Goal: Task Accomplishment & Management: Complete application form

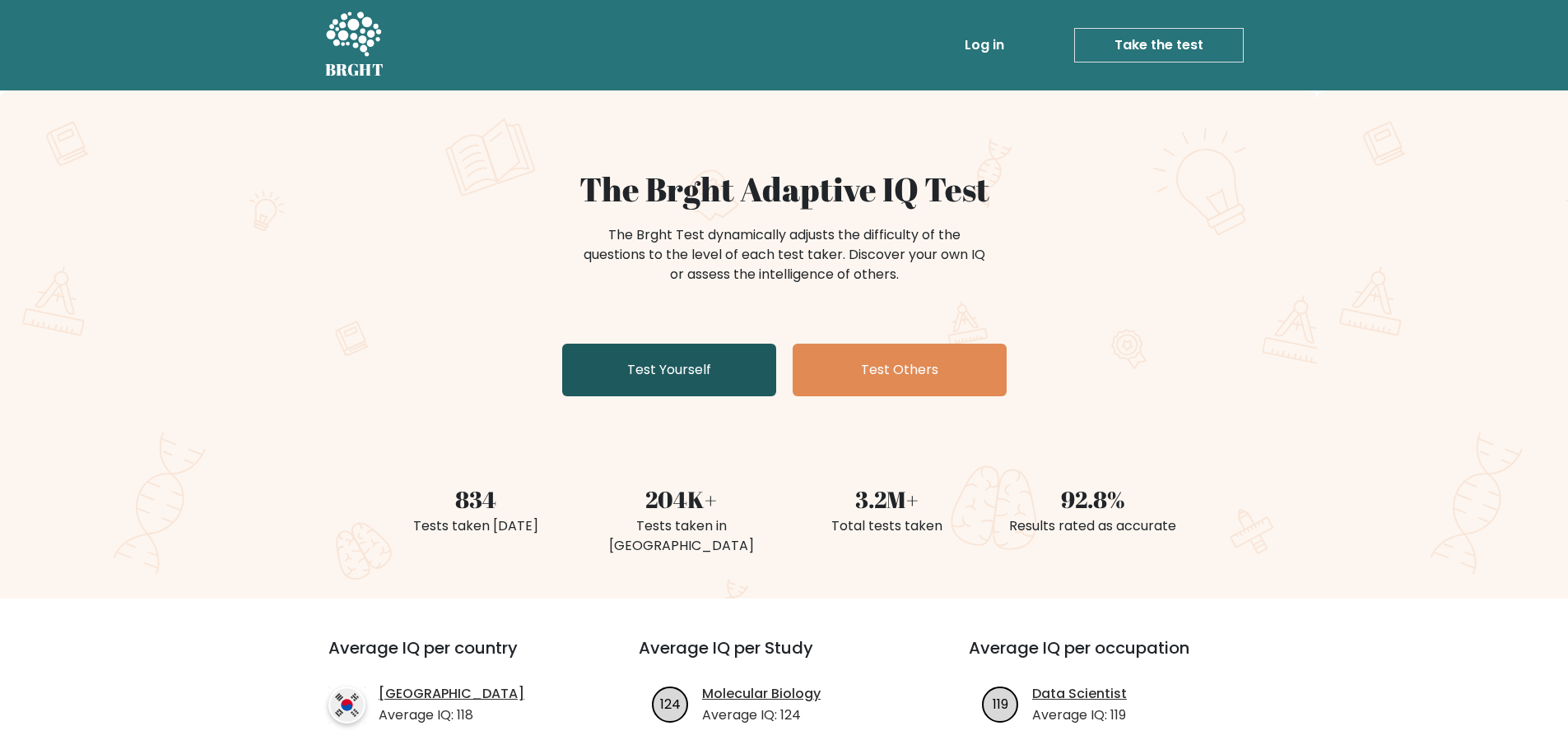
click at [696, 384] on link "Test Yourself" at bounding box center [669, 371] width 214 height 53
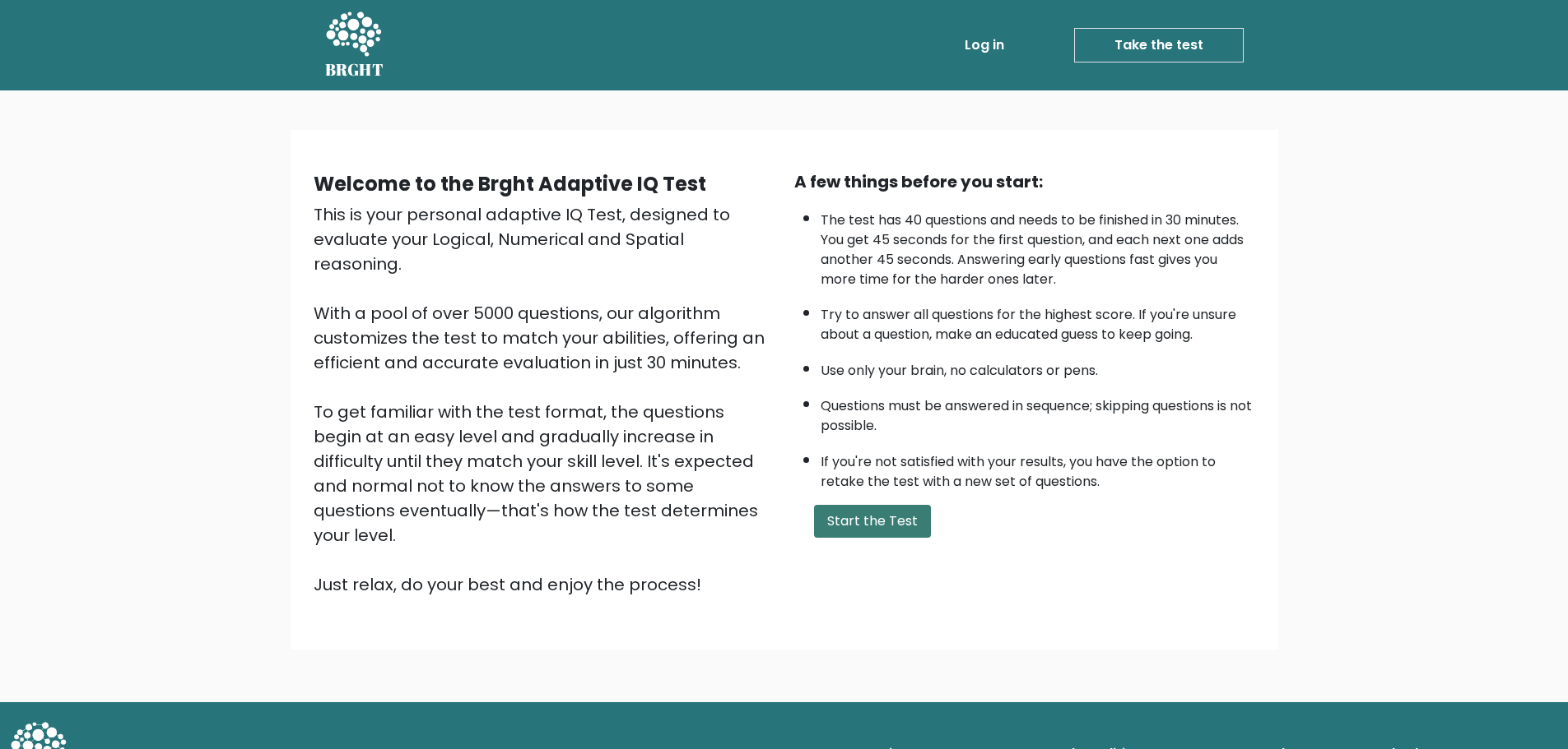
click at [871, 533] on button "Start the Test" at bounding box center [871, 521] width 117 height 32
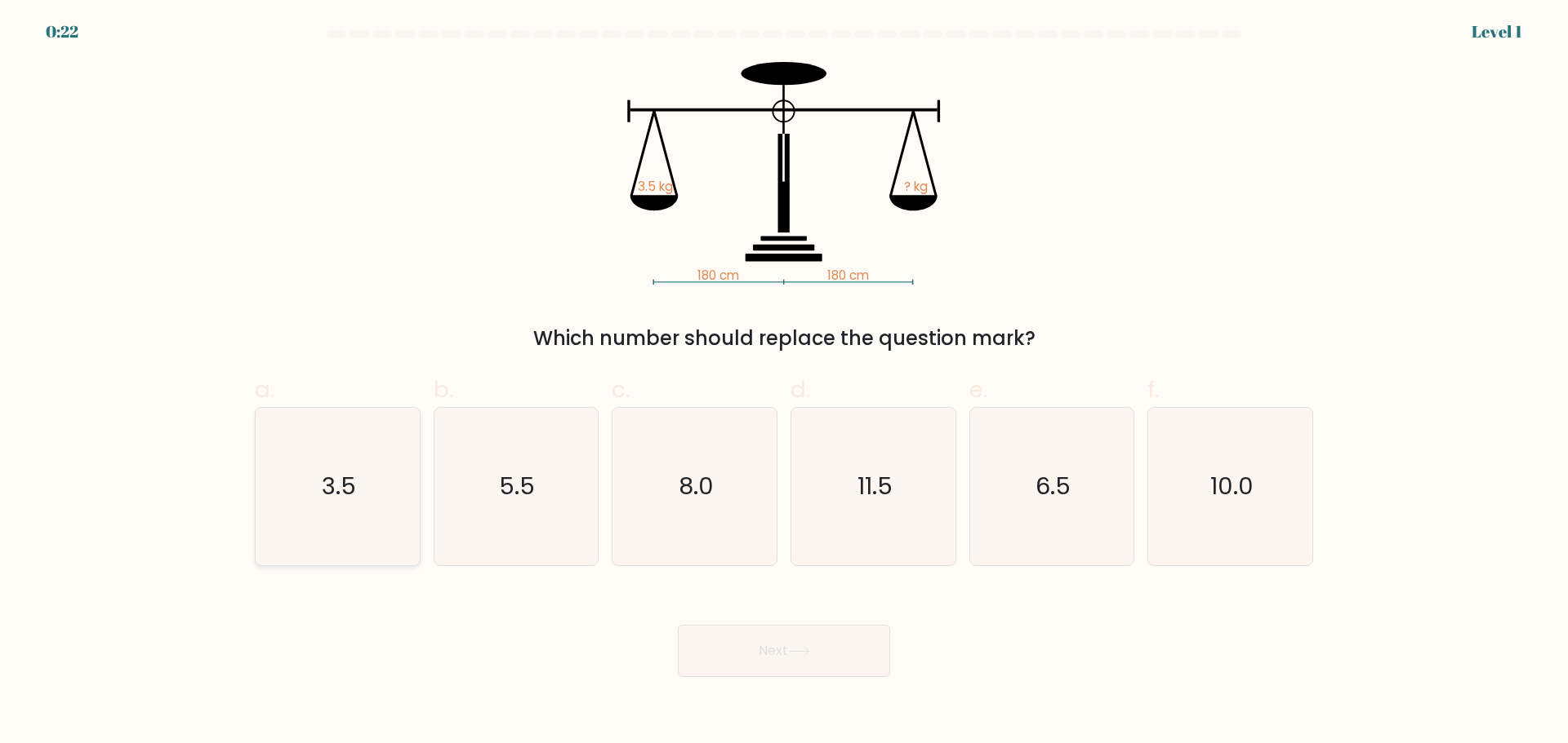
click at [387, 498] on icon "3.5" at bounding box center [337, 486] width 158 height 158
click at [784, 382] on input "a. 3.5" at bounding box center [784, 377] width 1 height 10
radio input "true"
click at [751, 649] on button "Next" at bounding box center [784, 652] width 213 height 52
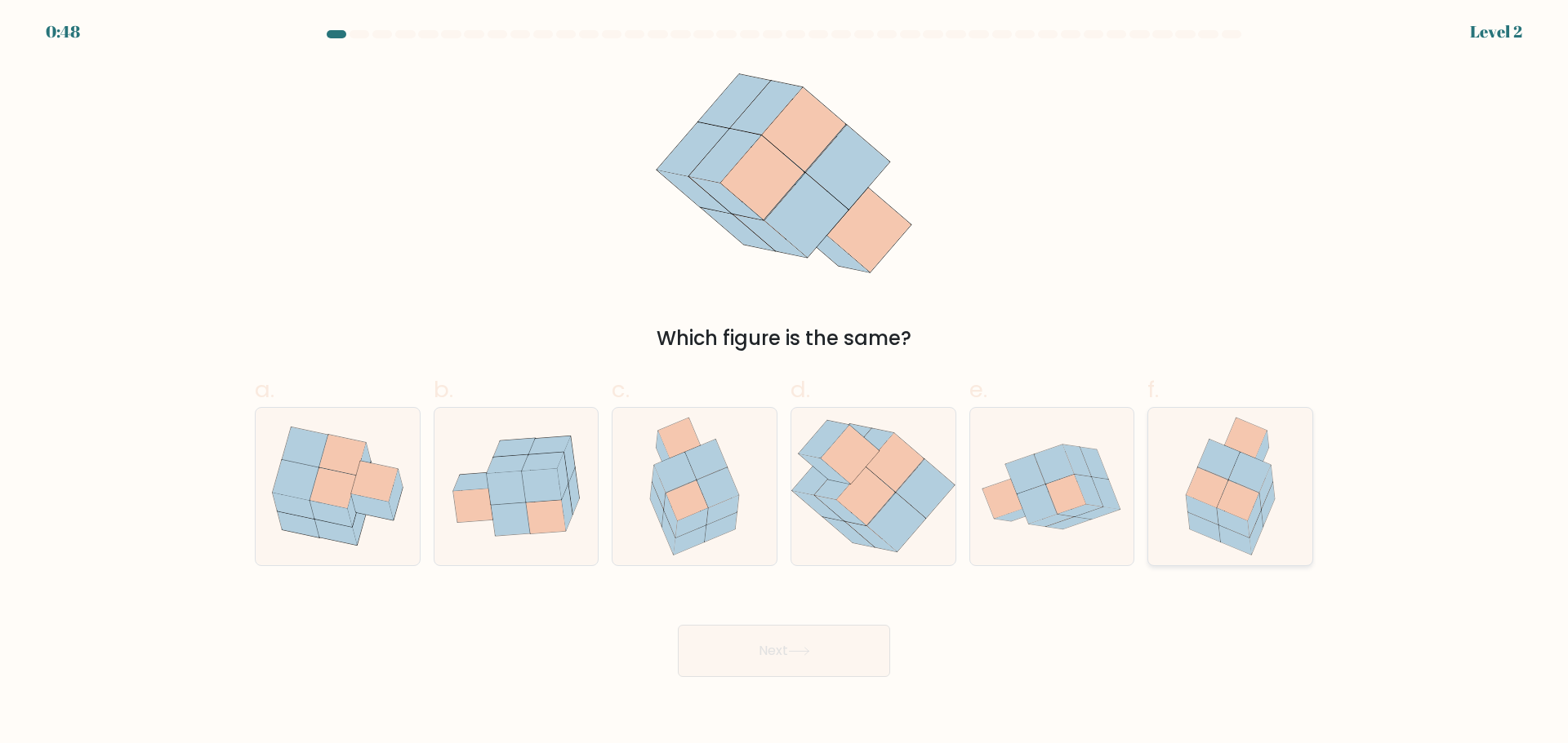
click at [1229, 483] on icon at bounding box center [1238, 501] width 42 height 40
click at [784, 382] on input "f." at bounding box center [784, 377] width 1 height 10
radio input "true"
click at [844, 662] on button "Next" at bounding box center [784, 652] width 213 height 52
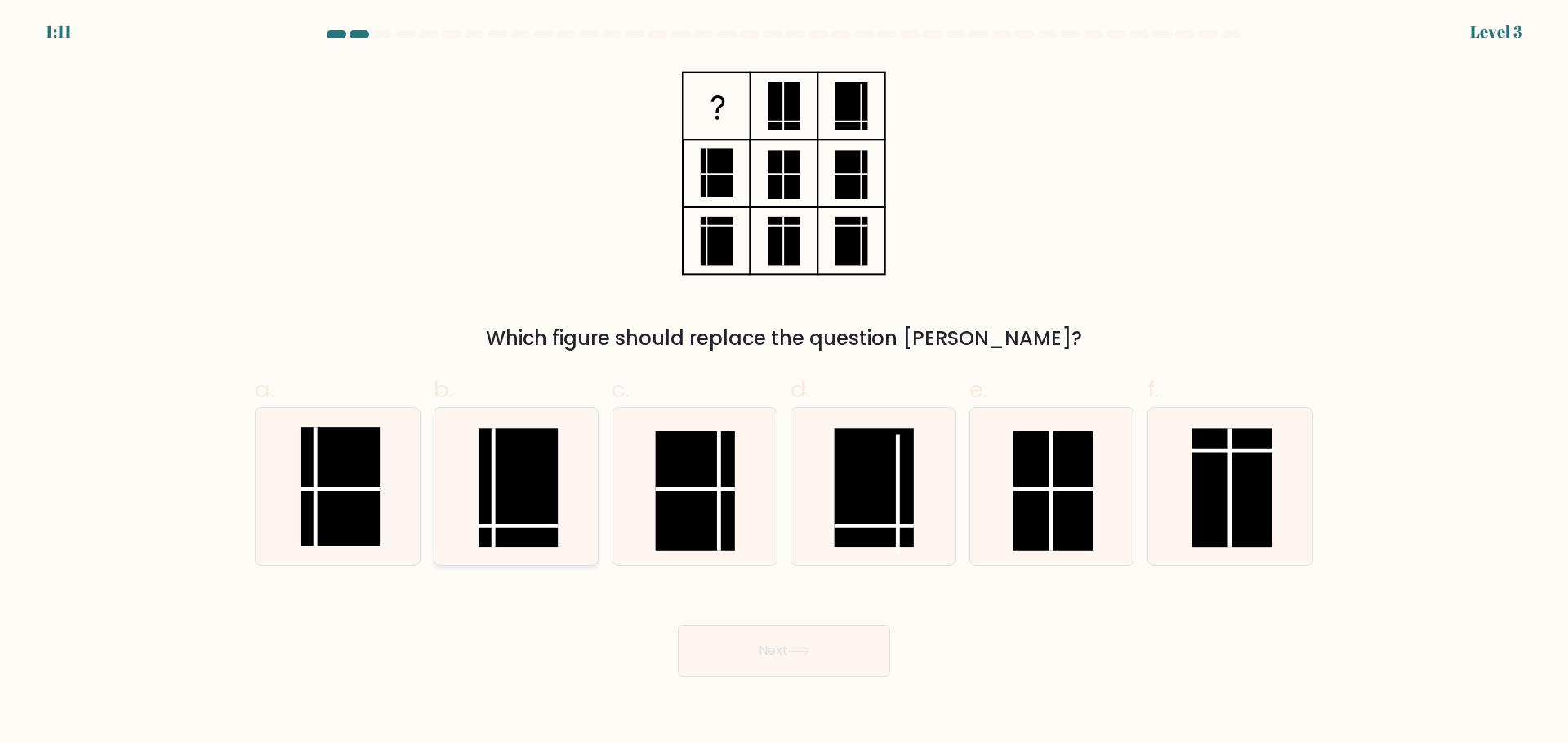
click at [520, 536] on rect at bounding box center [518, 488] width 79 height 119
click at [784, 382] on input "b." at bounding box center [784, 377] width 1 height 10
radio input "true"
click at [816, 661] on button "Next" at bounding box center [784, 652] width 213 height 52
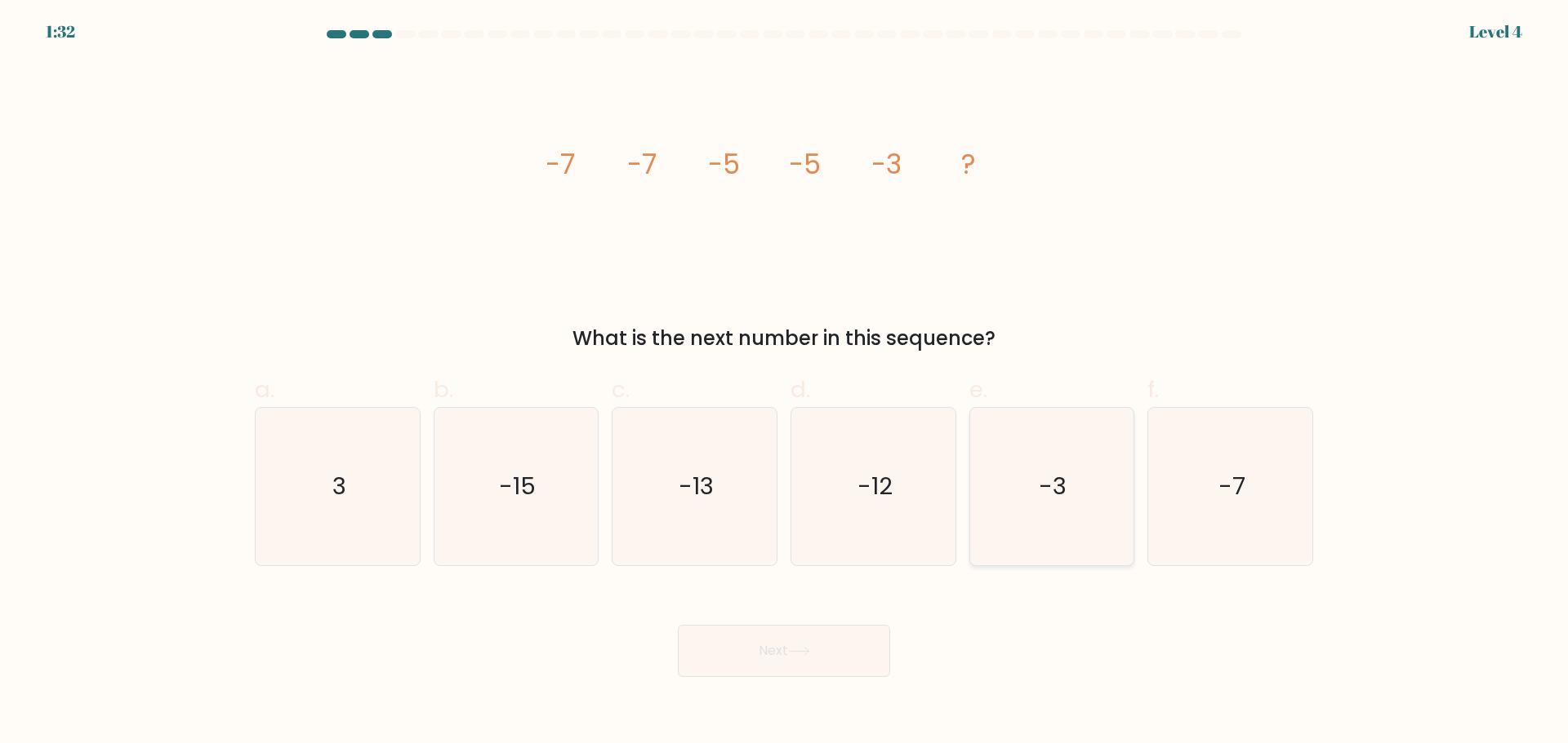
click at [1039, 499] on icon "-3" at bounding box center [1051, 486] width 158 height 158
click at [784, 382] on input "e. -3" at bounding box center [784, 377] width 1 height 10
radio input "true"
click at [837, 651] on button "Next" at bounding box center [784, 652] width 213 height 52
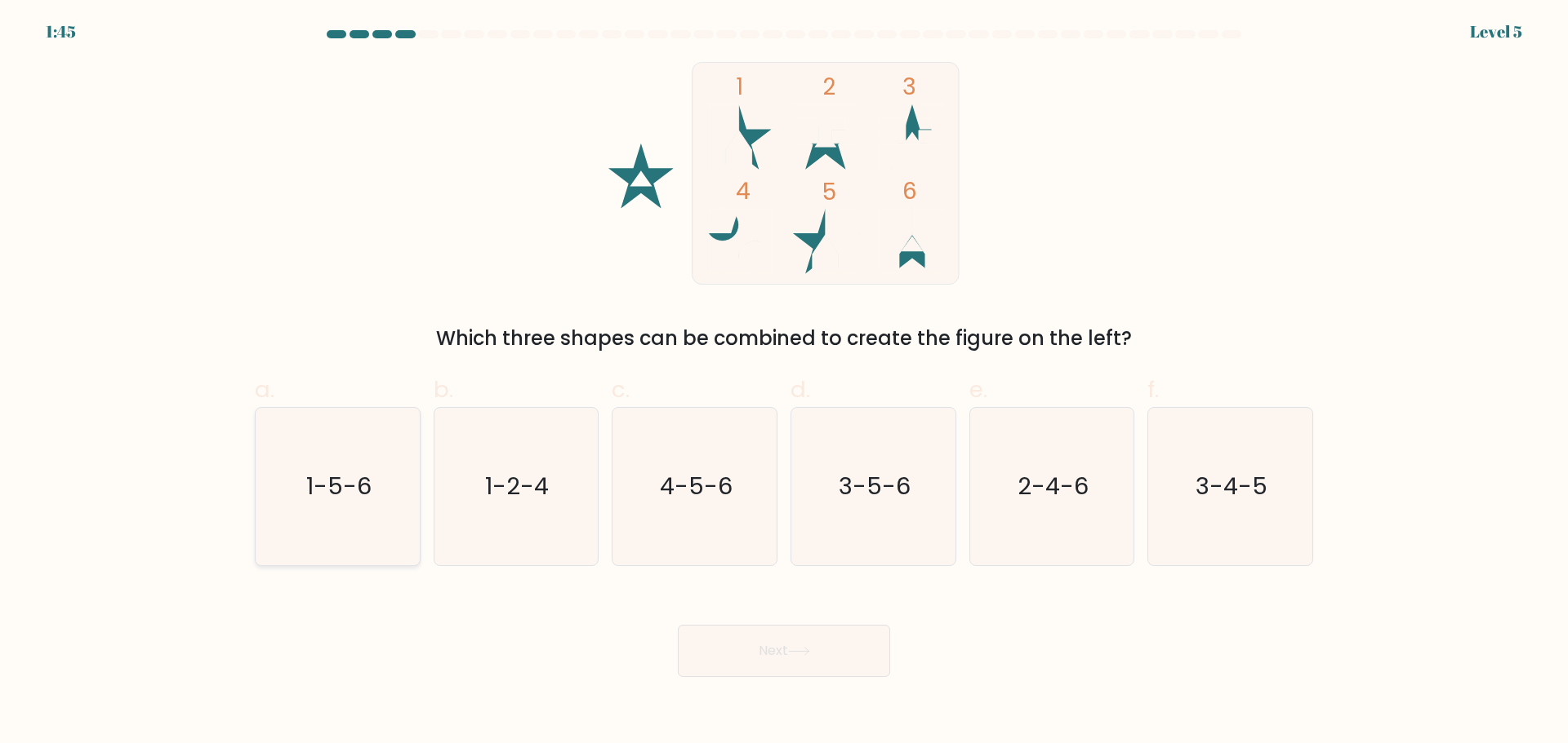
click at [349, 536] on icon "1-5-6" at bounding box center [337, 486] width 158 height 158
click at [784, 382] on input "a. 1-5-6" at bounding box center [784, 377] width 1 height 10
radio input "true"
click at [794, 652] on icon at bounding box center [798, 652] width 19 height 7
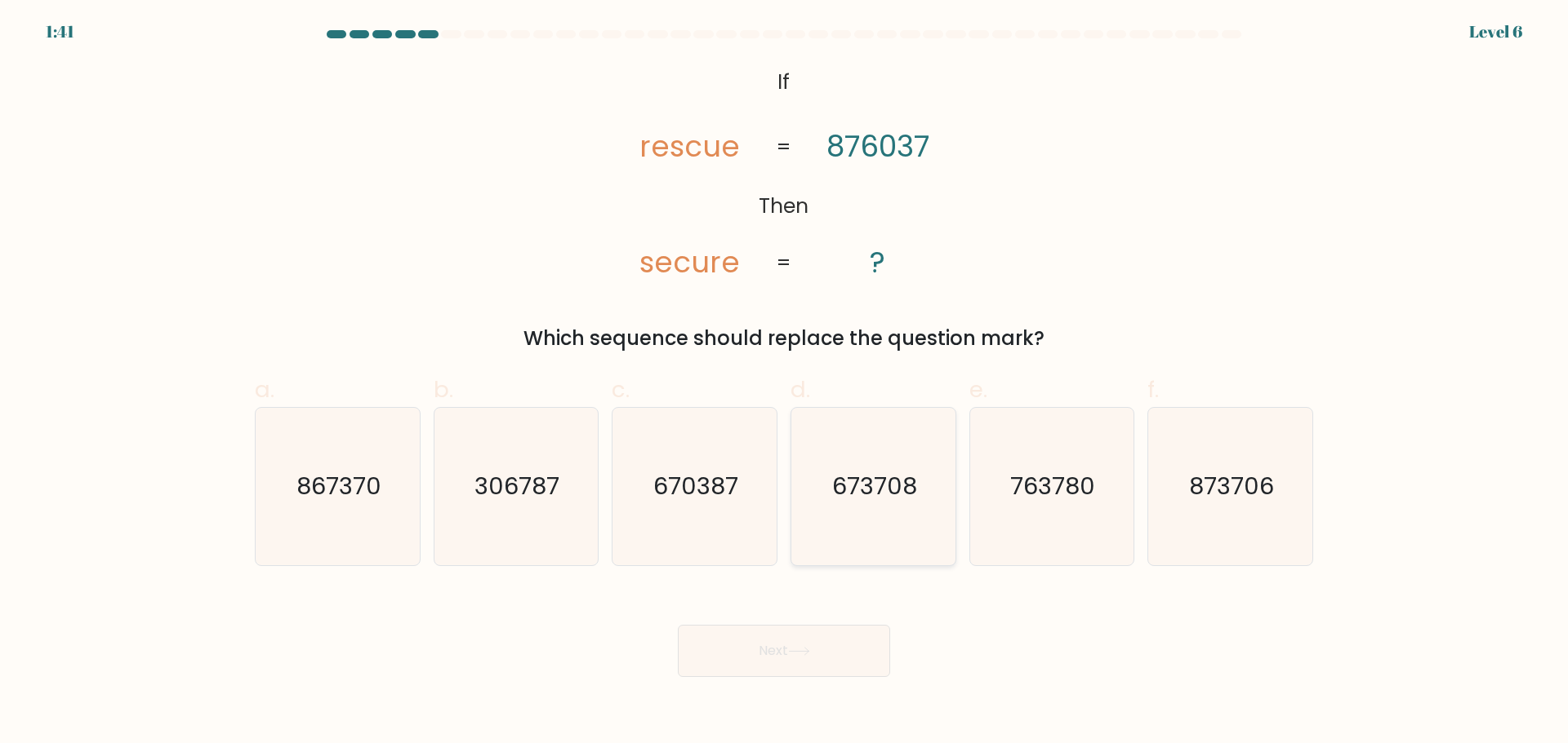
click at [849, 499] on text "673708" at bounding box center [874, 486] width 85 height 32
click at [784, 382] on input "d. 673708" at bounding box center [784, 377] width 1 height 10
radio input "true"
click at [815, 656] on button "Next" at bounding box center [784, 652] width 213 height 52
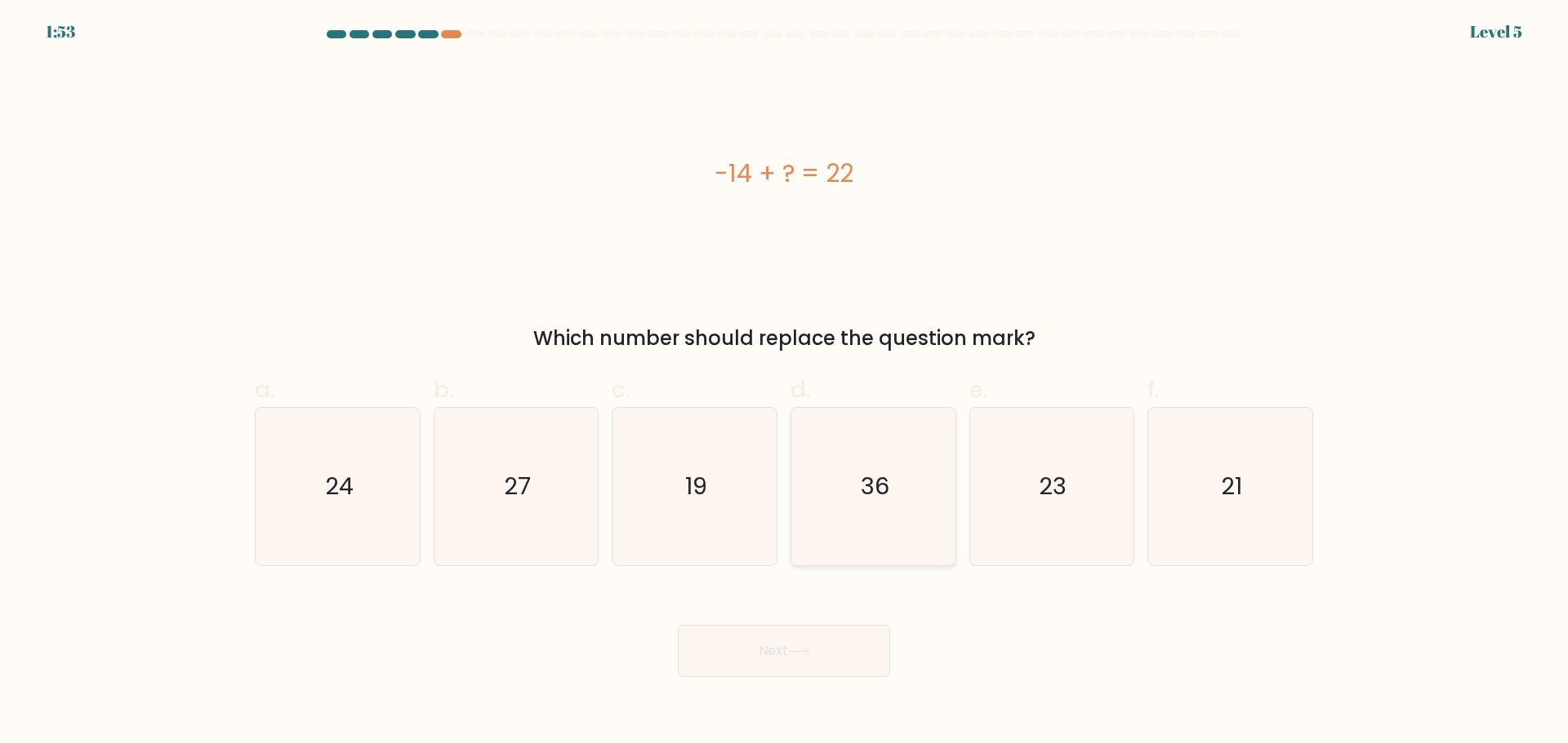
click at [880, 538] on icon "36" at bounding box center [872, 486] width 158 height 158
click at [784, 382] on input "d. 36" at bounding box center [784, 377] width 1 height 10
radio input "true"
click at [835, 676] on button "Next" at bounding box center [784, 652] width 213 height 52
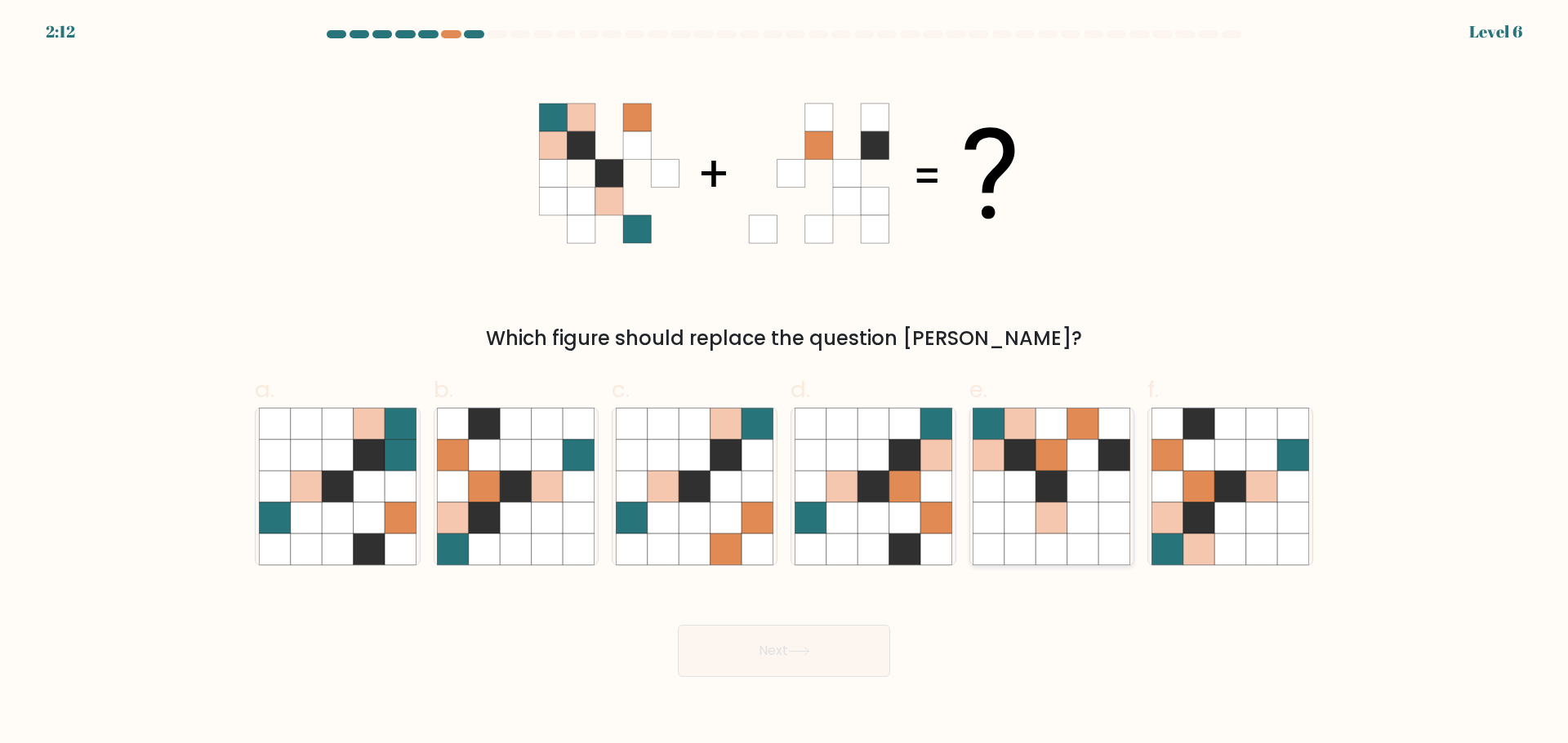
click at [1049, 448] on icon at bounding box center [1052, 455] width 31 height 31
click at [784, 382] on input "e." at bounding box center [784, 377] width 1 height 10
radio input "true"
click at [838, 659] on button "Next" at bounding box center [784, 652] width 213 height 52
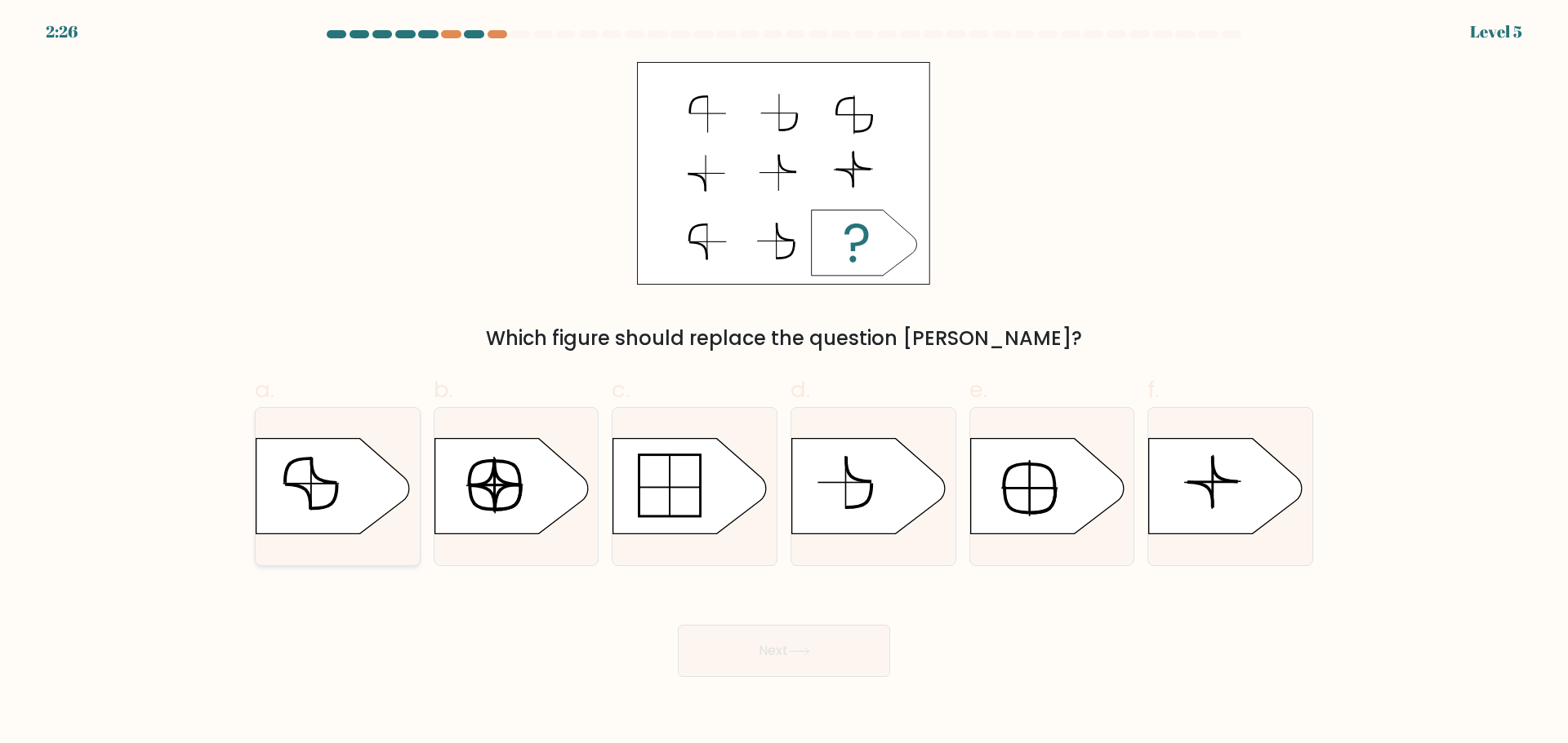
drag, startPoint x: 309, startPoint y: 490, endPoint x: 355, endPoint y: 512, distance: 51.0
click at [309, 490] on icon at bounding box center [333, 486] width 153 height 96
click at [784, 382] on input "a." at bounding box center [784, 377] width 1 height 10
radio input "true"
click at [815, 655] on button "Next" at bounding box center [784, 652] width 213 height 52
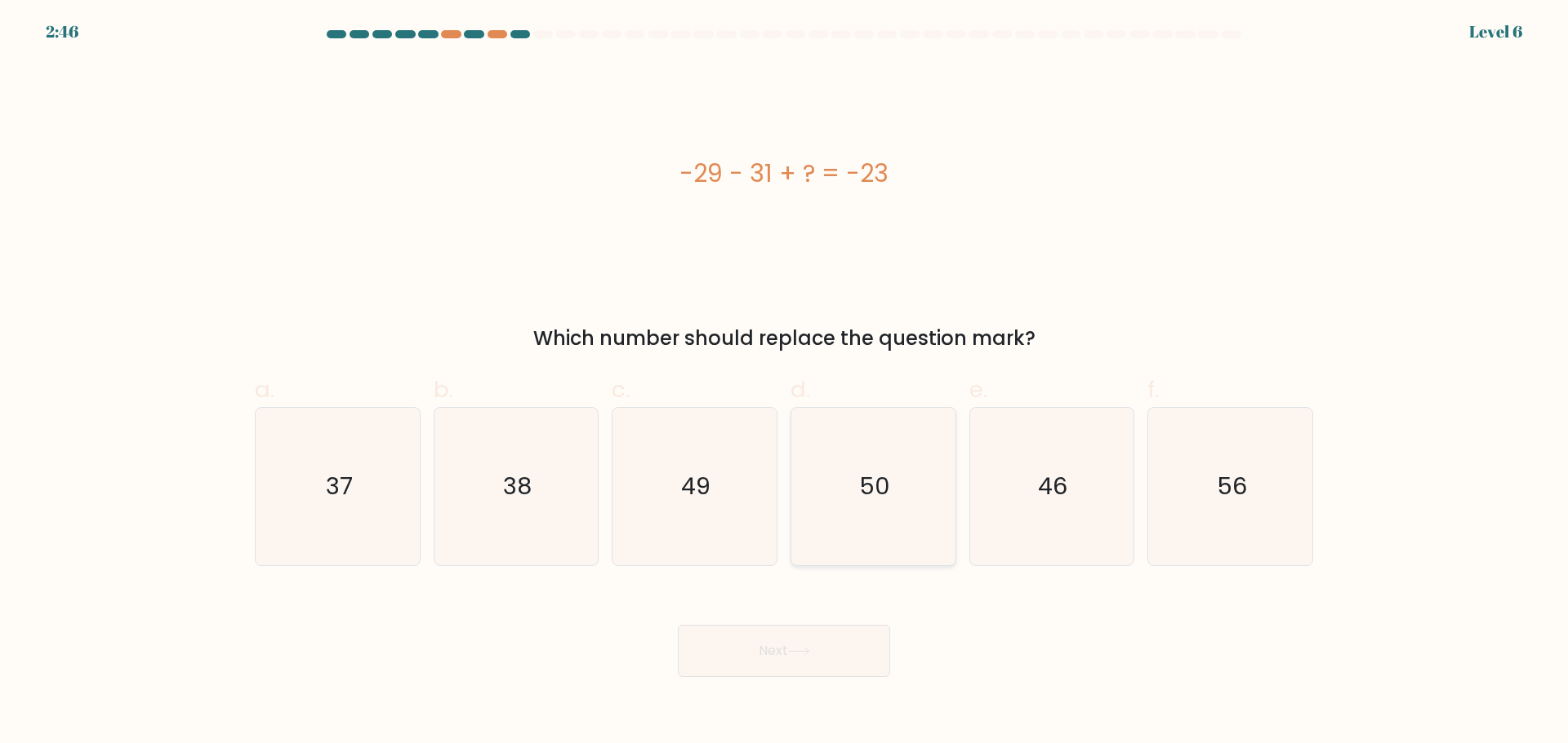
click at [912, 493] on icon "50" at bounding box center [872, 486] width 158 height 158
click at [784, 382] on input "d. 50" at bounding box center [784, 377] width 1 height 10
radio input "true"
click at [863, 653] on button "Next" at bounding box center [784, 652] width 213 height 52
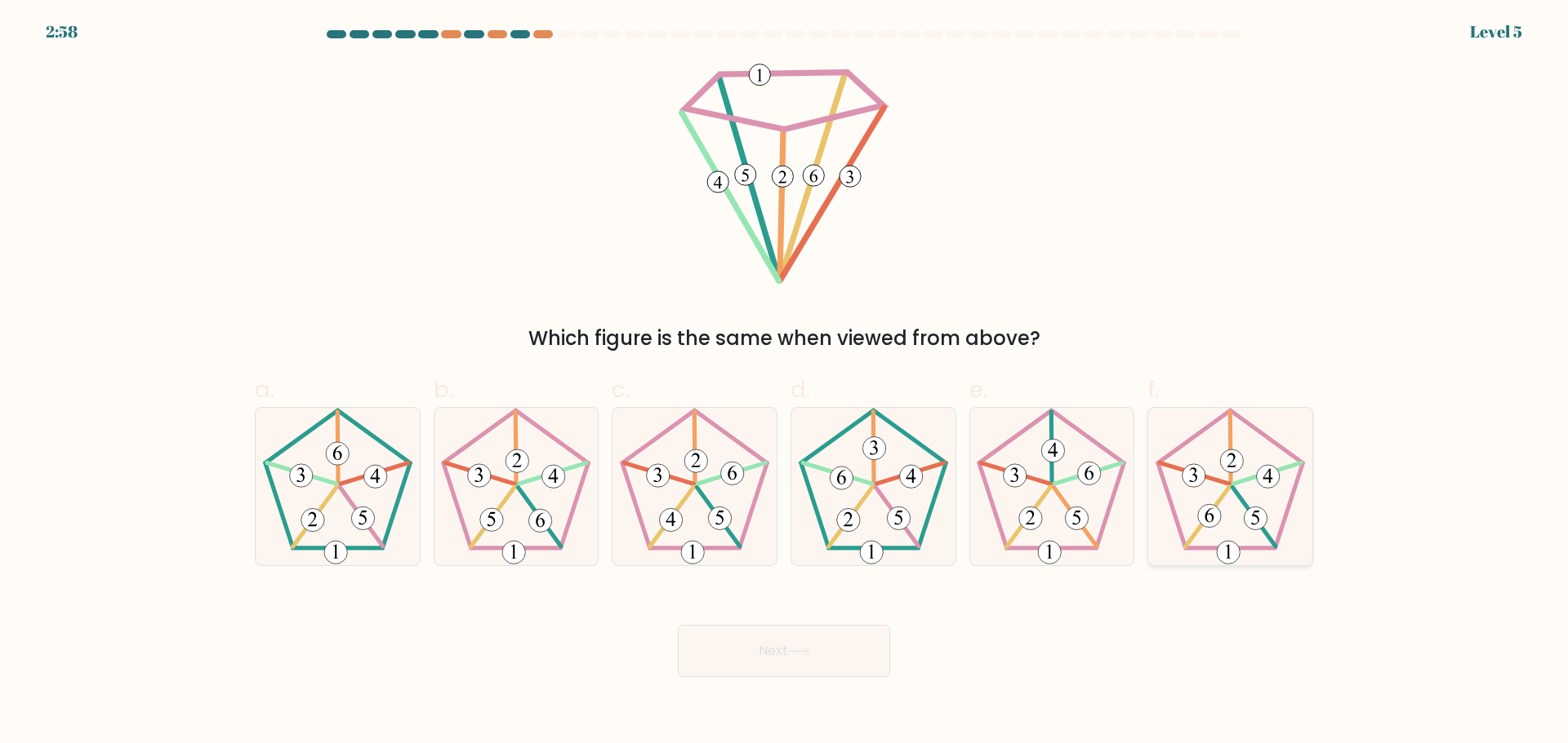
click at [1212, 523] on 285 at bounding box center [1209, 516] width 23 height 23
click at [784, 382] on input "f." at bounding box center [784, 377] width 1 height 10
radio input "true"
click at [807, 657] on button "Next" at bounding box center [784, 652] width 213 height 52
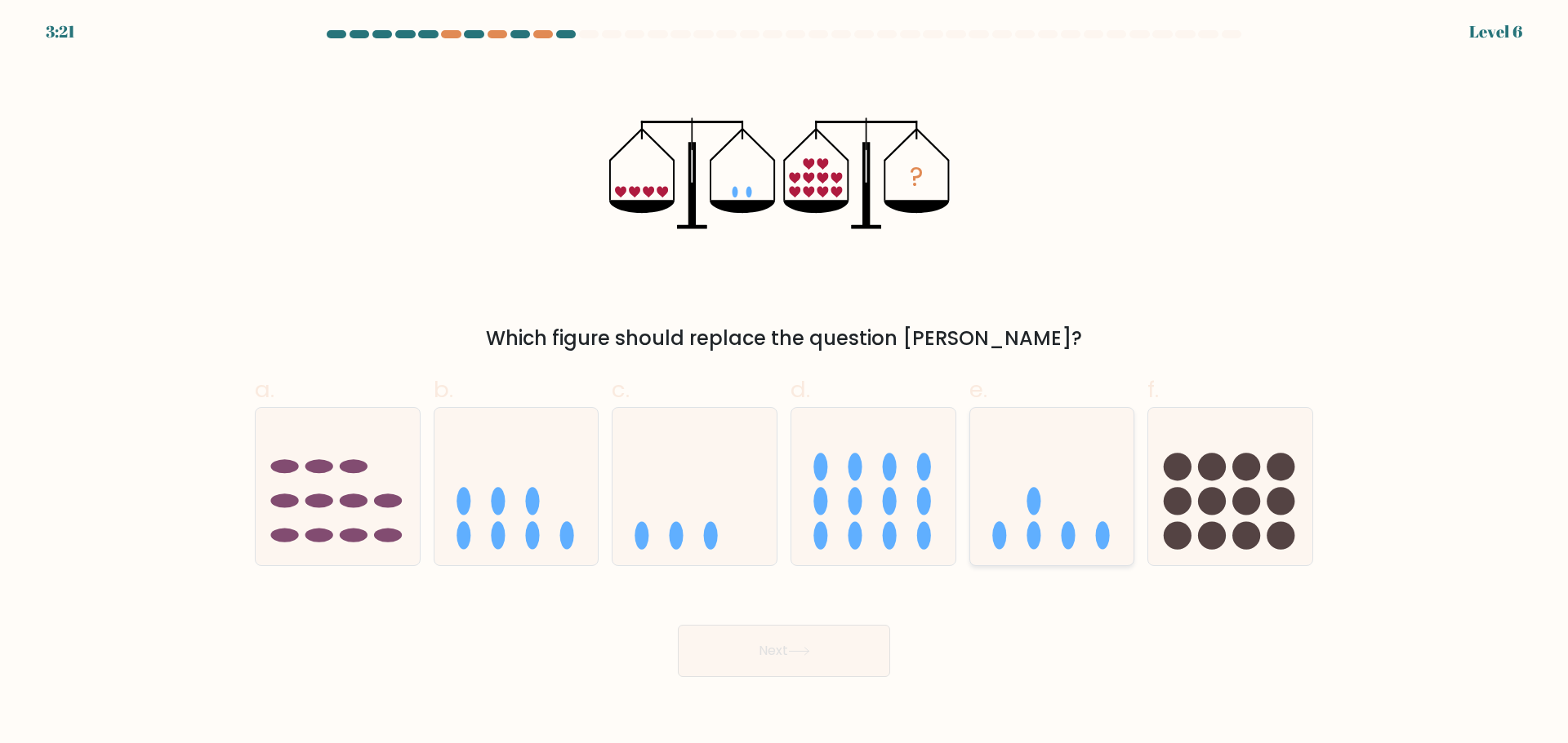
drag, startPoint x: 1074, startPoint y: 513, endPoint x: 974, endPoint y: 551, distance: 107.0
click at [1074, 517] on icon at bounding box center [1052, 487] width 164 height 136
click at [784, 382] on input "e." at bounding box center [784, 377] width 1 height 10
radio input "true"
click at [856, 651] on button "Next" at bounding box center [784, 652] width 213 height 52
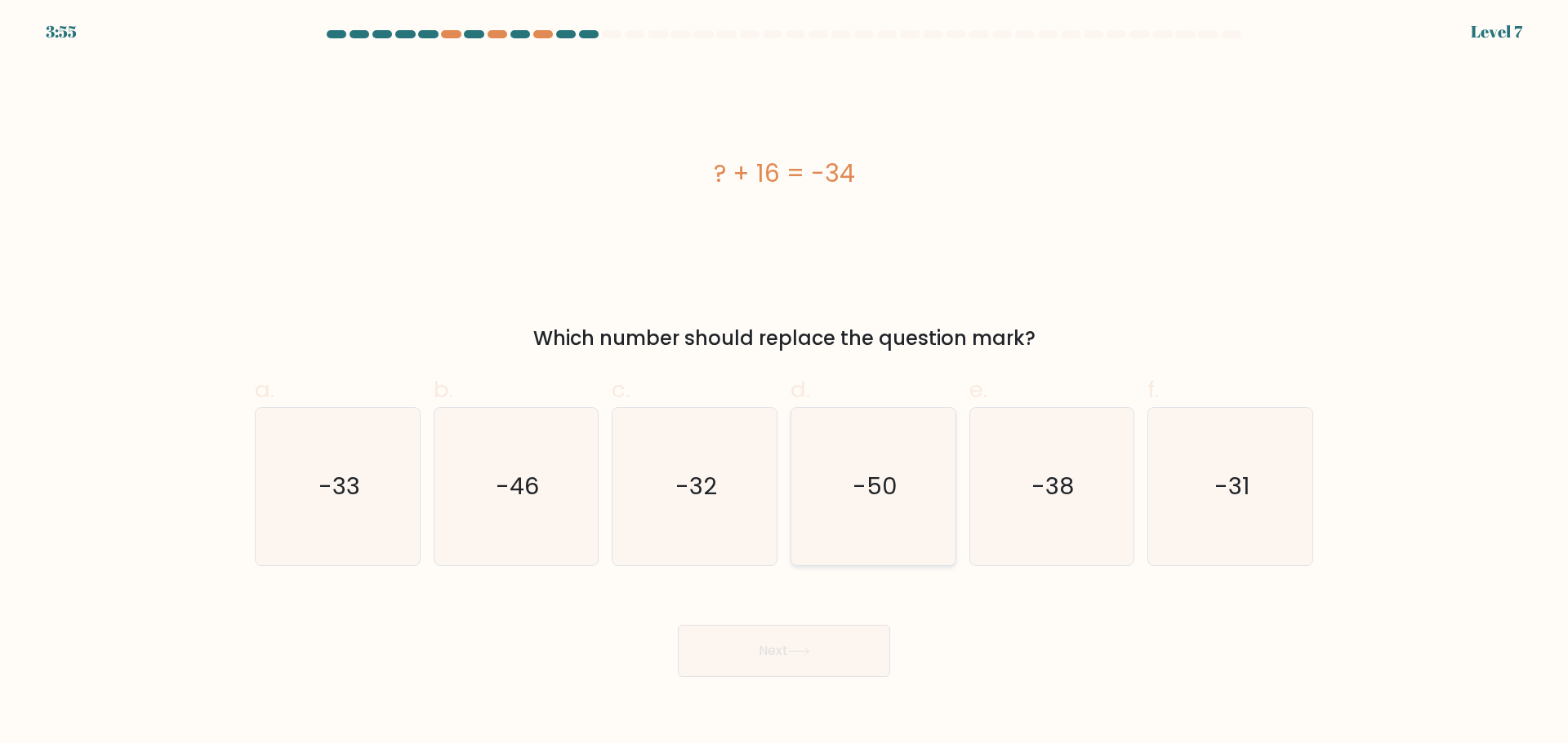
click at [870, 493] on text "-50" at bounding box center [875, 486] width 45 height 32
click at [784, 382] on input "d. -50" at bounding box center [784, 377] width 1 height 10
radio input "true"
click at [814, 643] on button "Next" at bounding box center [784, 652] width 213 height 52
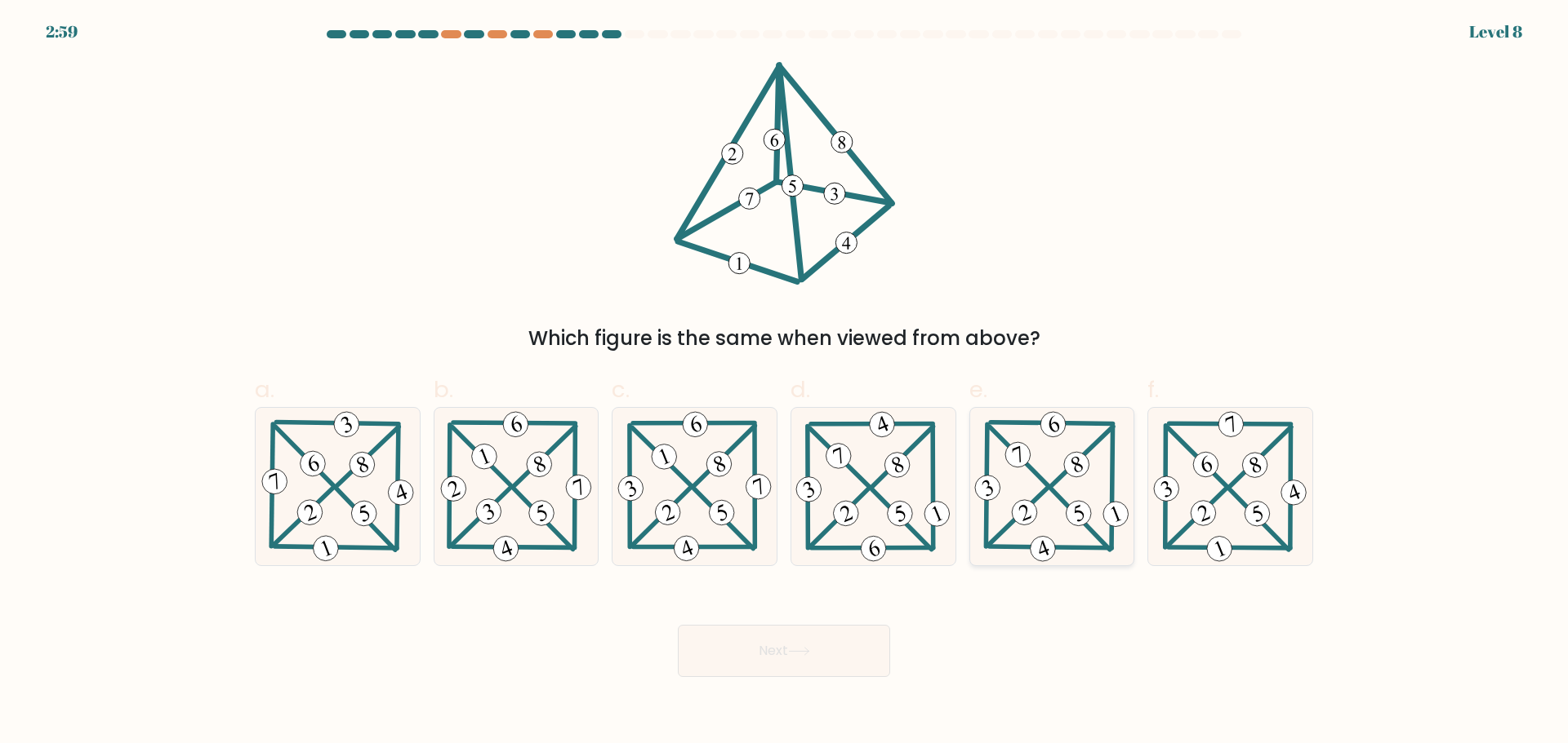
click at [1062, 515] on icon at bounding box center [1051, 486] width 161 height 158
click at [784, 382] on input "e." at bounding box center [784, 377] width 1 height 10
radio input "true"
click at [865, 660] on button "Next" at bounding box center [784, 652] width 213 height 52
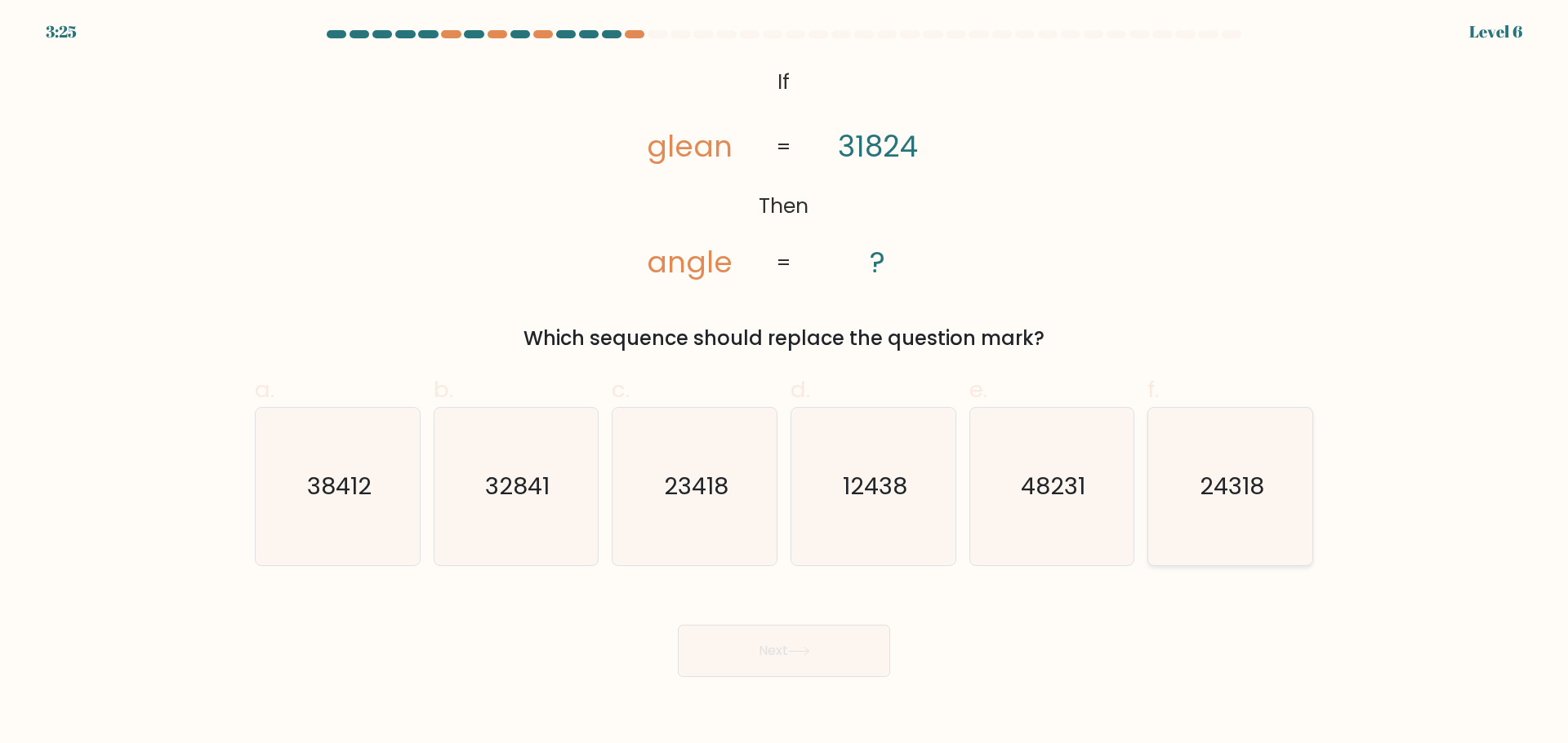
click at [1207, 503] on icon "24318" at bounding box center [1230, 486] width 158 height 158
click at [784, 382] on input "f. 24318" at bounding box center [784, 377] width 1 height 10
radio input "true"
click at [817, 643] on button "Next" at bounding box center [784, 652] width 213 height 52
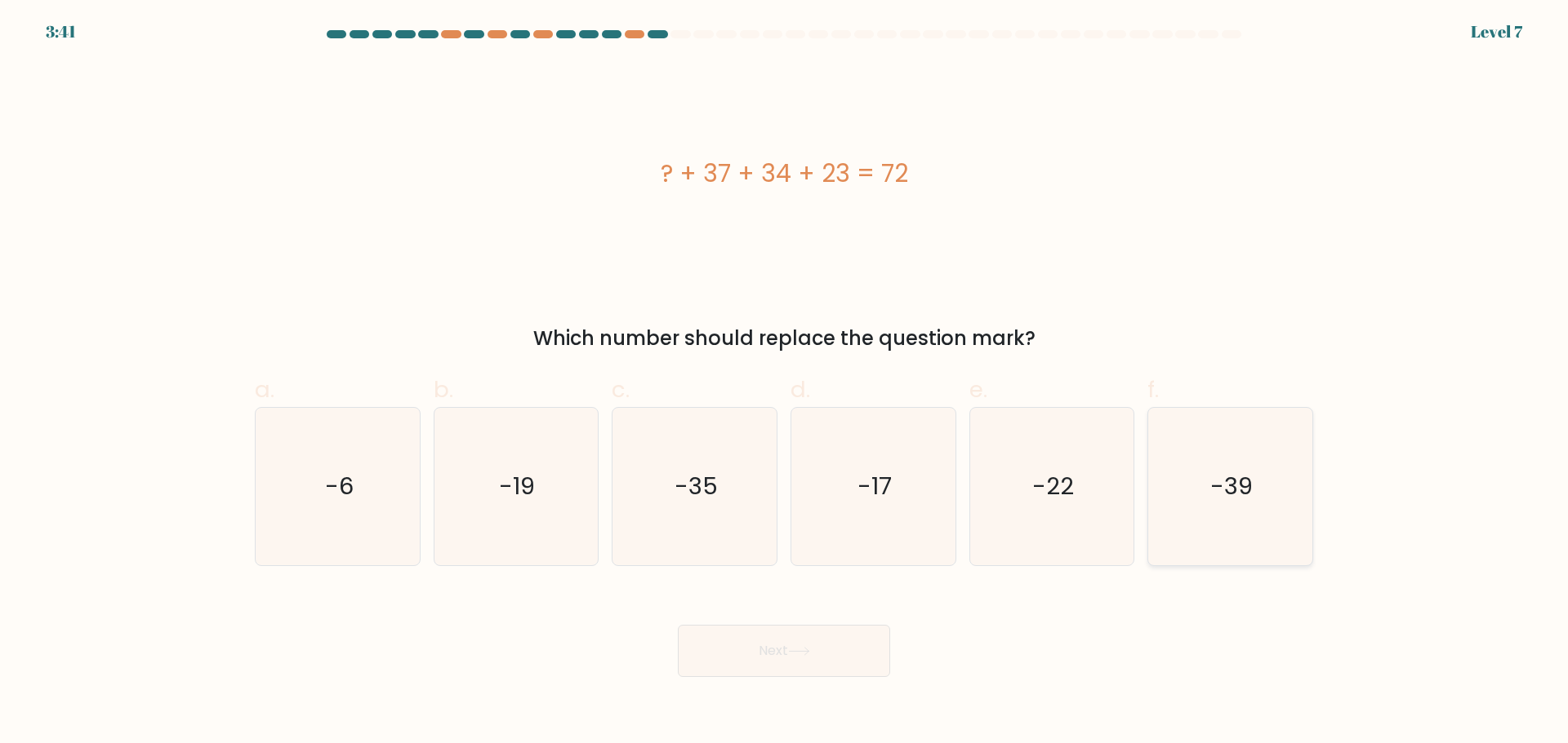
click at [1227, 481] on text "-39" at bounding box center [1232, 486] width 43 height 32
click at [784, 382] on input "f. -39" at bounding box center [784, 377] width 1 height 10
radio input "true"
click at [849, 655] on button "Next" at bounding box center [784, 652] width 213 height 52
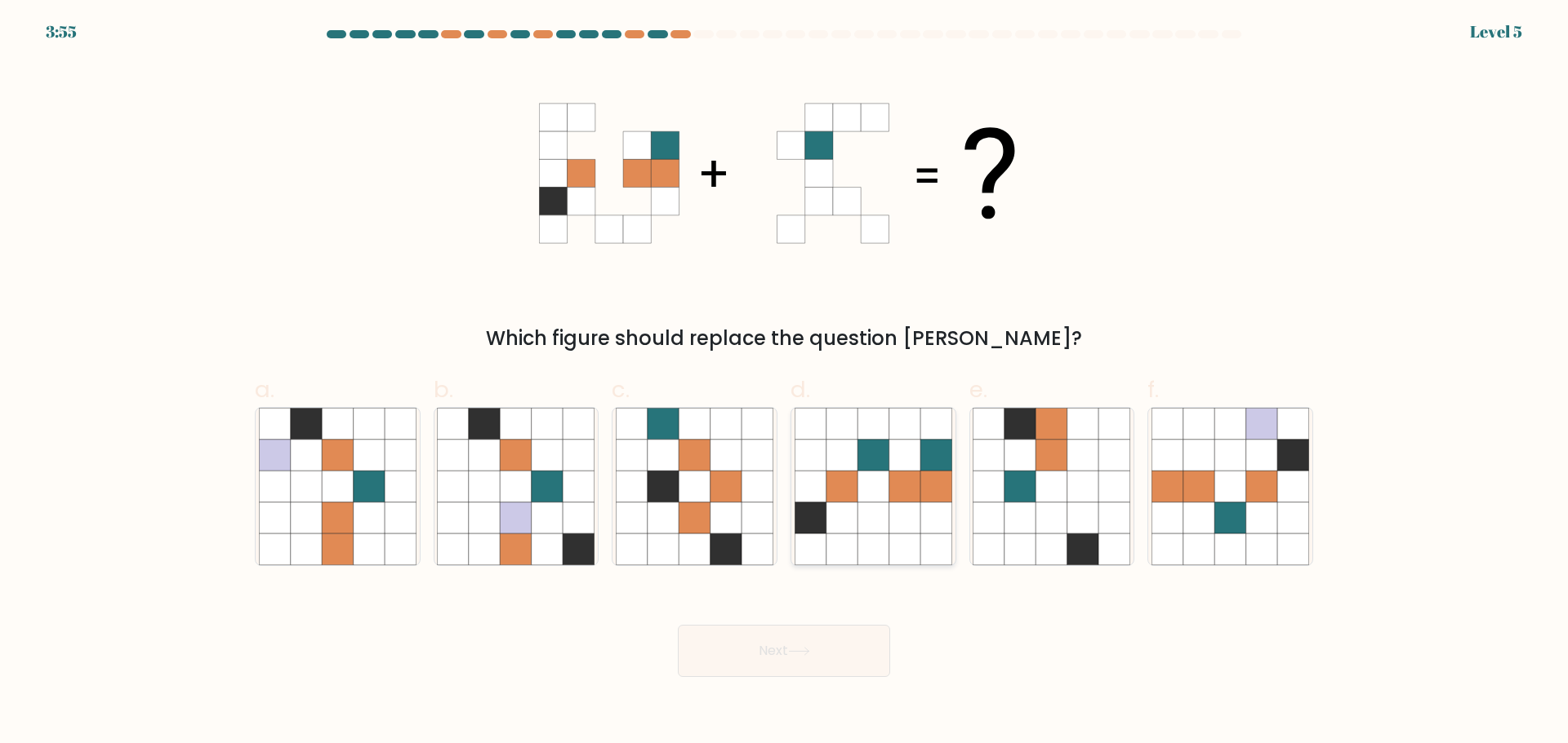
click at [877, 471] on icon at bounding box center [873, 487] width 31 height 31
click at [784, 382] on input "d." at bounding box center [784, 377] width 1 height 10
radio input "true"
click at [841, 655] on button "Next" at bounding box center [784, 652] width 213 height 52
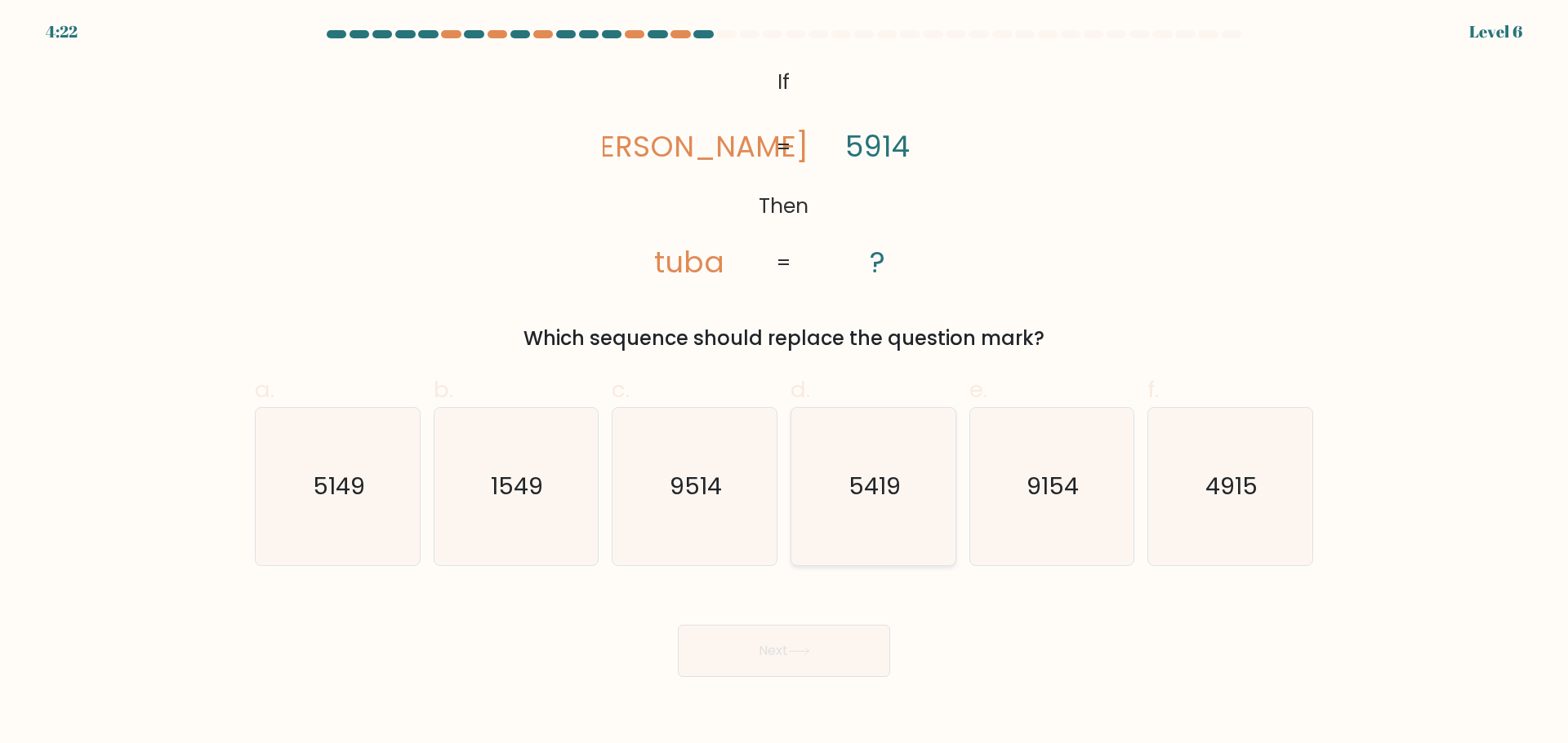
click at [872, 503] on icon "5419" at bounding box center [872, 486] width 158 height 158
click at [784, 382] on input "d. 5419" at bounding box center [784, 377] width 1 height 10
radio input "true"
click at [805, 679] on body "4:21 Level 6 If" at bounding box center [784, 371] width 1568 height 743
click at [805, 671] on button "Next" at bounding box center [784, 652] width 213 height 52
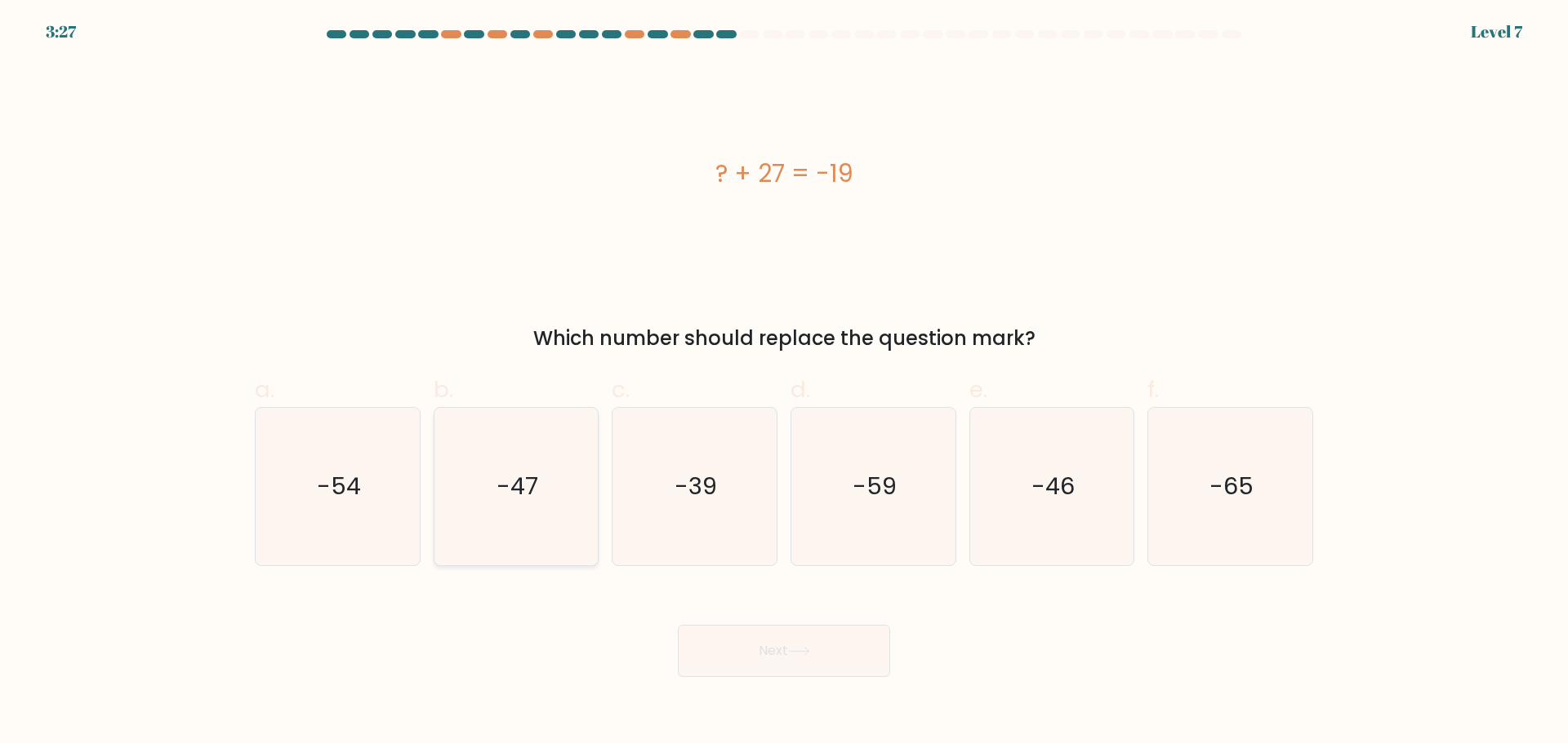
click at [518, 476] on text "-47" at bounding box center [518, 486] width 42 height 32
click at [810, 653] on icon at bounding box center [798, 652] width 22 height 9
click at [530, 527] on icon "-47" at bounding box center [515, 486] width 158 height 158
click at [784, 382] on input "b. -47" at bounding box center [784, 377] width 1 height 10
radio input "true"
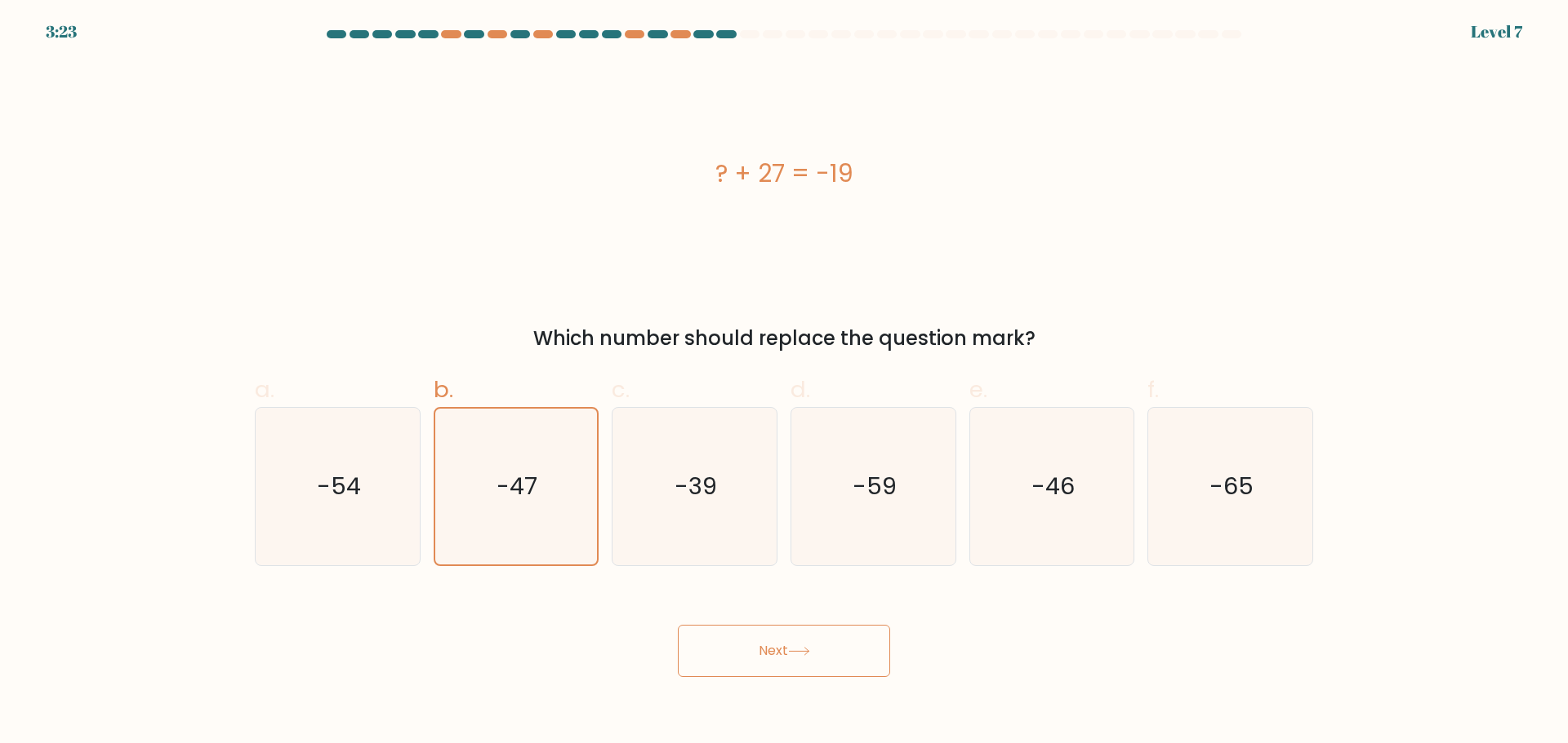
click at [820, 663] on button "Next" at bounding box center [784, 652] width 213 height 52
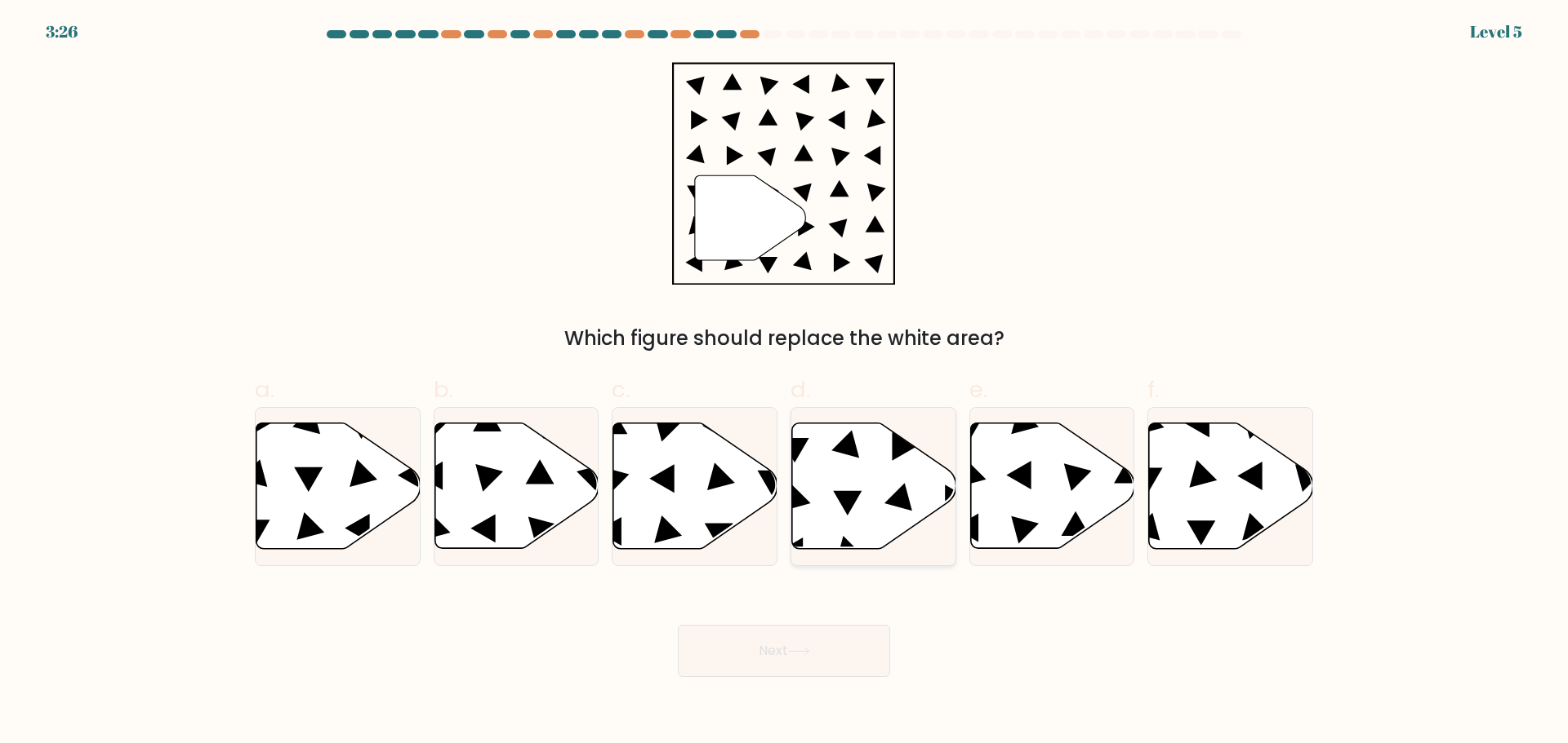
click at [825, 503] on icon at bounding box center [874, 485] width 164 height 125
click at [784, 382] on input "d." at bounding box center [784, 377] width 1 height 10
radio input "true"
click at [839, 641] on button "Next" at bounding box center [784, 652] width 213 height 52
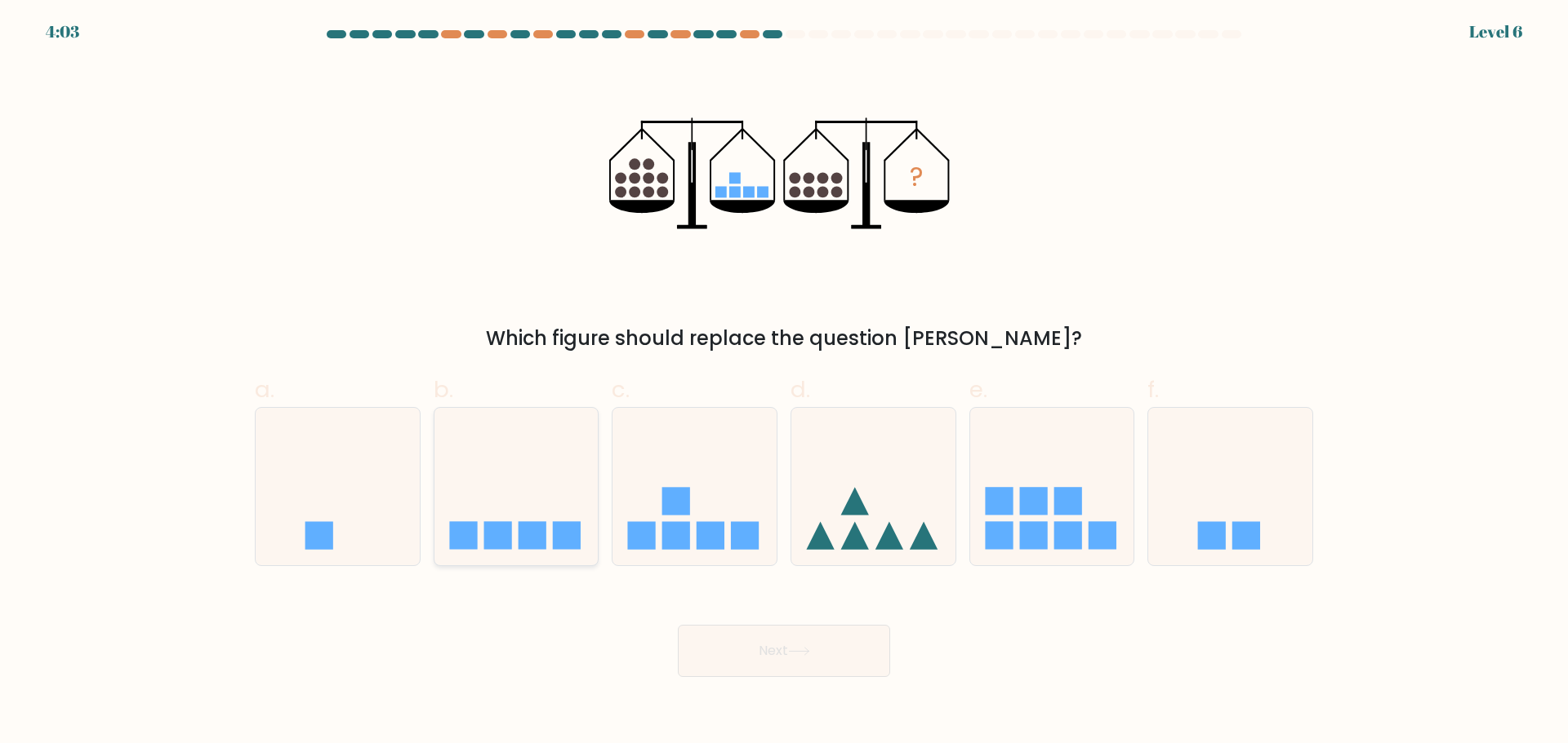
click at [547, 523] on icon at bounding box center [516, 487] width 164 height 136
click at [784, 382] on input "b." at bounding box center [784, 377] width 1 height 10
radio input "true"
click at [750, 655] on button "Next" at bounding box center [784, 652] width 213 height 52
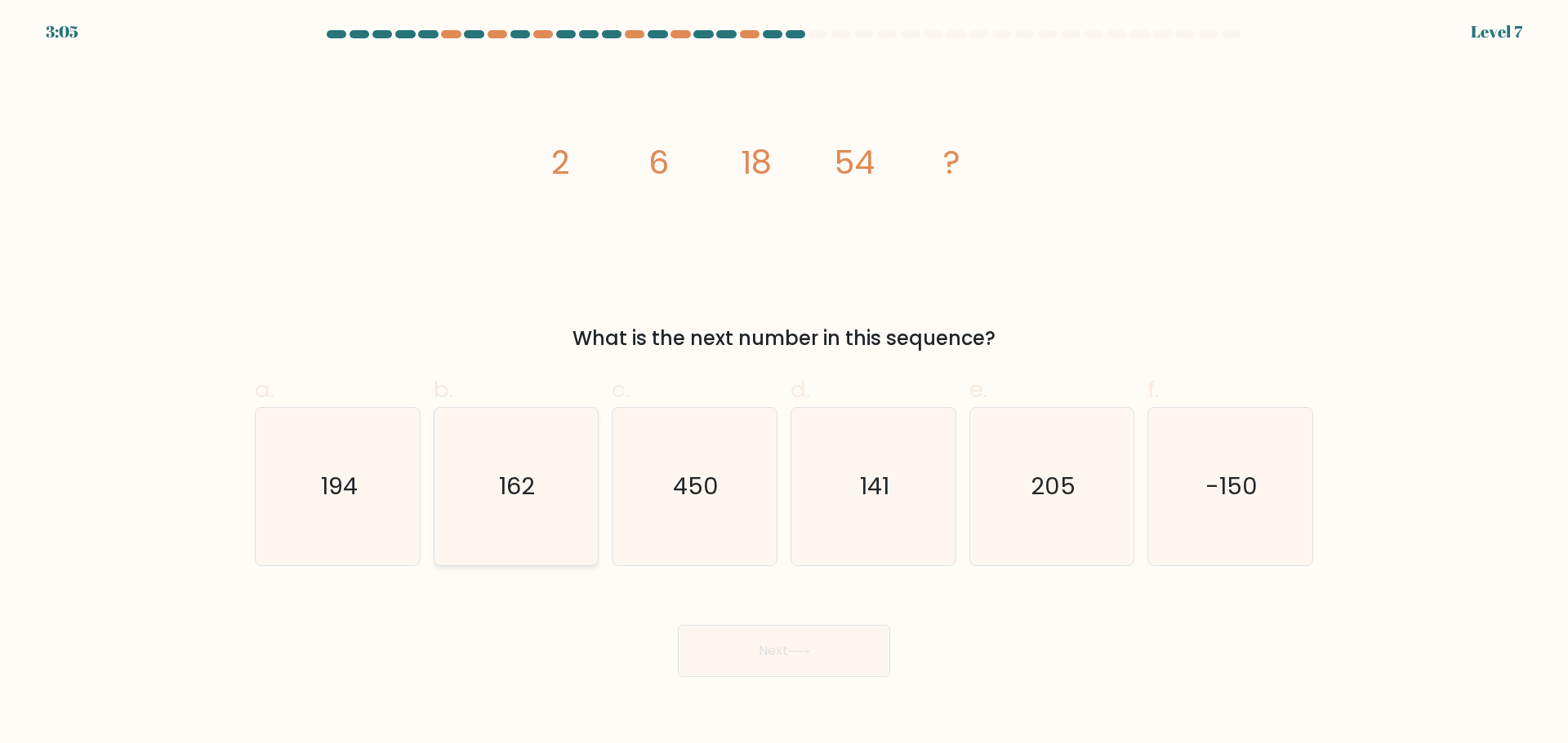
drag, startPoint x: 488, startPoint y: 503, endPoint x: 499, endPoint y: 504, distance: 11.0
click at [493, 503] on icon "162" at bounding box center [515, 486] width 158 height 158
click at [784, 382] on input "b. 162" at bounding box center [784, 377] width 1 height 10
radio input "true"
click at [767, 652] on button "Next" at bounding box center [784, 652] width 213 height 52
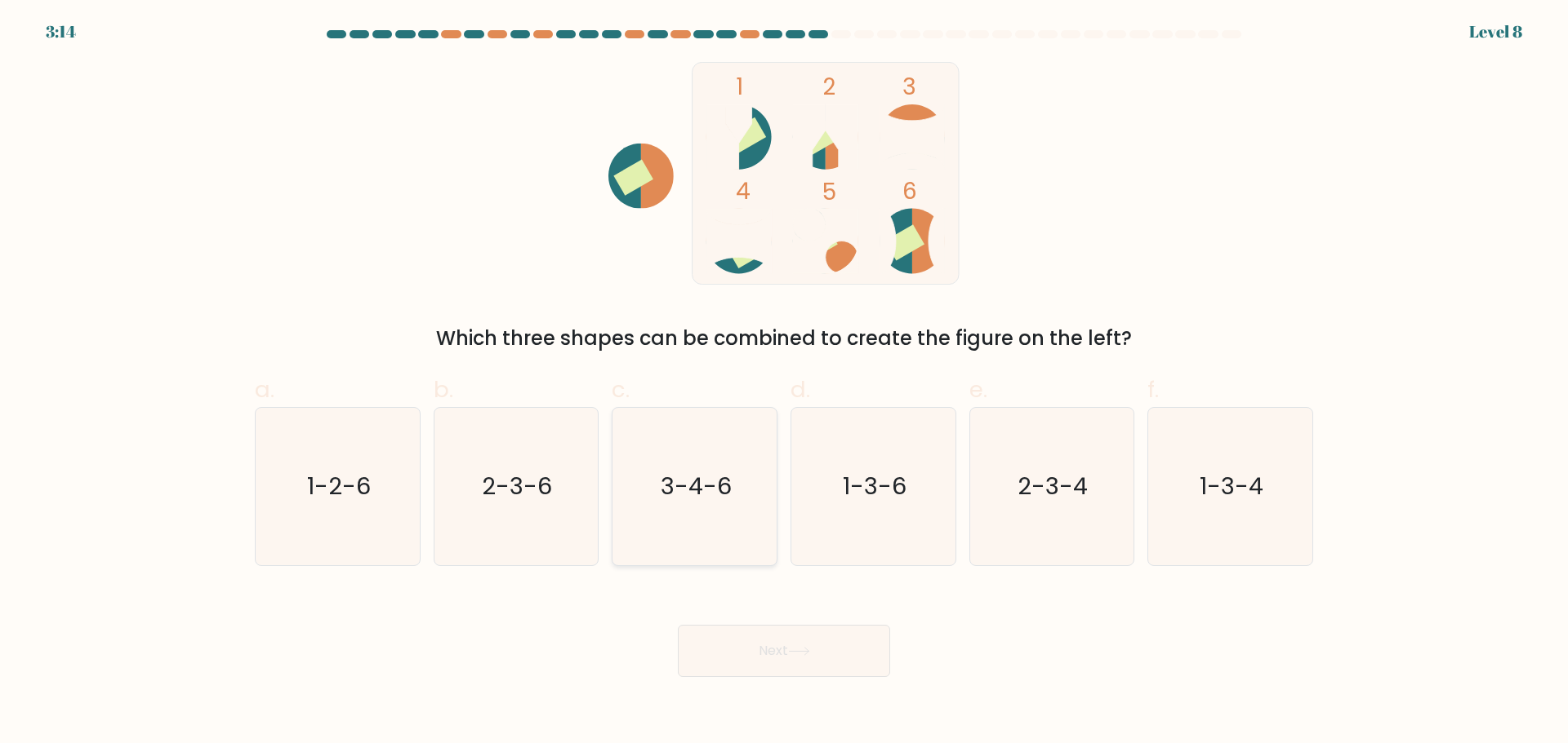
click at [709, 498] on text "3-4-6" at bounding box center [696, 486] width 71 height 32
click at [784, 382] on input "c. 3-4-6" at bounding box center [784, 377] width 1 height 10
radio input "true"
click at [804, 665] on button "Next" at bounding box center [784, 652] width 213 height 52
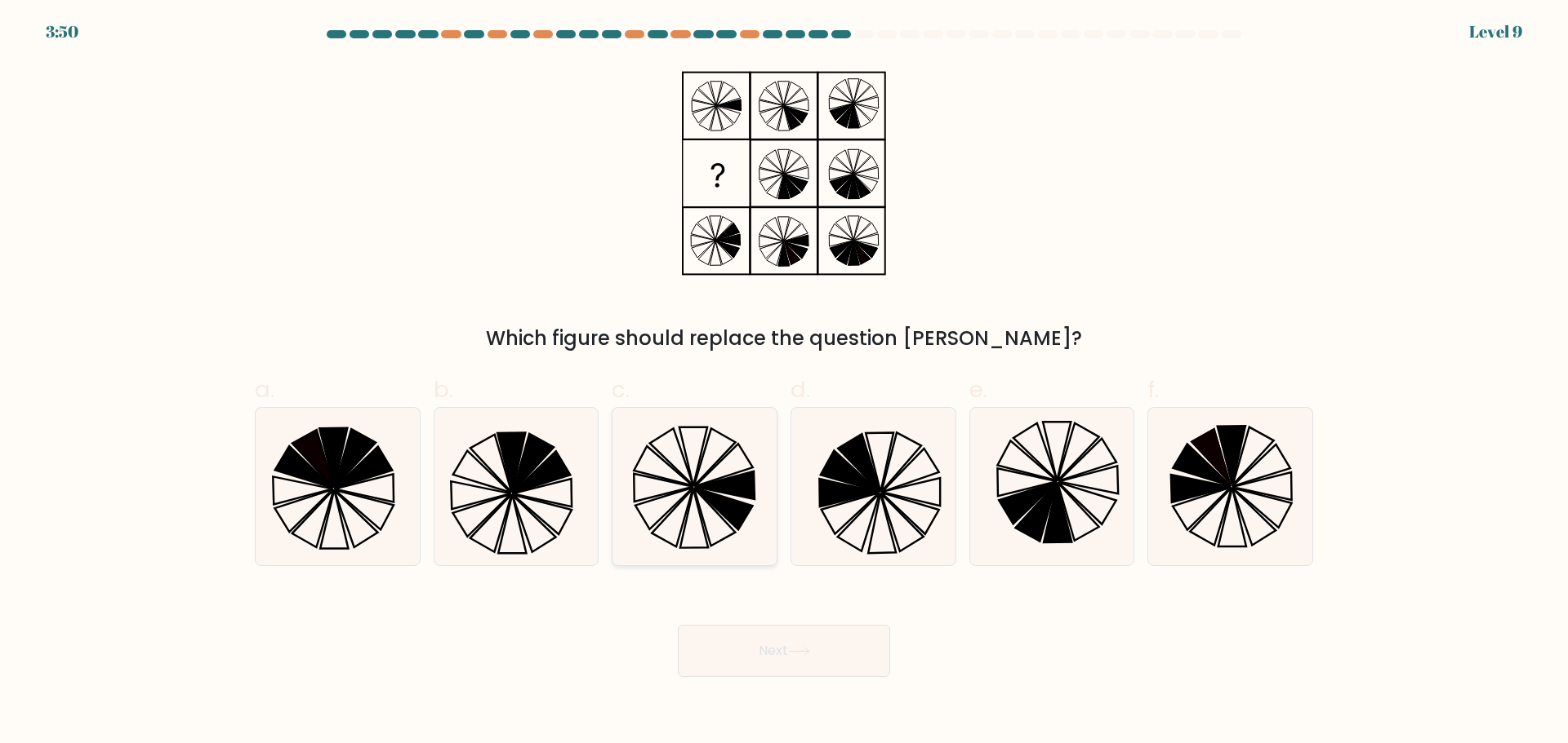
click at [727, 507] on icon at bounding box center [723, 509] width 58 height 42
click at [784, 382] on input "c." at bounding box center [784, 377] width 1 height 10
radio input "true"
click at [821, 663] on button "Next" at bounding box center [784, 652] width 213 height 52
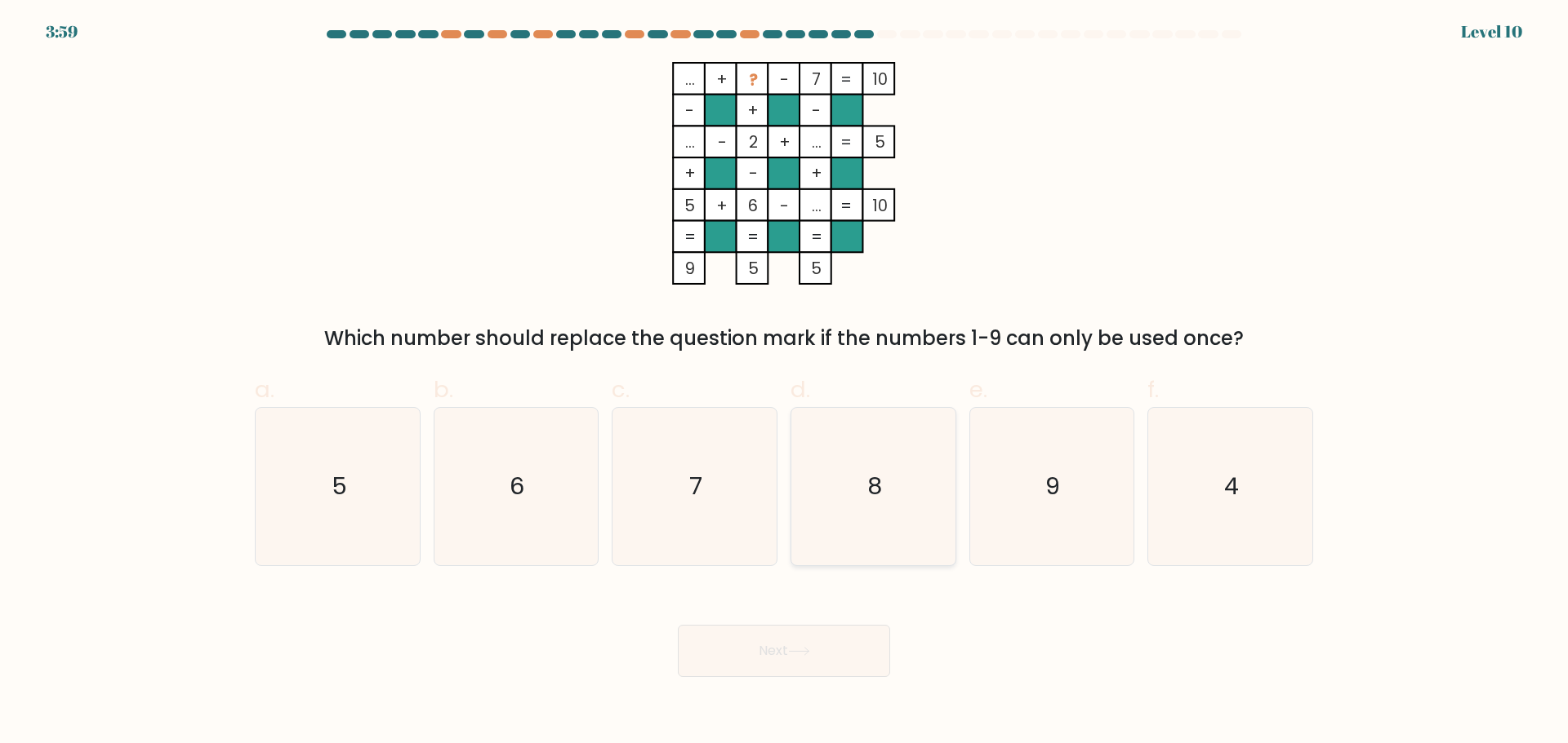
click at [891, 467] on icon "8" at bounding box center [872, 486] width 158 height 158
click at [784, 382] on input "d. 8" at bounding box center [784, 377] width 1 height 10
radio input "true"
click at [851, 659] on button "Next" at bounding box center [784, 652] width 213 height 52
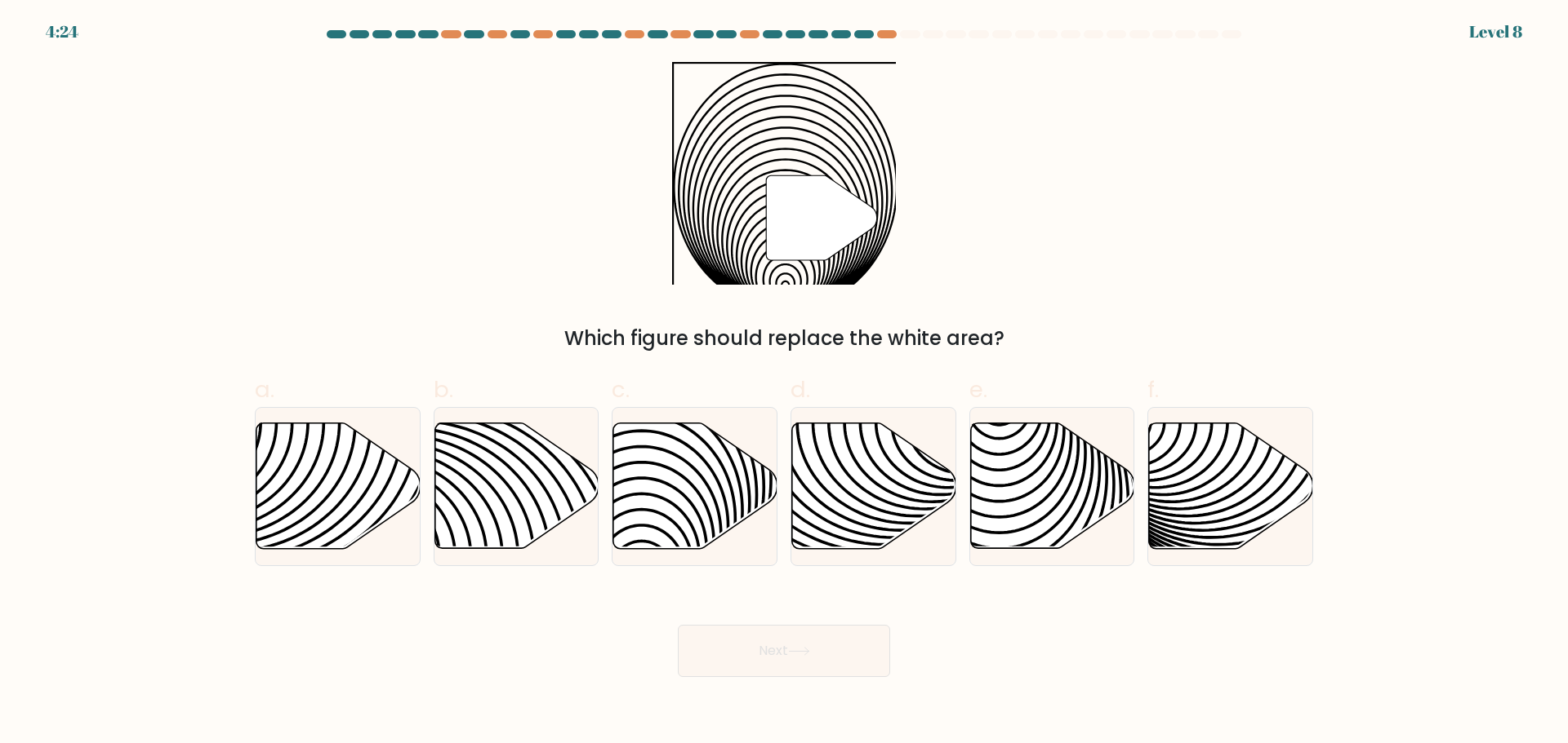
click at [794, 252] on icon at bounding box center [822, 217] width 111 height 84
click at [631, 541] on icon at bounding box center [696, 485] width 164 height 125
click at [784, 382] on input "c." at bounding box center [784, 377] width 1 height 10
radio input "true"
click at [736, 652] on button "Next" at bounding box center [784, 652] width 213 height 52
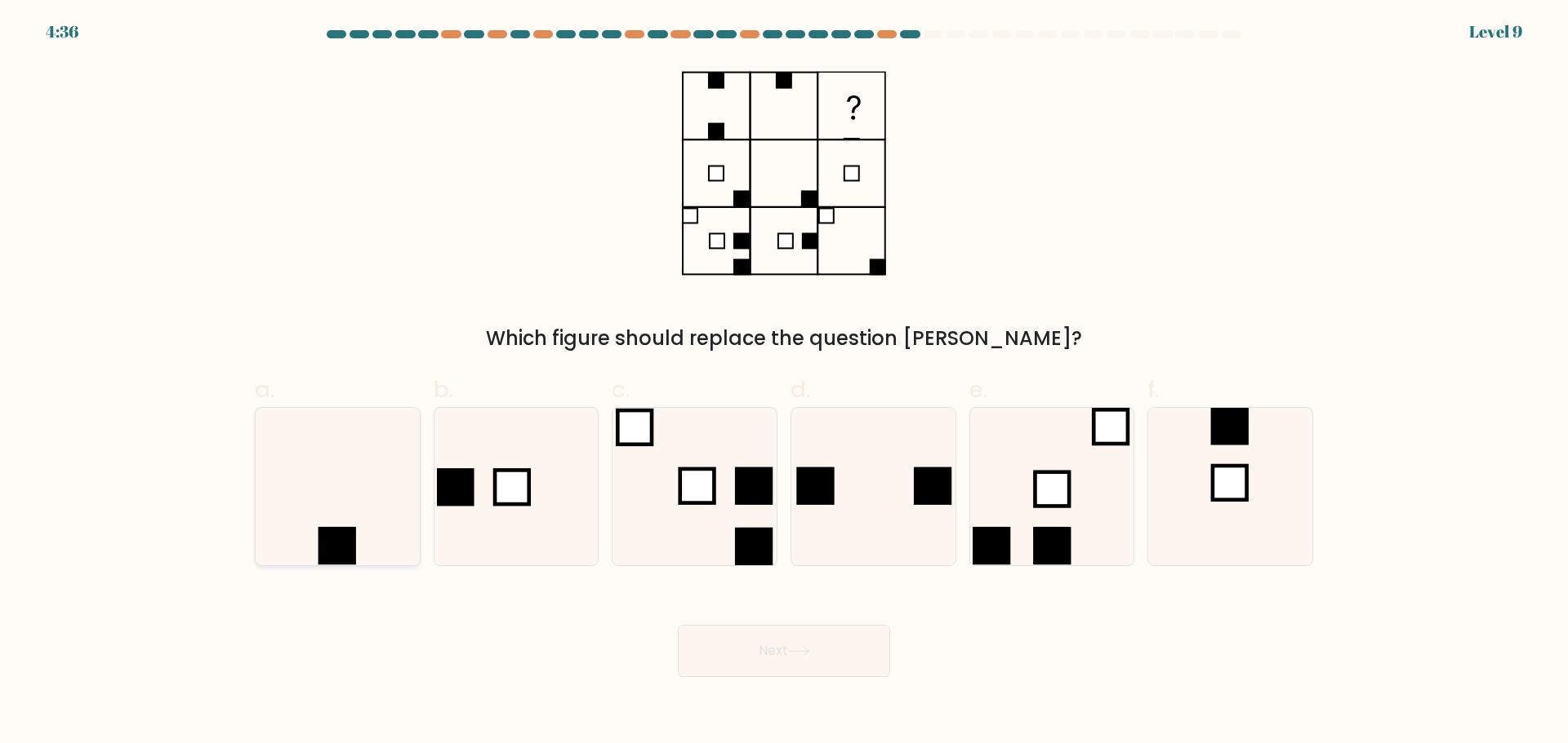
click at [318, 545] on rect at bounding box center [336, 545] width 37 height 37
click at [784, 382] on input "a." at bounding box center [784, 377] width 1 height 10
radio input "true"
click at [752, 652] on button "Next" at bounding box center [784, 652] width 213 height 52
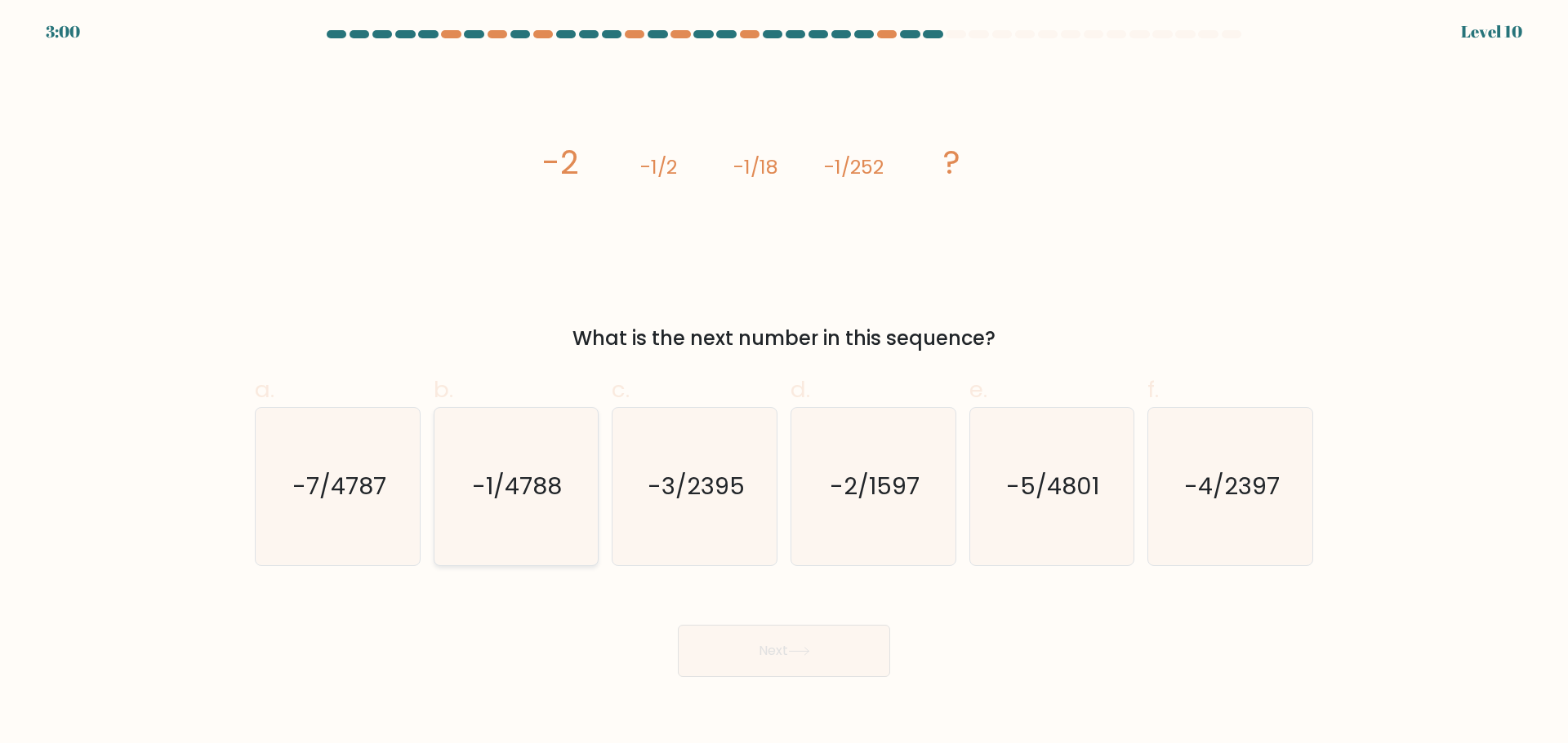
drag, startPoint x: 503, startPoint y: 525, endPoint x: 574, endPoint y: 561, distance: 79.6
click at [506, 525] on icon "-1/4788" at bounding box center [515, 486] width 158 height 158
click at [784, 382] on input "b. -1/4788" at bounding box center [784, 377] width 1 height 10
radio input "true"
click at [793, 659] on button "Next" at bounding box center [784, 652] width 213 height 52
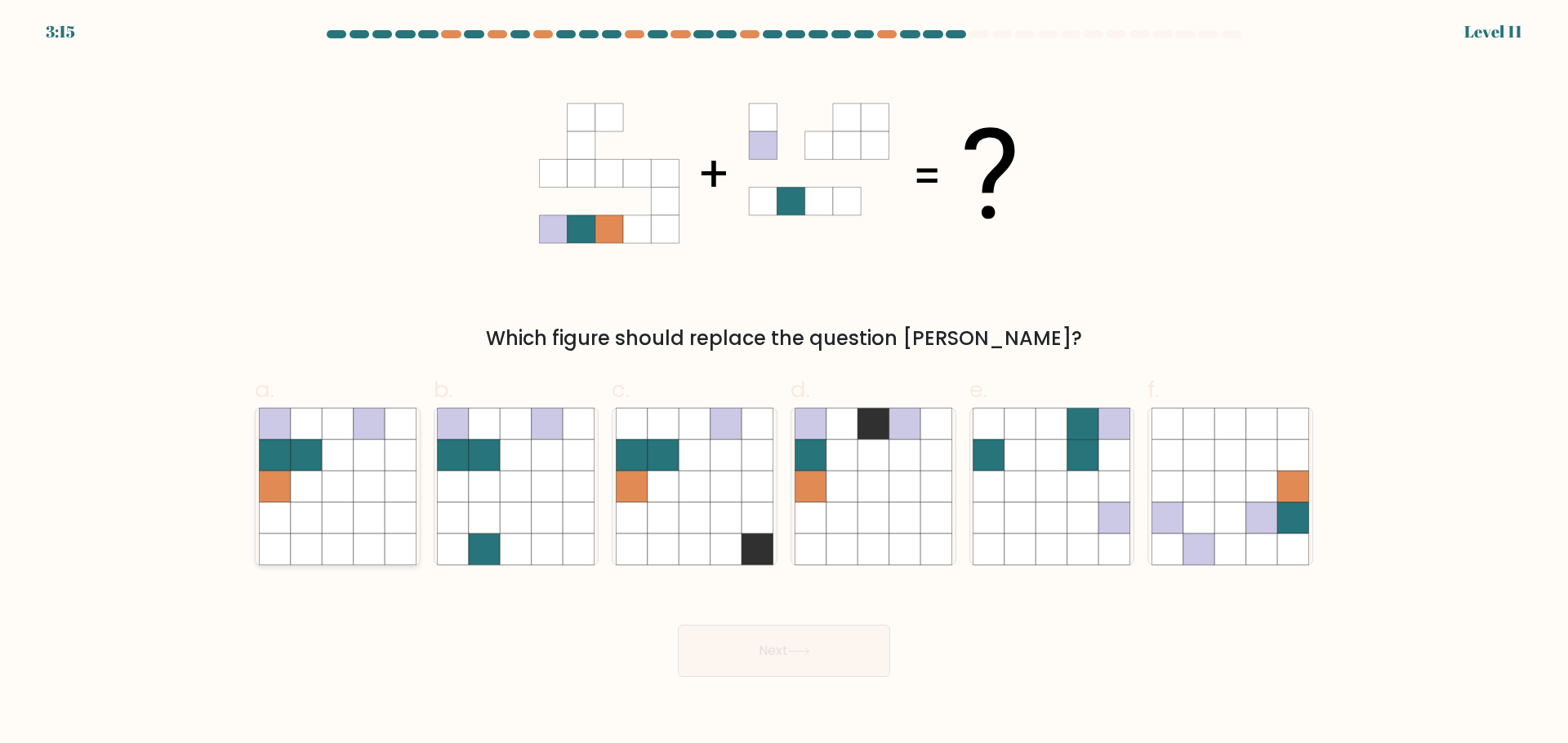
click at [368, 471] on icon at bounding box center [370, 487] width 31 height 31
click at [784, 382] on input "a." at bounding box center [784, 377] width 1 height 10
radio input "true"
drag, startPoint x: 295, startPoint y: 465, endPoint x: 325, endPoint y: 481, distance: 34.0
click at [296, 467] on icon at bounding box center [306, 456] width 31 height 31
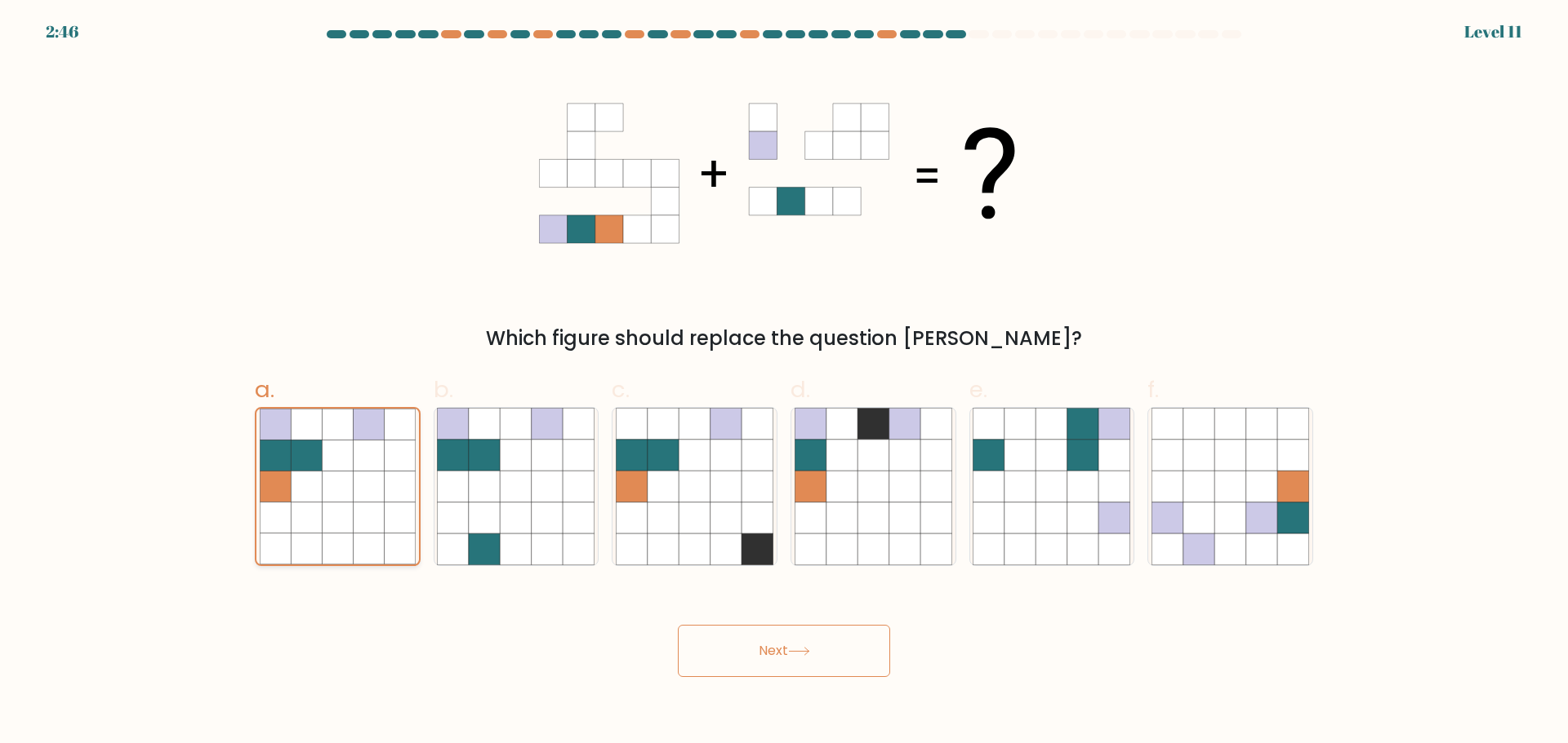
click at [784, 382] on input "a." at bounding box center [784, 377] width 1 height 10
click at [832, 653] on button "Next" at bounding box center [784, 652] width 213 height 52
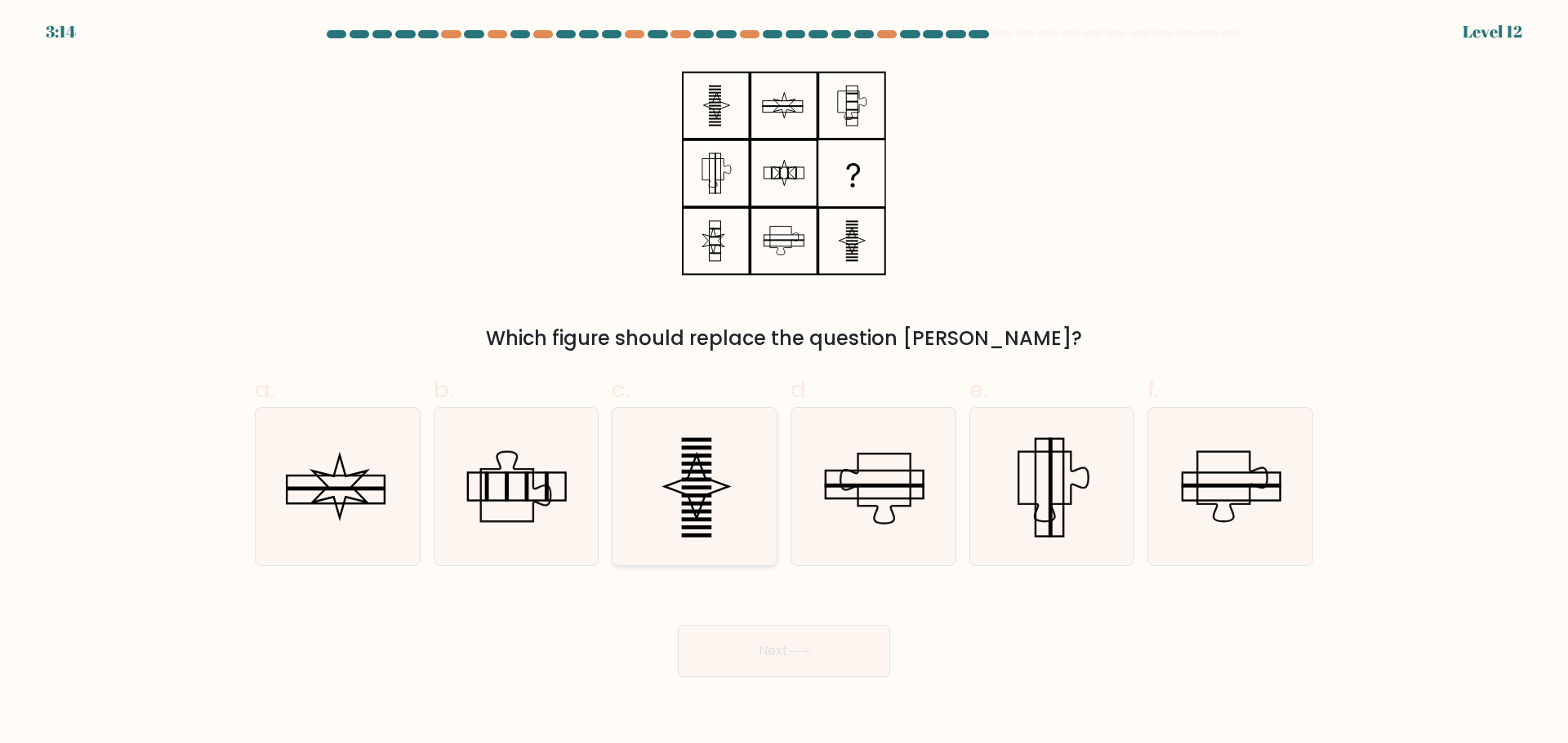
click at [701, 480] on rect at bounding box center [696, 479] width 31 height 4
click at [784, 382] on input "c." at bounding box center [784, 377] width 1 height 10
radio input "true"
click at [813, 645] on button "Next" at bounding box center [784, 652] width 213 height 52
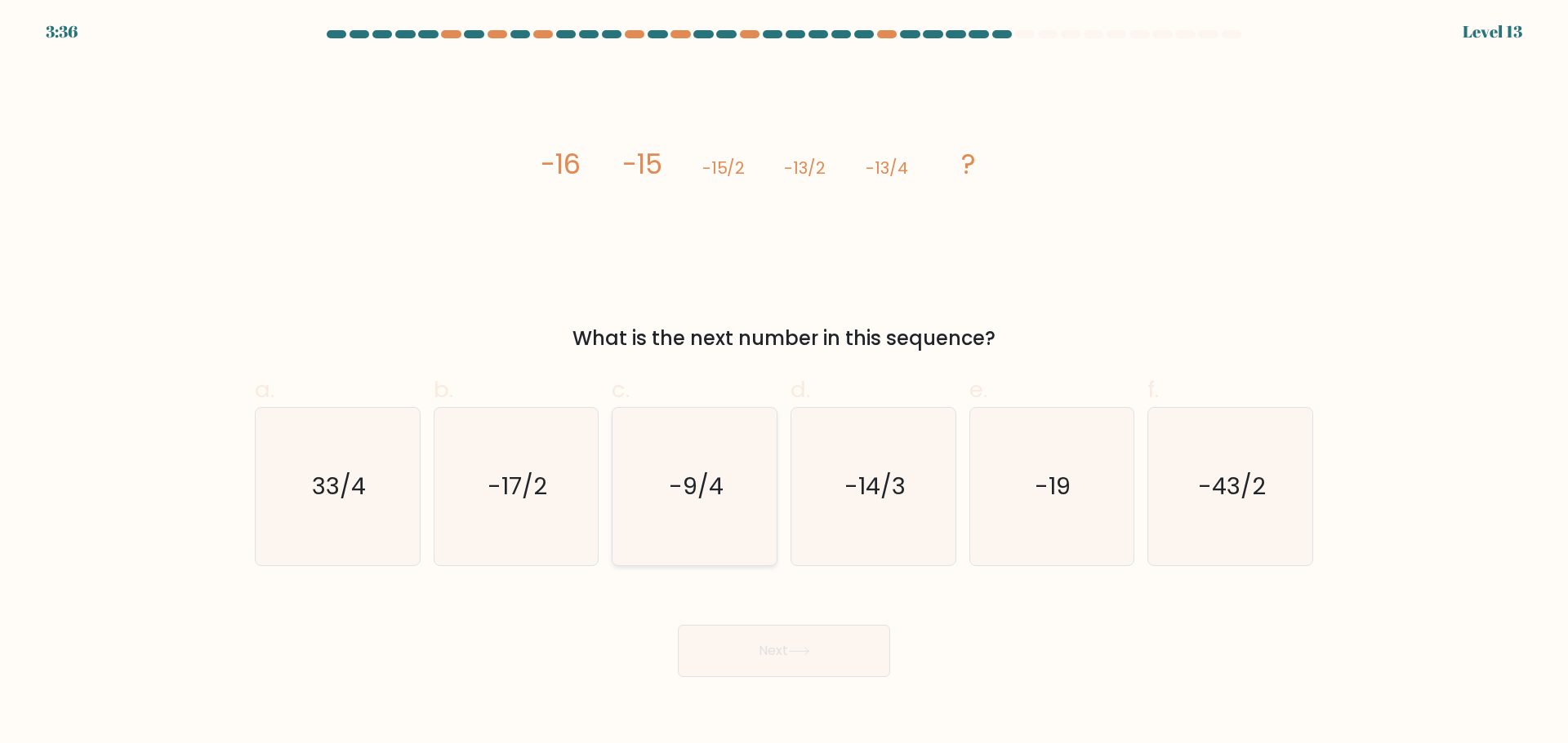
click at [683, 542] on icon "-9/4" at bounding box center [694, 486] width 158 height 158
click at [784, 382] on input "c. -9/4" at bounding box center [784, 377] width 1 height 10
radio input "true"
click at [845, 666] on button "Next" at bounding box center [784, 652] width 213 height 52
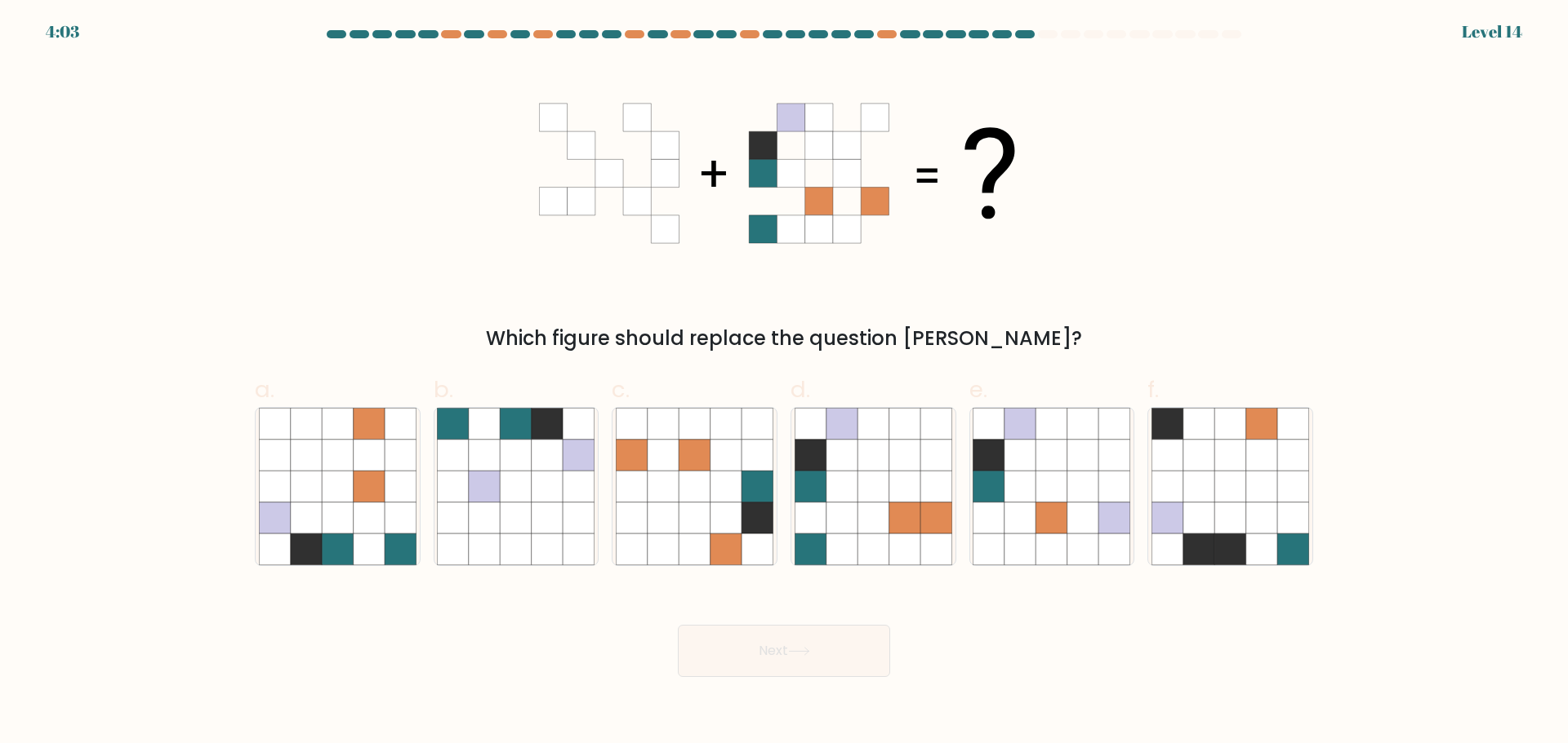
click at [764, 107] on icon at bounding box center [763, 118] width 28 height 28
click at [319, 522] on icon at bounding box center [306, 517] width 31 height 31
click at [784, 382] on input "a." at bounding box center [784, 377] width 1 height 10
radio input "true"
click at [836, 643] on button "Next" at bounding box center [784, 652] width 213 height 52
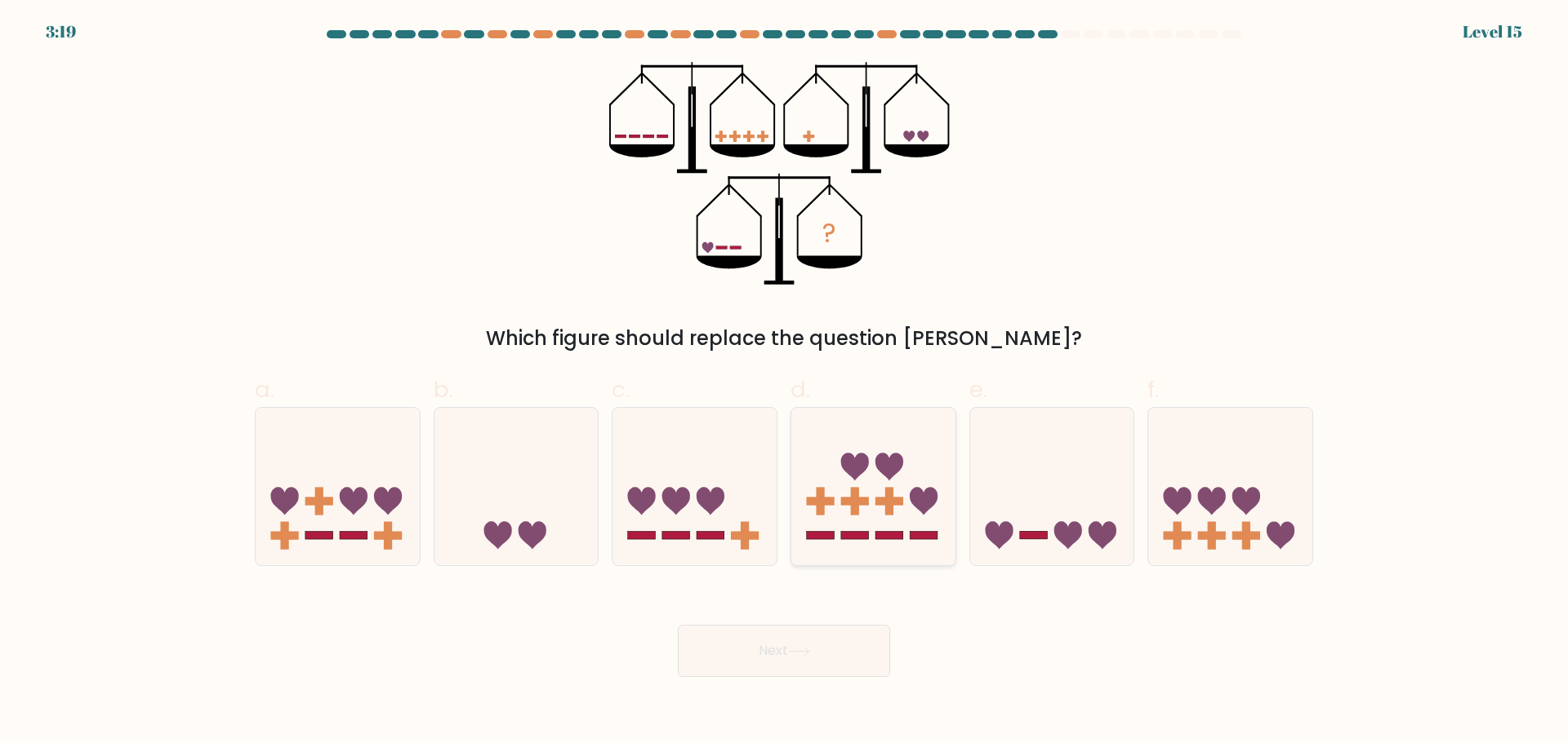
click at [846, 494] on icon at bounding box center [873, 487] width 164 height 136
click at [784, 382] on input "d." at bounding box center [784, 377] width 1 height 10
radio input "true"
click at [852, 633] on button "Next" at bounding box center [784, 652] width 213 height 52
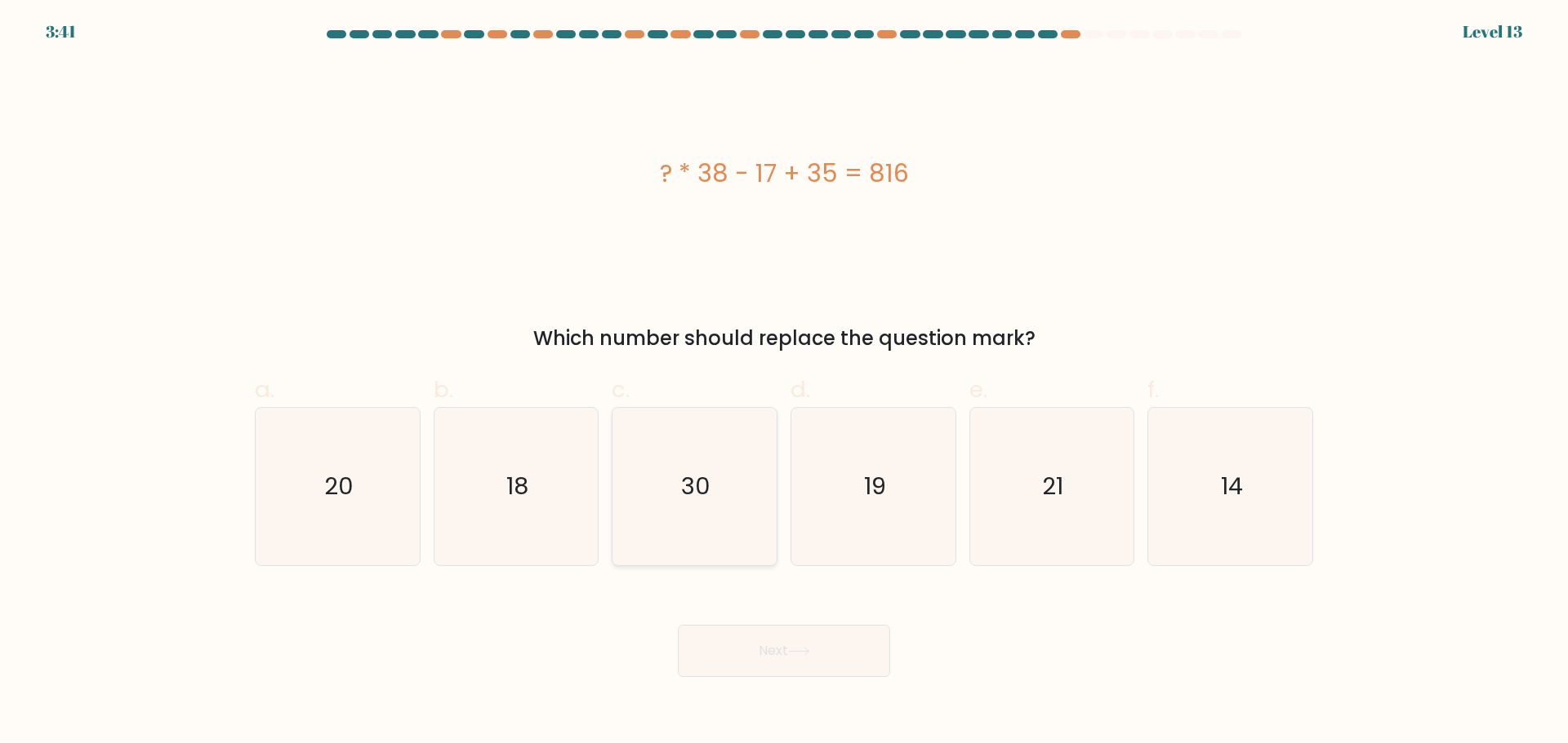
drag, startPoint x: 740, startPoint y: 467, endPoint x: 754, endPoint y: 473, distance: 15.2
click at [740, 468] on icon "30" at bounding box center [694, 486] width 158 height 158
click at [784, 382] on input "c. 30" at bounding box center [784, 377] width 1 height 10
radio input "true"
click at [810, 661] on button "Next" at bounding box center [784, 652] width 213 height 52
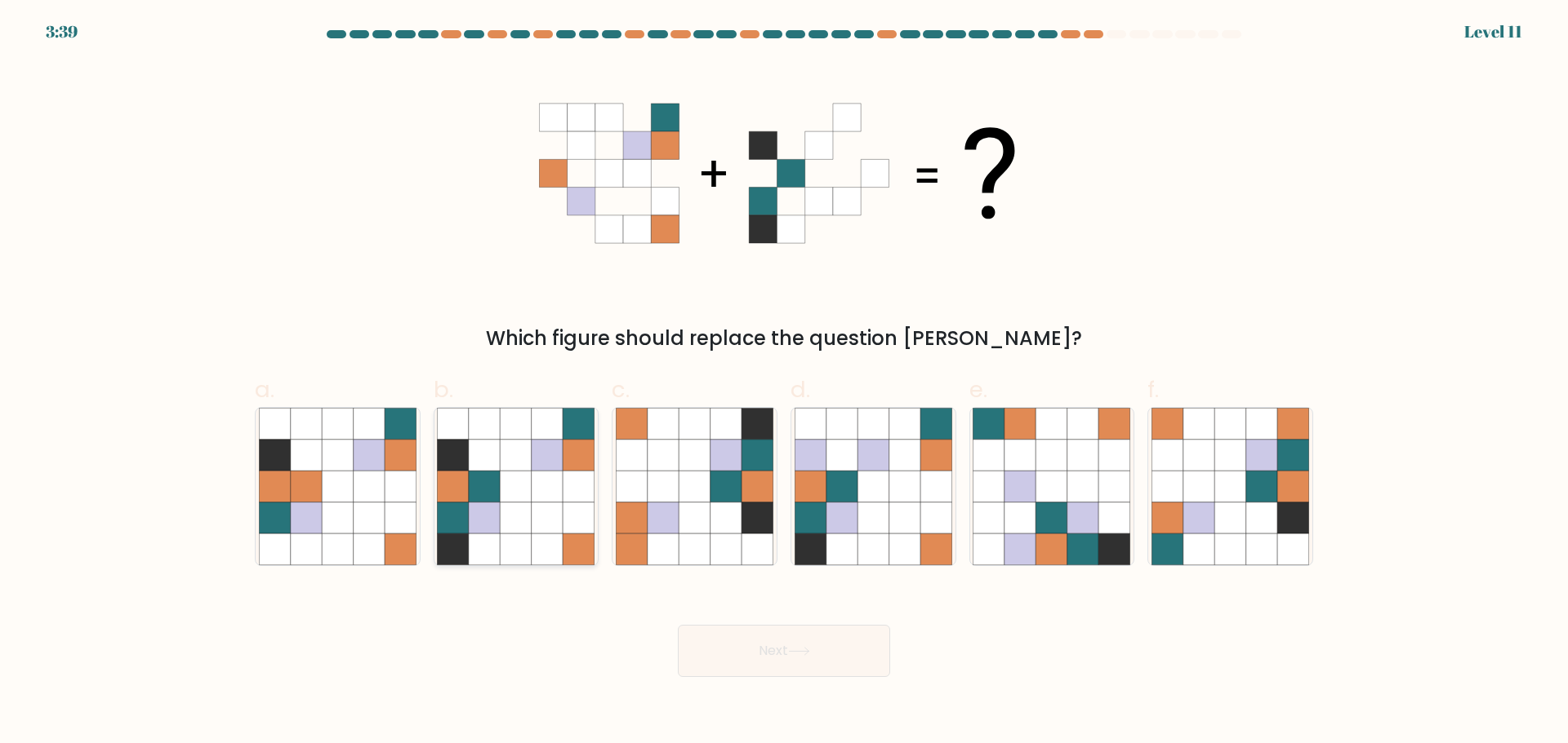
click at [458, 514] on icon at bounding box center [453, 517] width 31 height 31
click at [784, 382] on input "b." at bounding box center [784, 377] width 1 height 10
radio input "true"
click at [857, 645] on button "Next" at bounding box center [784, 652] width 213 height 52
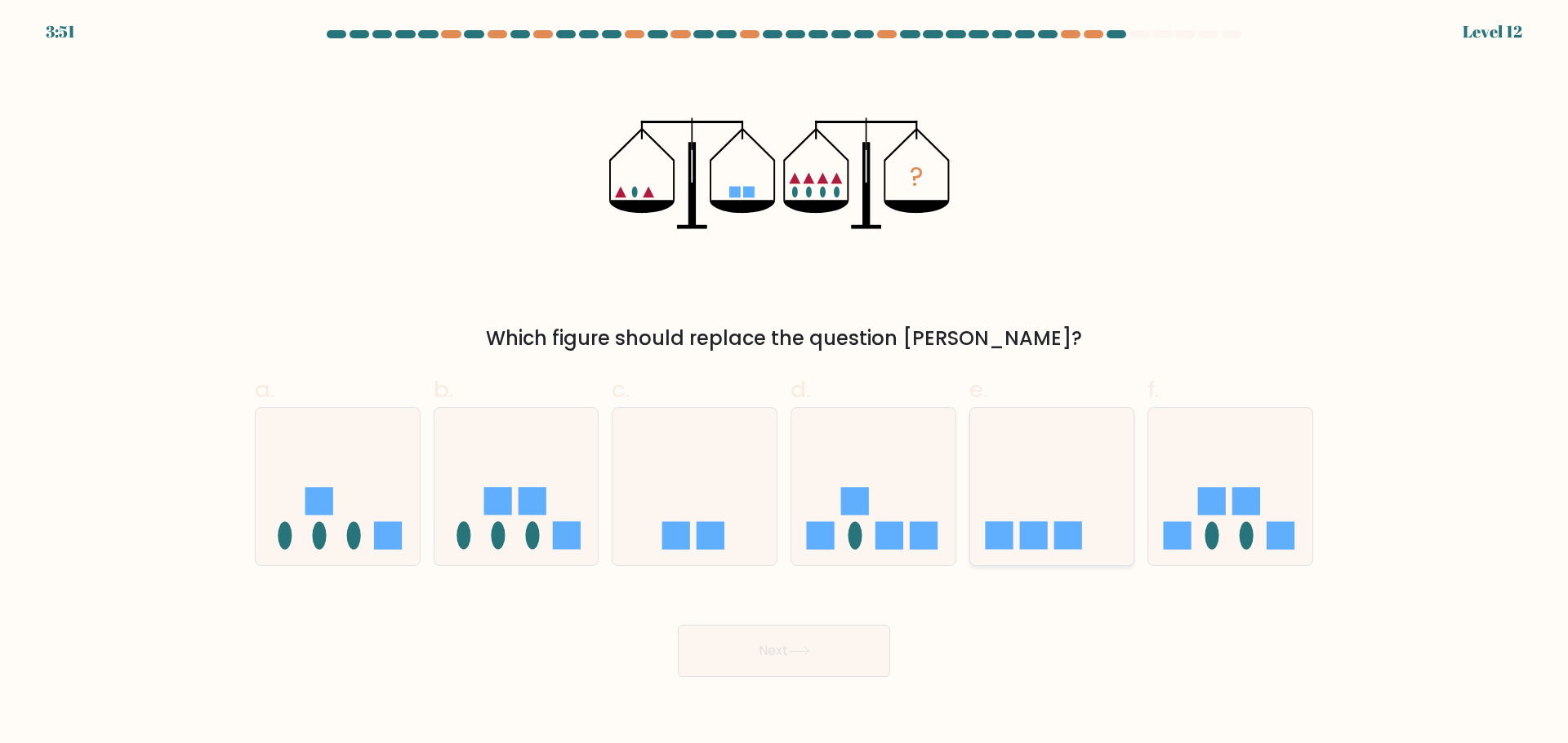
click at [1035, 499] on icon at bounding box center [1052, 487] width 164 height 136
click at [784, 382] on input "e." at bounding box center [784, 377] width 1 height 10
radio input "true"
click at [826, 669] on button "Next" at bounding box center [784, 652] width 213 height 52
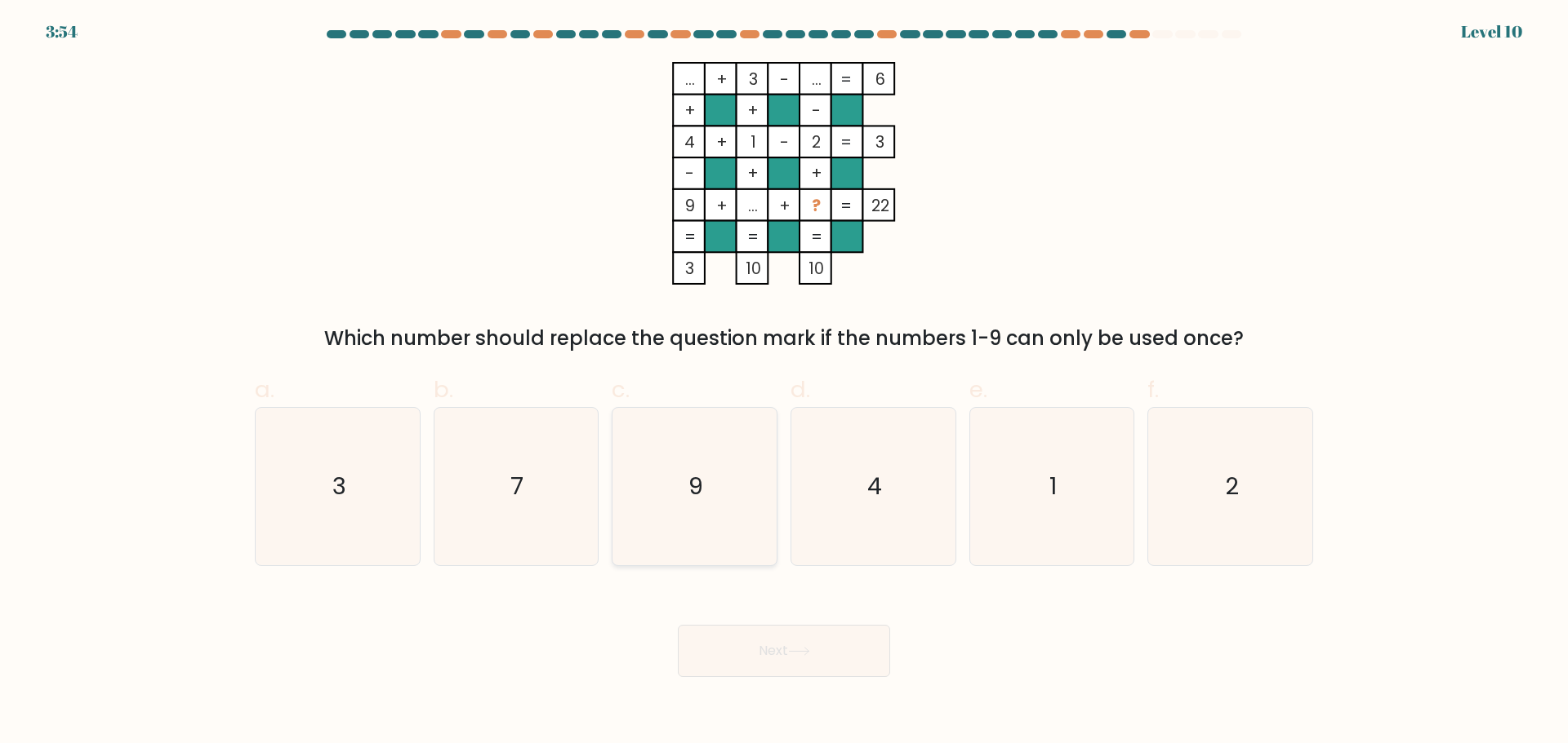
click at [641, 506] on icon "9" at bounding box center [694, 486] width 158 height 158
click at [784, 382] on input "c. 9" at bounding box center [784, 377] width 1 height 10
radio input "true"
click at [743, 641] on button "Next" at bounding box center [784, 652] width 213 height 52
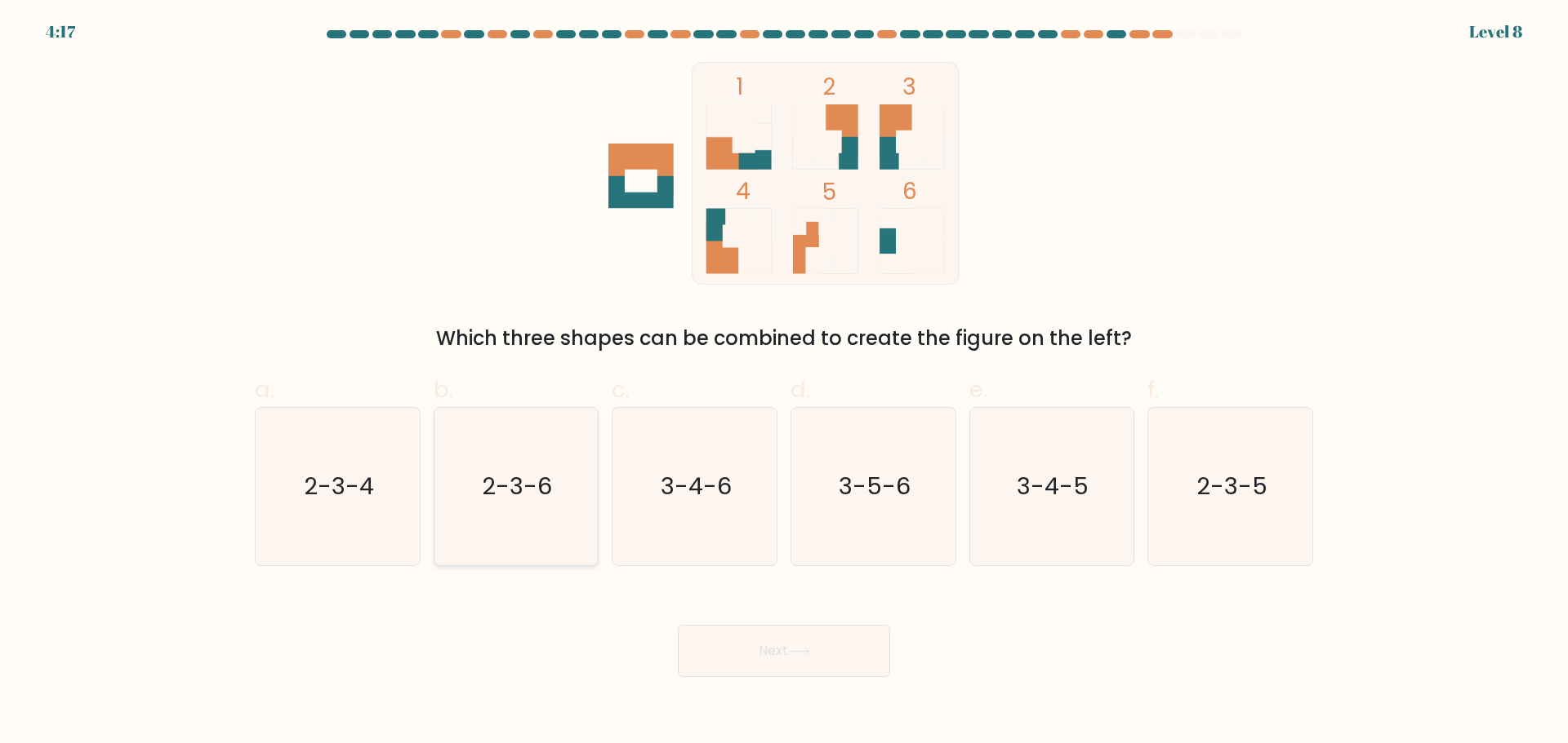
drag, startPoint x: 505, startPoint y: 510, endPoint x: 546, endPoint y: 528, distance: 44.8
click at [505, 509] on icon "2-3-6" at bounding box center [515, 486] width 158 height 158
click at [784, 382] on input "b. 2-3-6" at bounding box center [784, 377] width 1 height 10
radio input "true"
click at [752, 644] on button "Next" at bounding box center [784, 652] width 213 height 52
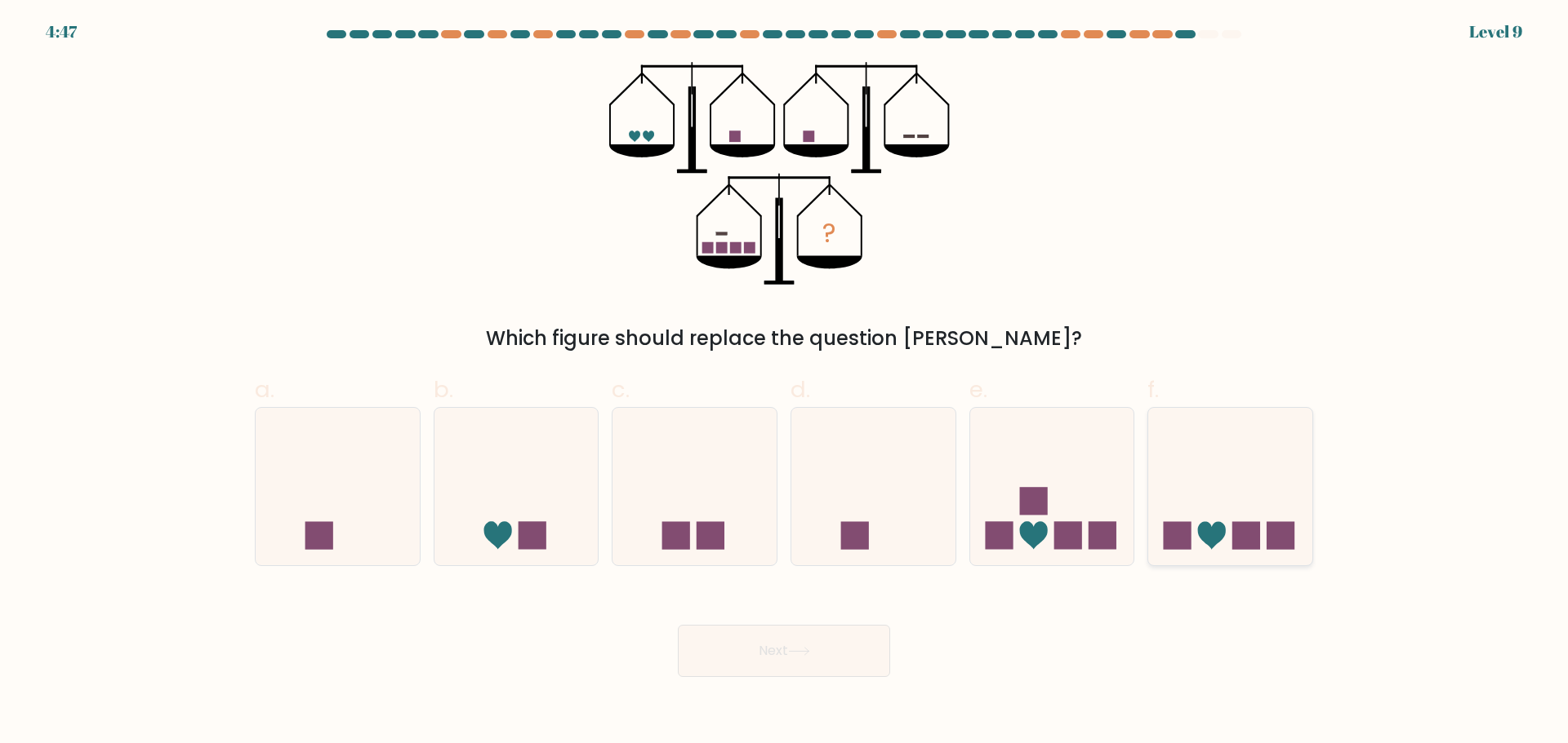
click at [1197, 525] on icon at bounding box center [1230, 487] width 164 height 136
click at [784, 382] on input "f." at bounding box center [784, 377] width 1 height 10
radio input "true"
click at [863, 642] on button "Next" at bounding box center [784, 652] width 213 height 52
click at [863, 639] on button "Next" at bounding box center [784, 652] width 213 height 52
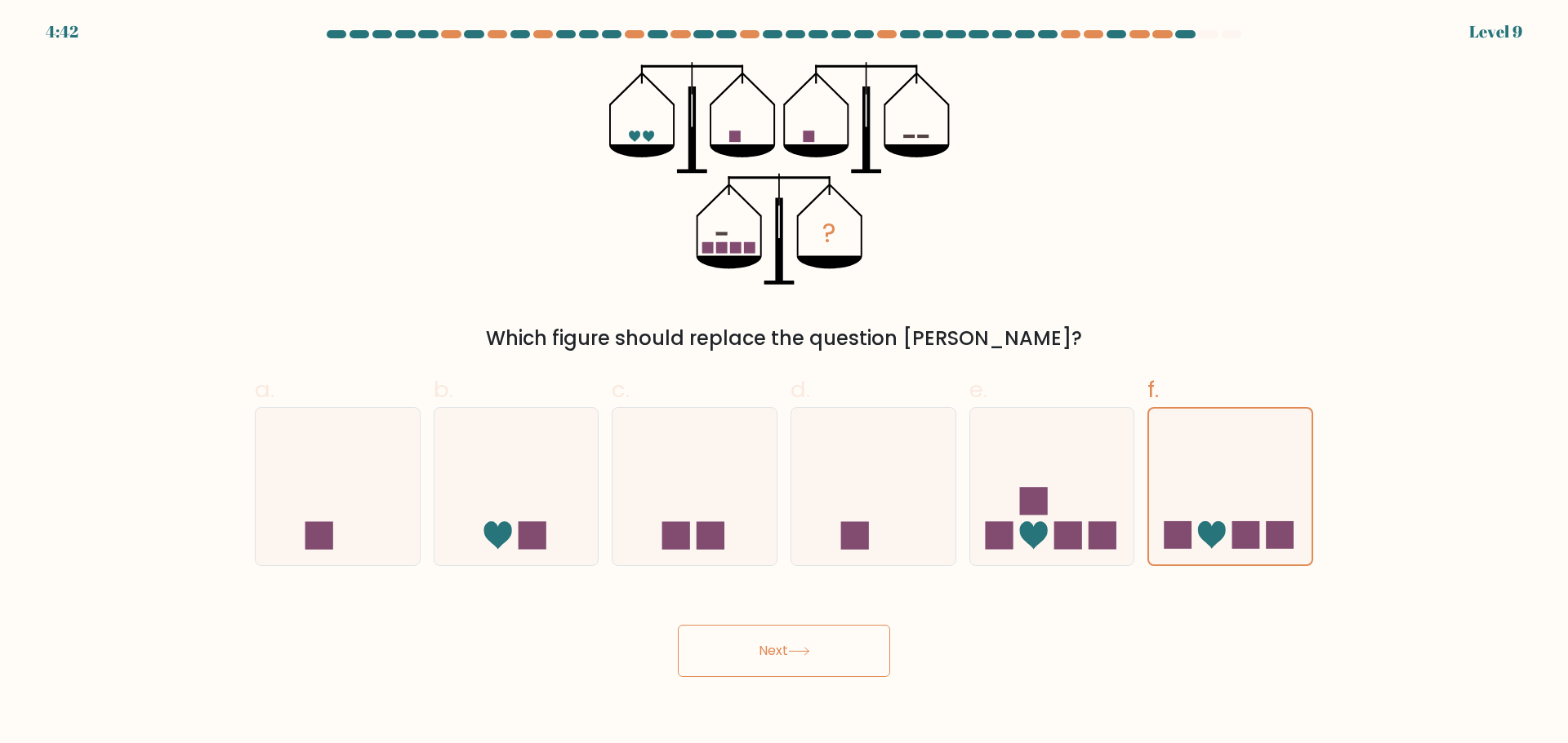
click at [799, 642] on button "Next" at bounding box center [784, 652] width 213 height 52
click at [811, 642] on button "Next" at bounding box center [784, 652] width 213 height 52
click at [810, 647] on icon at bounding box center [798, 652] width 22 height 9
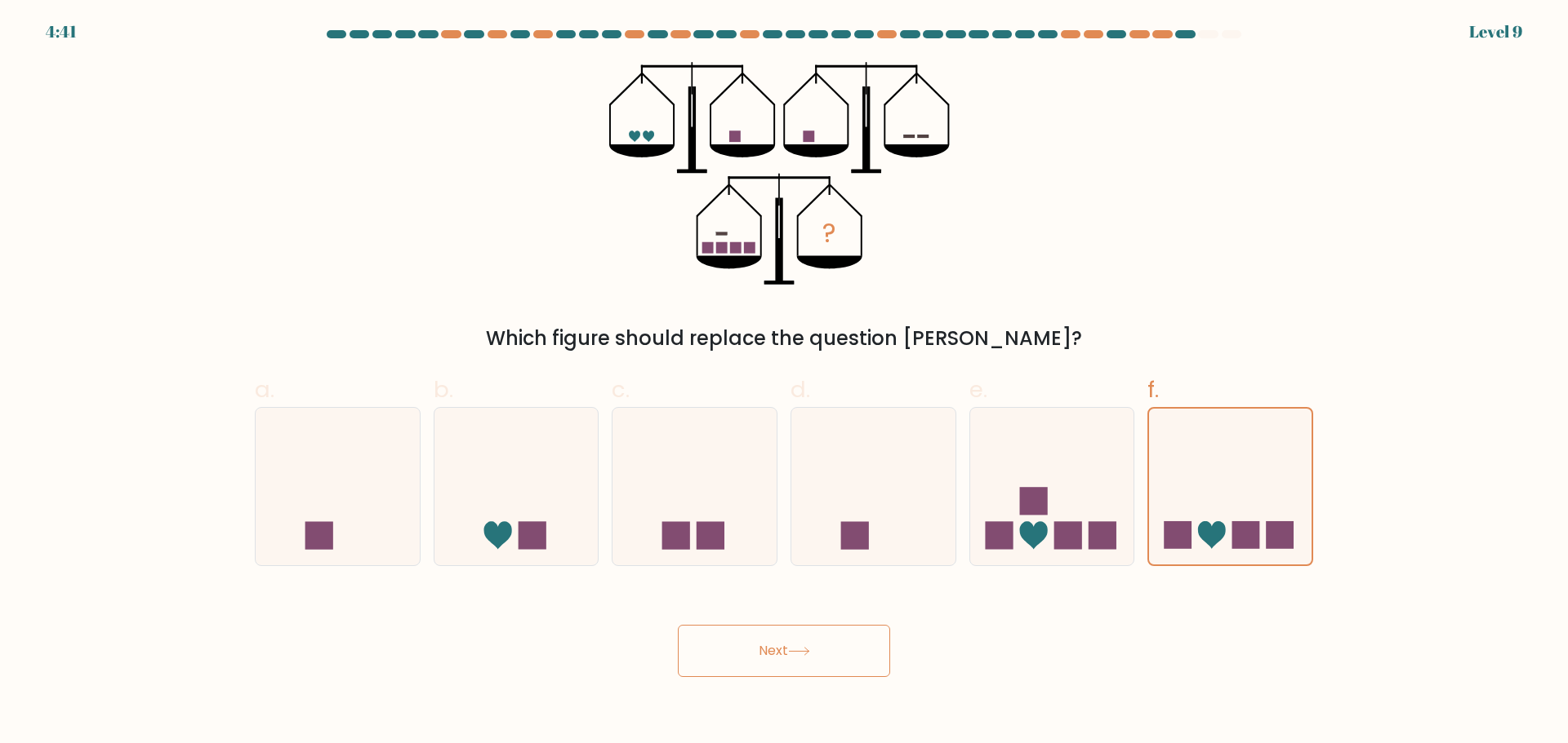
click at [810, 647] on icon at bounding box center [798, 652] width 22 height 9
click at [804, 652] on icon at bounding box center [798, 652] width 22 height 9
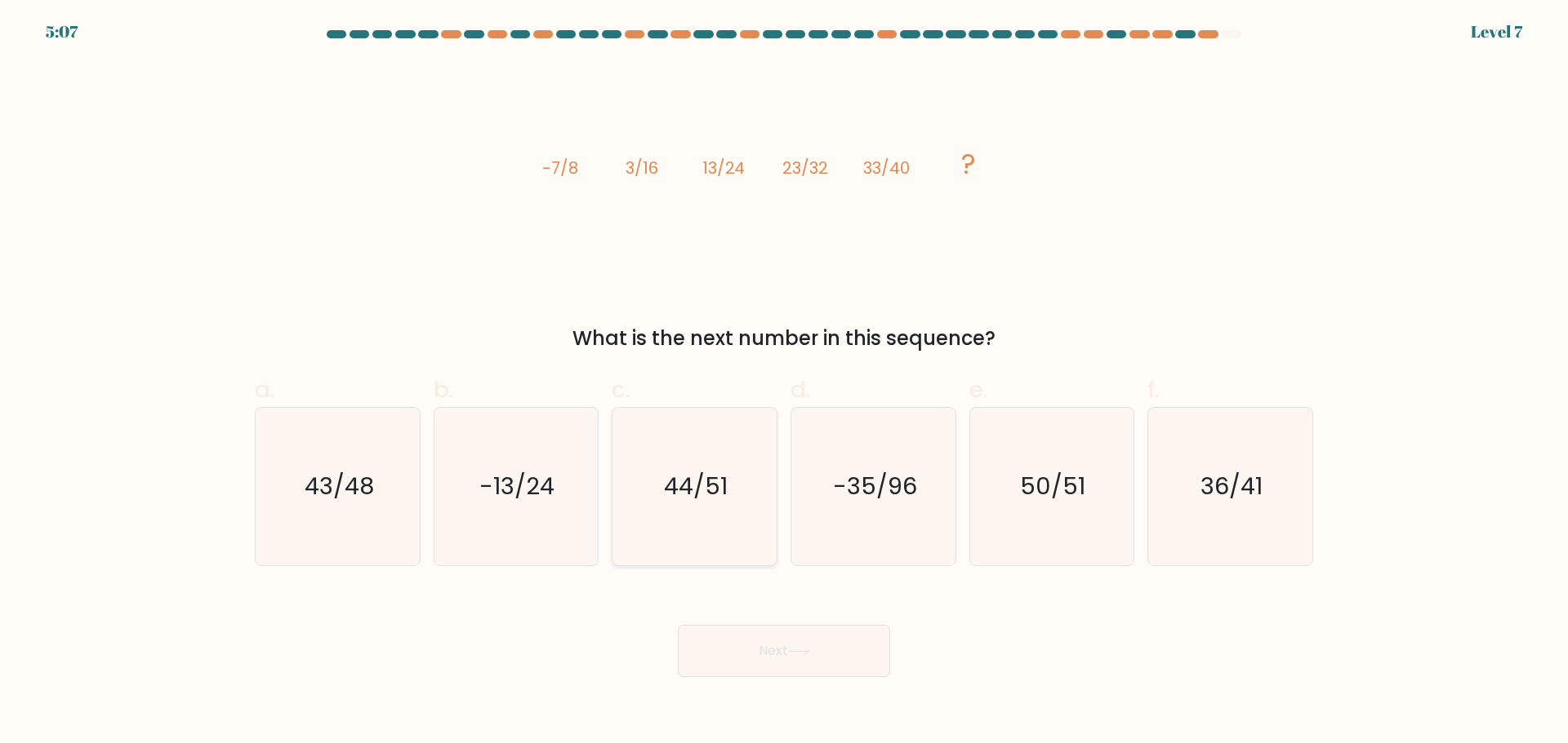
click at [737, 514] on icon "44/51" at bounding box center [694, 486] width 158 height 158
click at [784, 382] on input "c. 44/51" at bounding box center [784, 377] width 1 height 10
radio input "true"
click at [807, 659] on button "Next" at bounding box center [784, 652] width 213 height 52
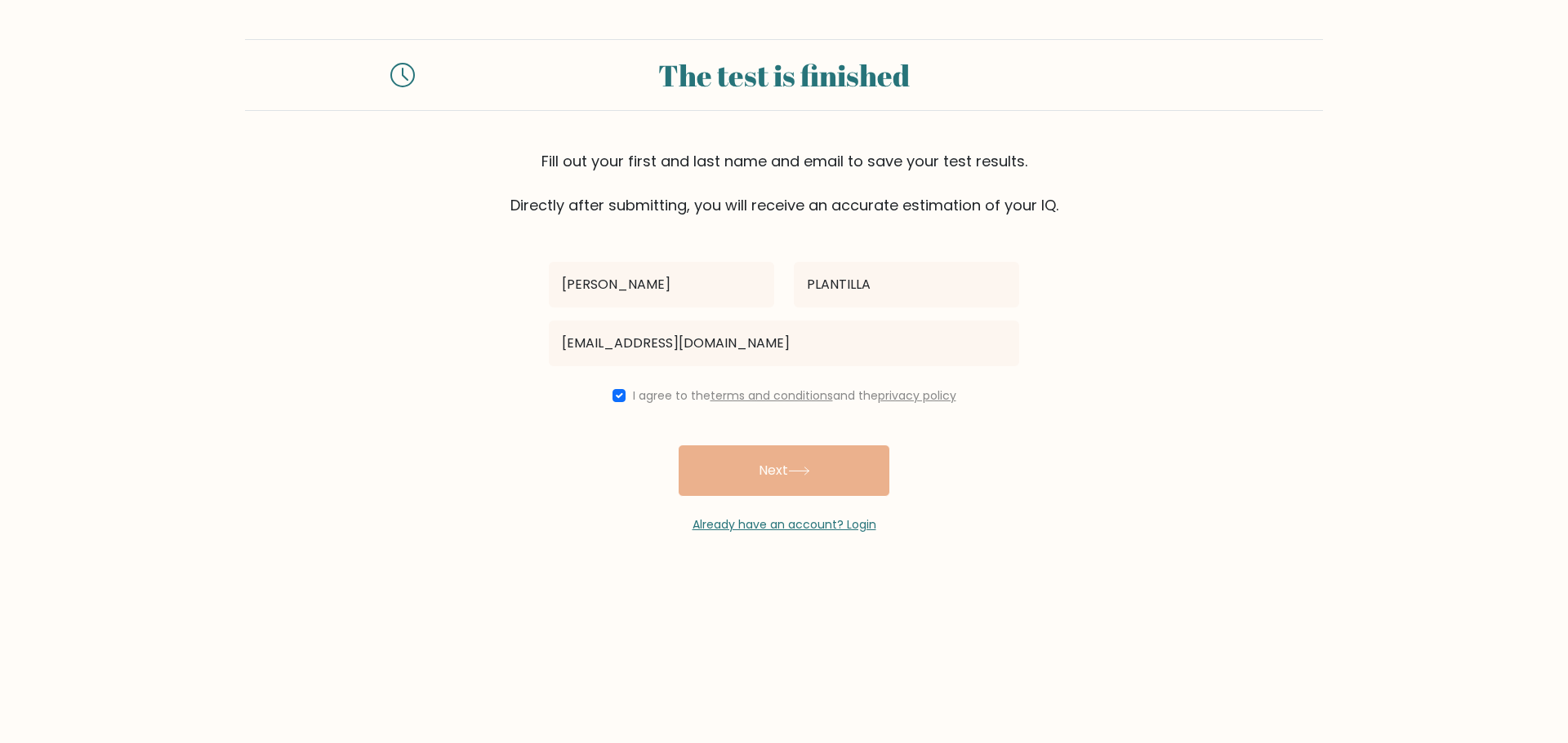
click at [761, 482] on div "JOSIELYN PLANTILLA josielynplantilla08@gmail.com I agree to the terms and condi…" at bounding box center [784, 375] width 490 height 317
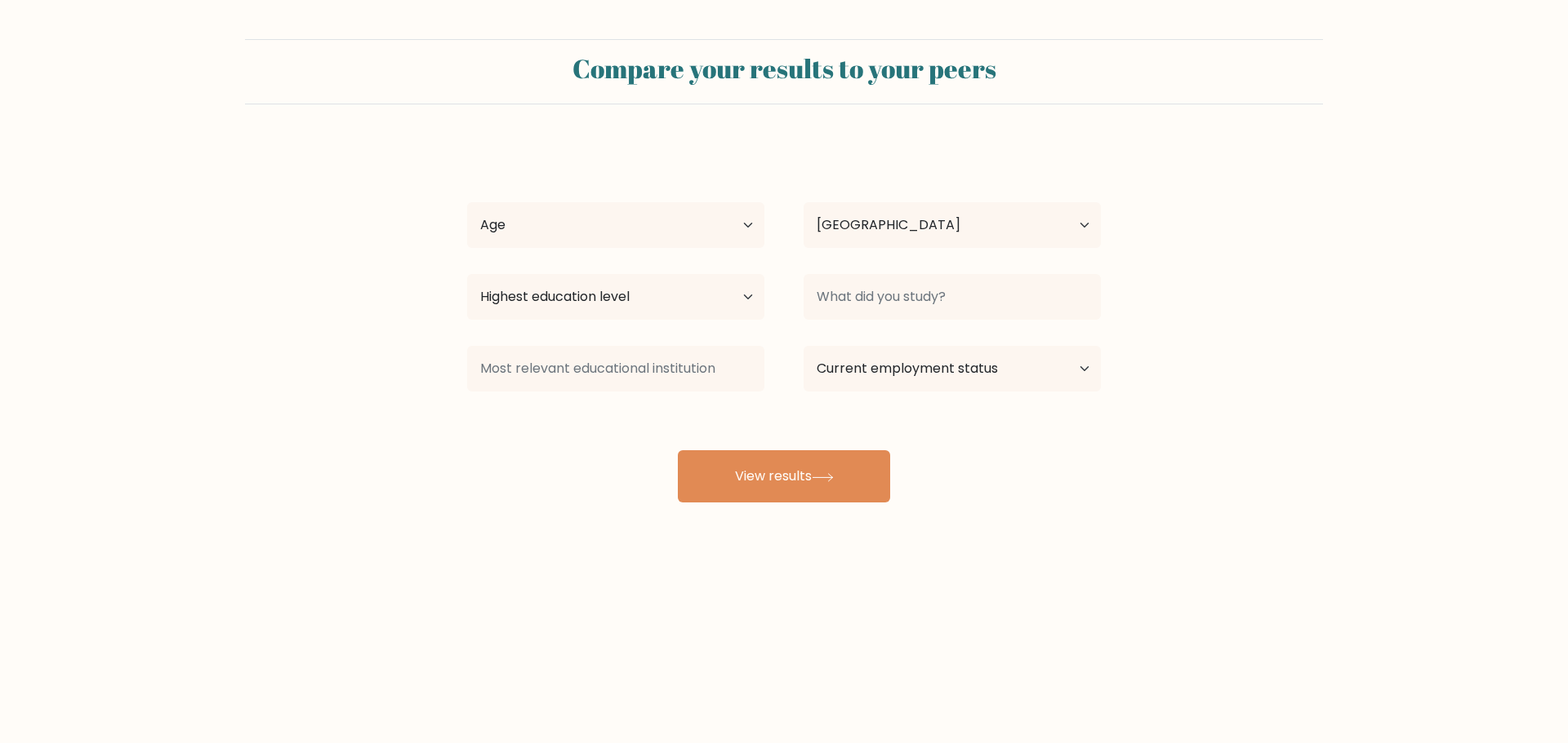
select select "PH"
click at [743, 228] on select "Age Under 18 years old 18-24 years old 25-34 years old 35-44 years old 45-54 ye…" at bounding box center [615, 225] width 297 height 45
select select "45_54"
click at [467, 202] on select "Age Under 18 years old 18-24 years old 25-34 years old 35-44 years old 45-54 ye…" at bounding box center [615, 225] width 297 height 45
click at [738, 300] on select "Highest education level No schooling Primary Lower Secondary Upper Secondary Oc…" at bounding box center [615, 297] width 297 height 45
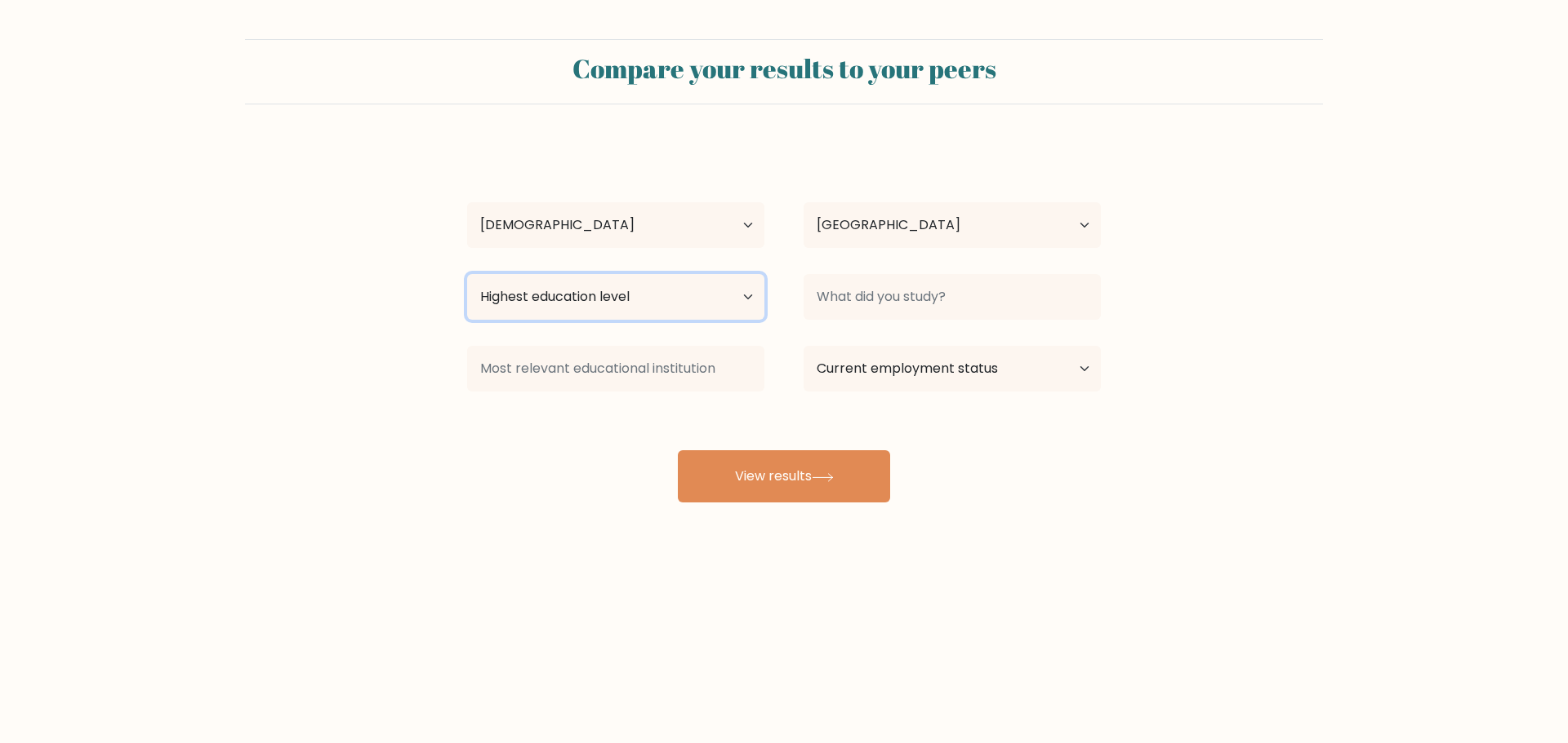
select select "bachelors_degree"
click at [467, 274] on select "Highest education level No schooling Primary Lower Secondary Upper Secondary Oc…" at bounding box center [615, 297] width 297 height 45
click at [1087, 376] on select "Current employment status Employed Student Retired Other / prefer not to answer" at bounding box center [952, 368] width 297 height 45
select select "other"
click at [804, 346] on select "Current employment status Employed Student Retired Other / prefer not to answer" at bounding box center [952, 368] width 297 height 45
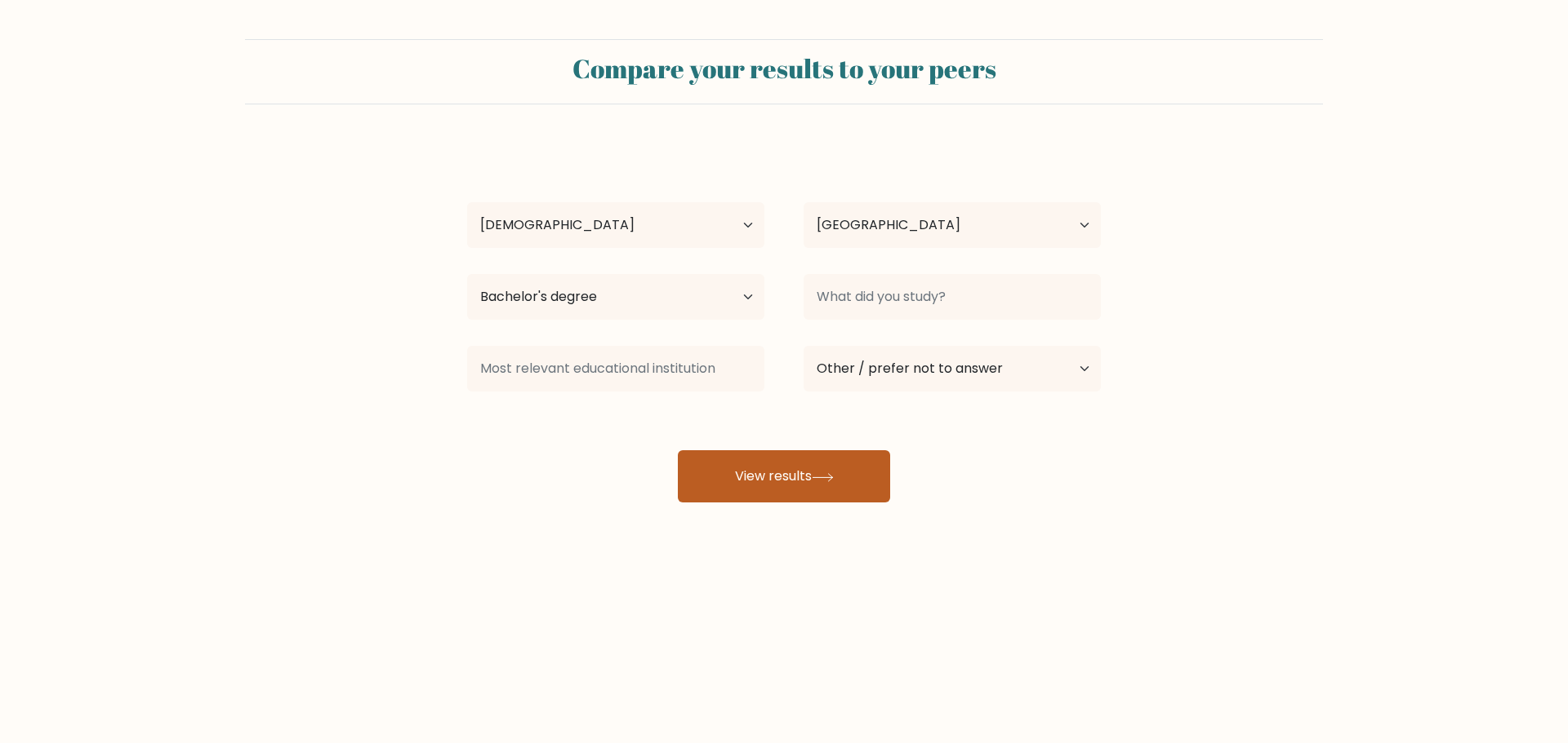
click at [839, 481] on button "View results" at bounding box center [784, 476] width 213 height 52
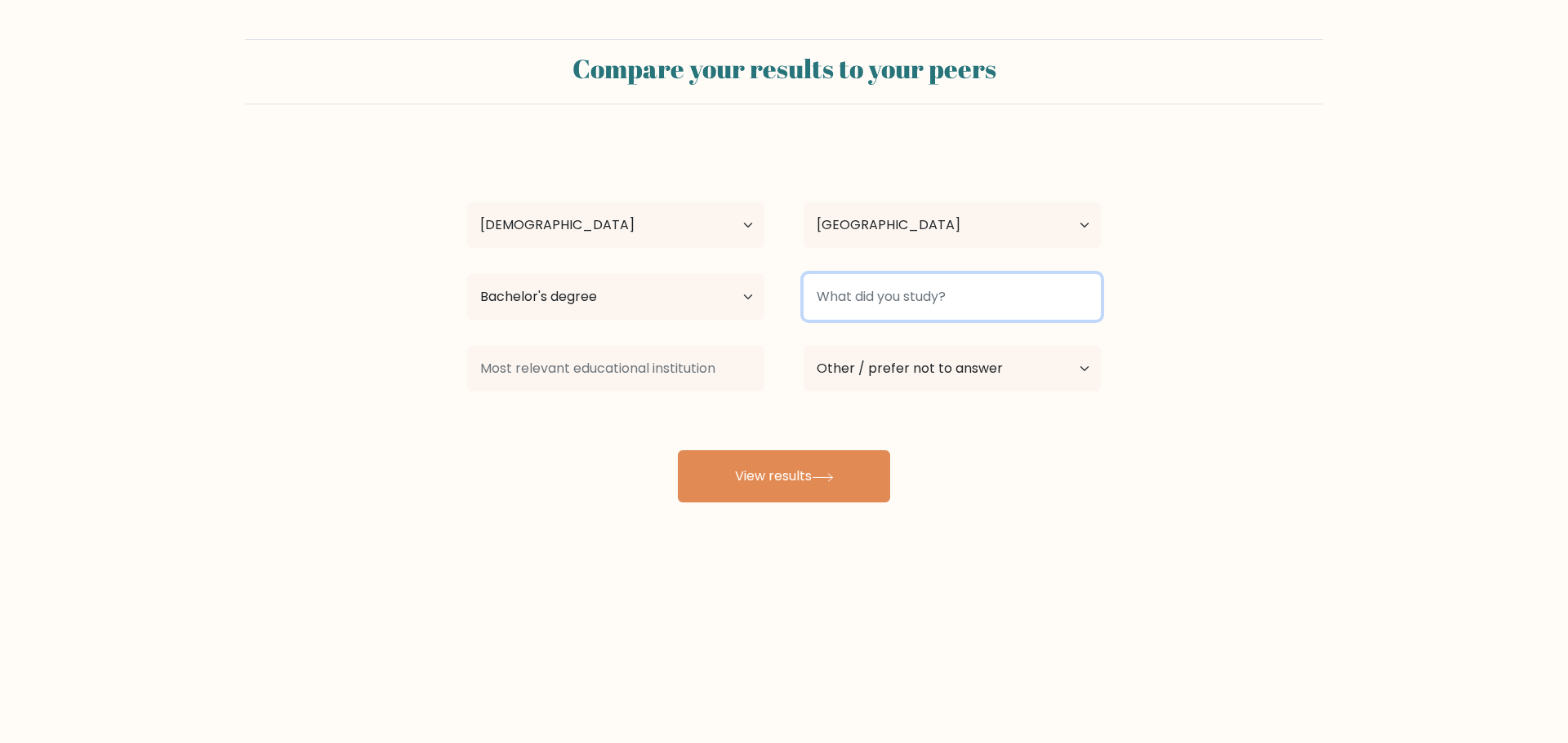
click at [828, 305] on input at bounding box center [952, 297] width 297 height 45
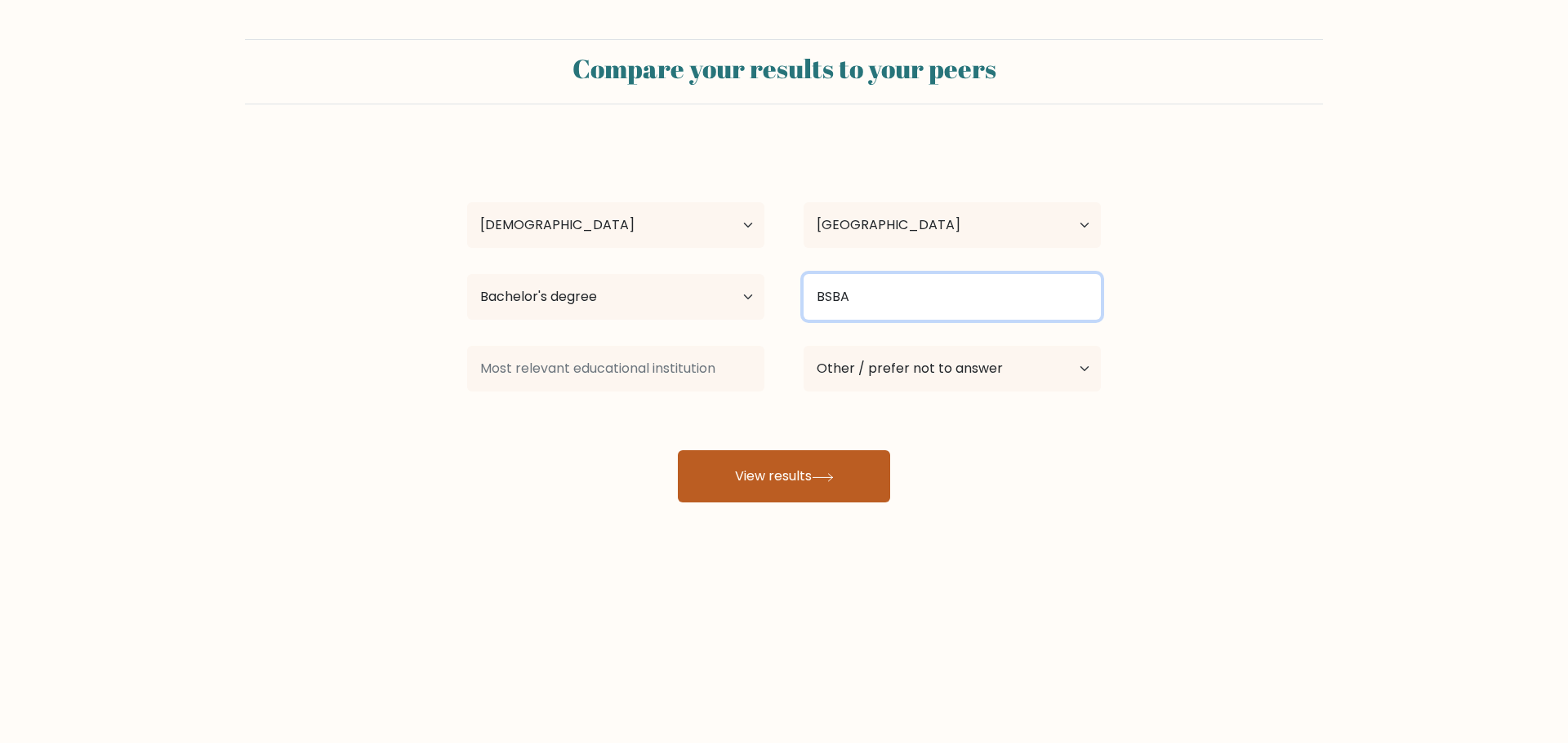
type input "BSBA"
click at [823, 482] on icon at bounding box center [822, 477] width 22 height 9
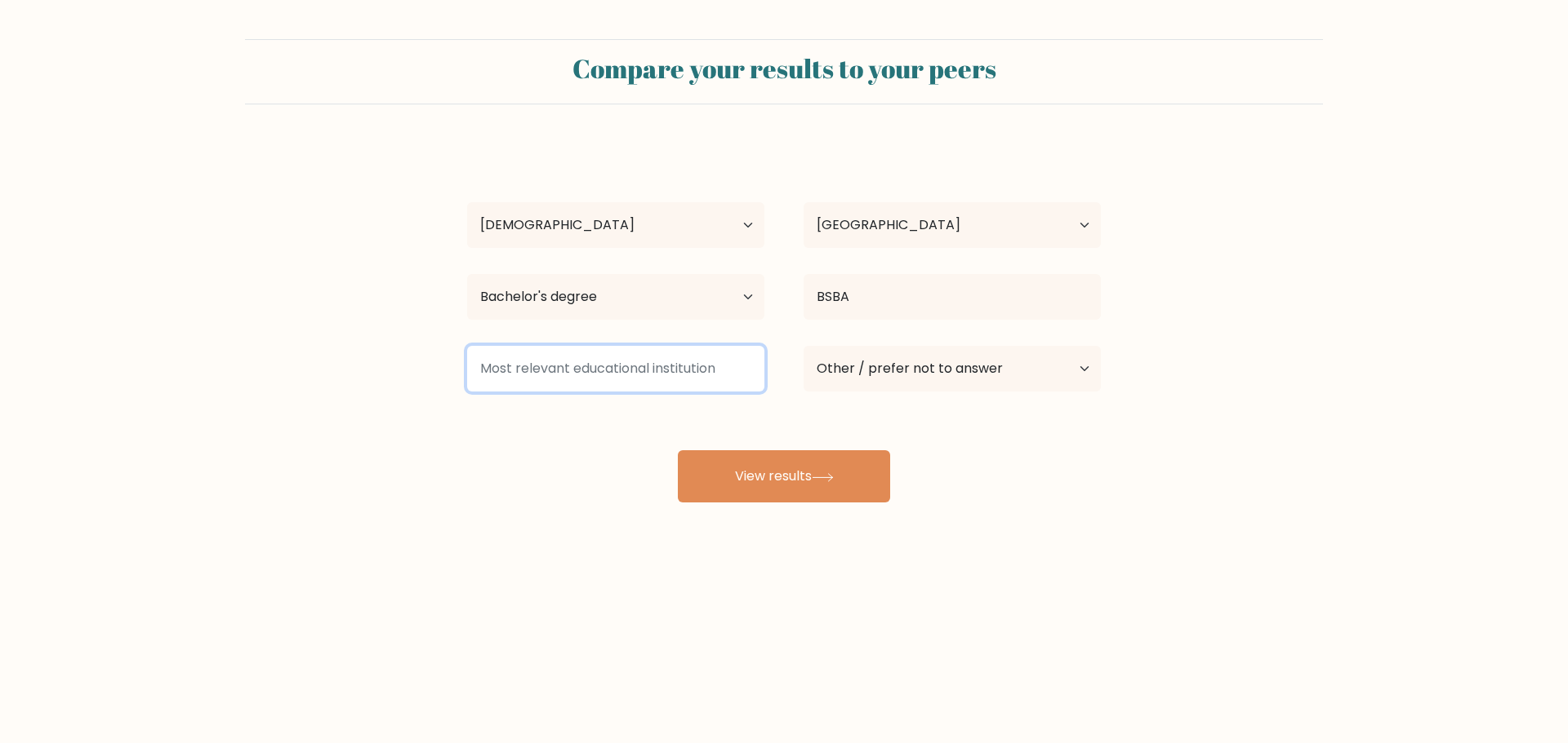
click at [682, 380] on input at bounding box center [615, 368] width 297 height 45
click at [524, 355] on input at bounding box center [615, 368] width 297 height 45
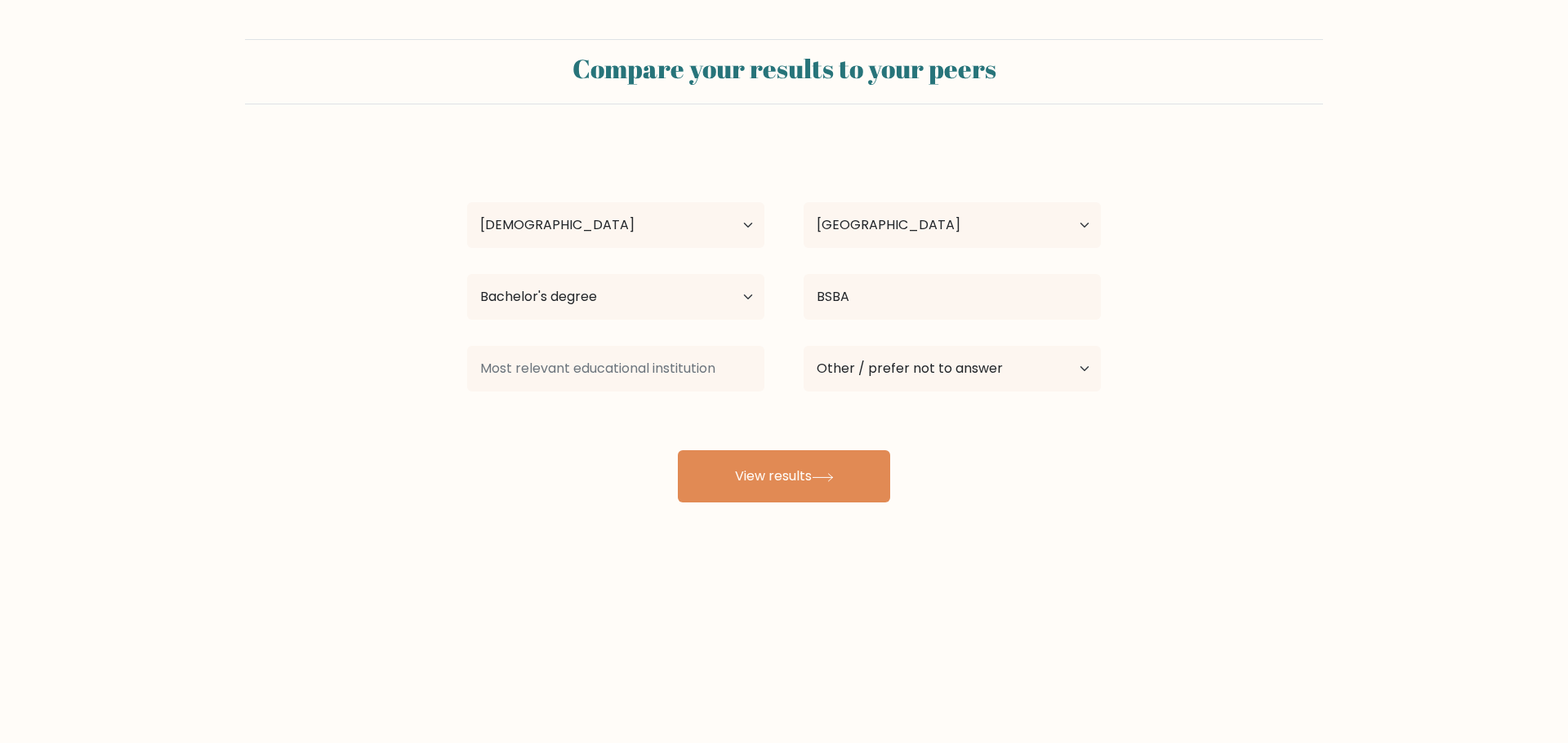
click at [614, 418] on div "JOSIELYN PLANTILLA Age Under 18 years old 18-24 years old 25-34 years old 35-44…" at bounding box center [784, 323] width 653 height 359
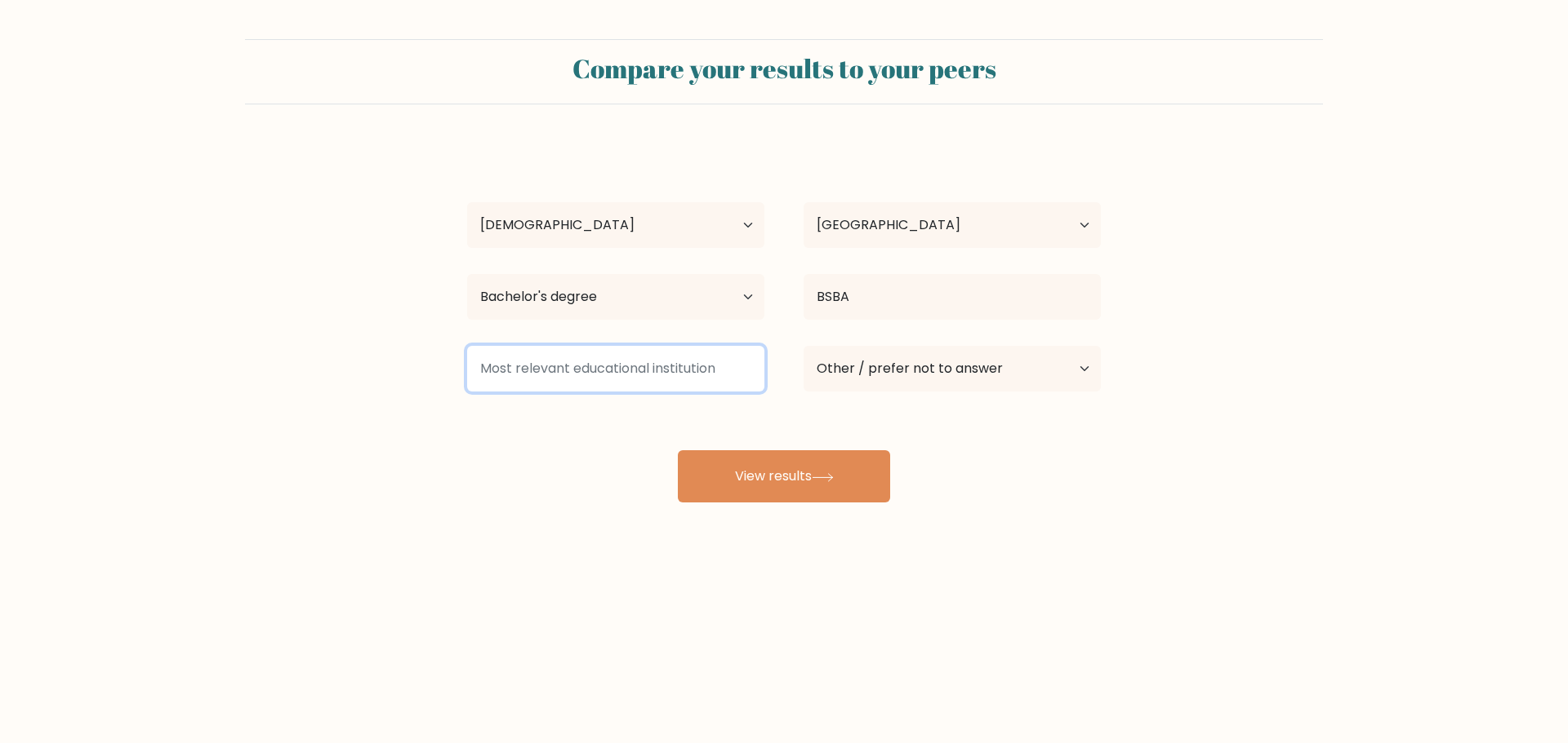
click at [620, 375] on input at bounding box center [615, 368] width 297 height 45
click at [562, 370] on input at bounding box center [615, 368] width 297 height 45
type input "d"
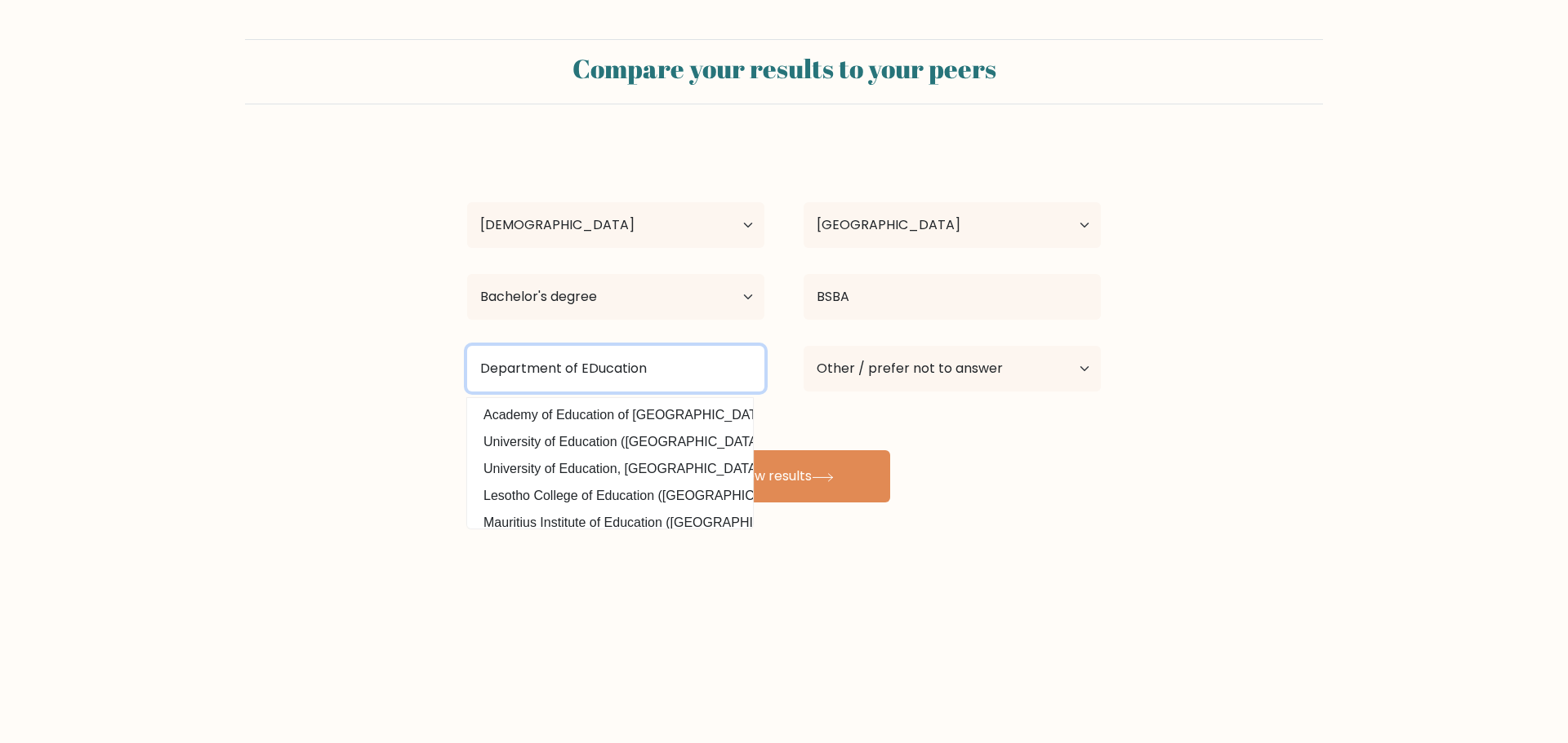
click at [624, 380] on input "Department of EDucation" at bounding box center [615, 368] width 297 height 45
click at [642, 382] on input "Department of EDucation" at bounding box center [615, 368] width 297 height 45
click at [675, 388] on input "Department of EDucation" at bounding box center [615, 368] width 297 height 45
click at [676, 369] on input "Department of EDucation" at bounding box center [615, 368] width 297 height 45
type input "Department of Education"
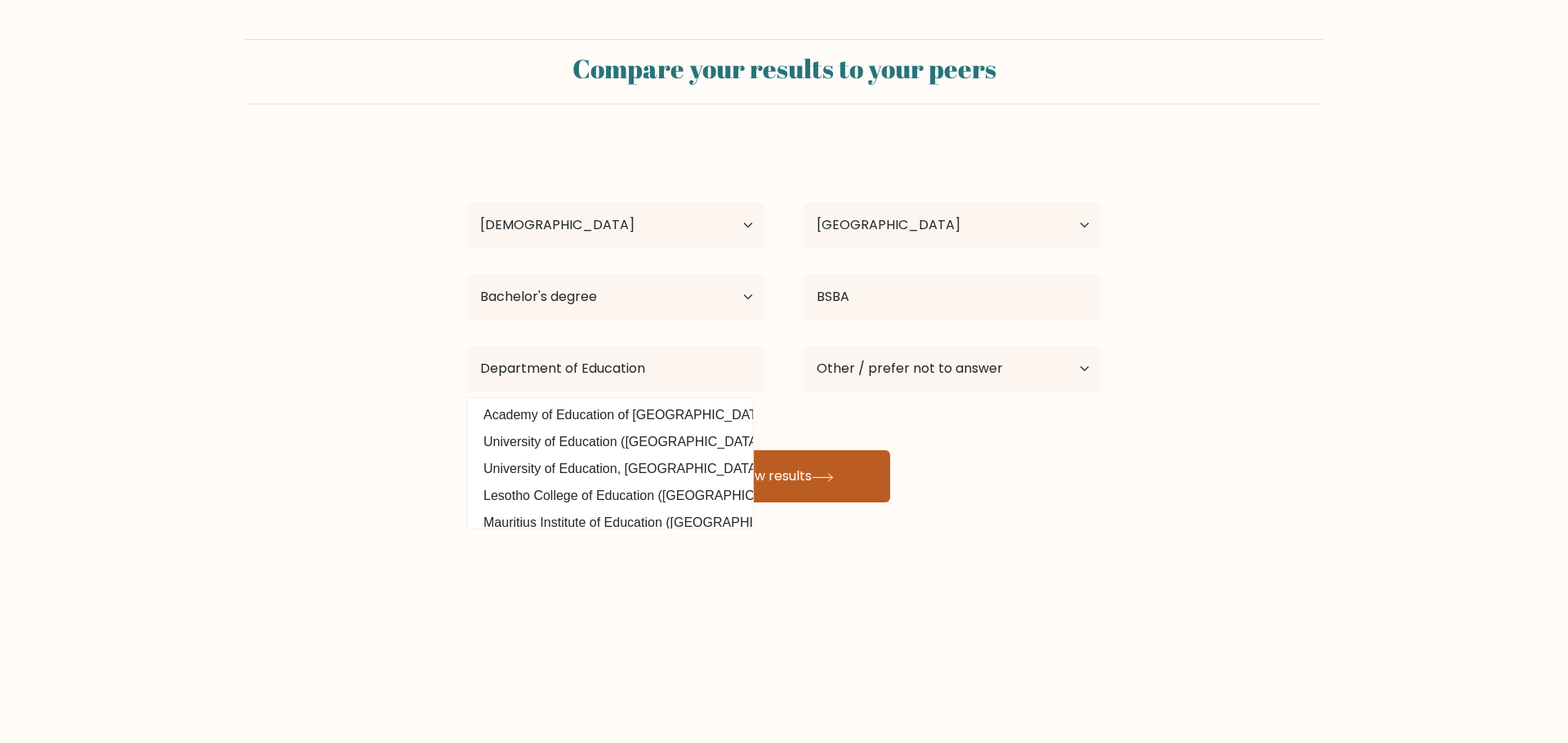
click at [841, 471] on button "View results" at bounding box center [784, 476] width 213 height 52
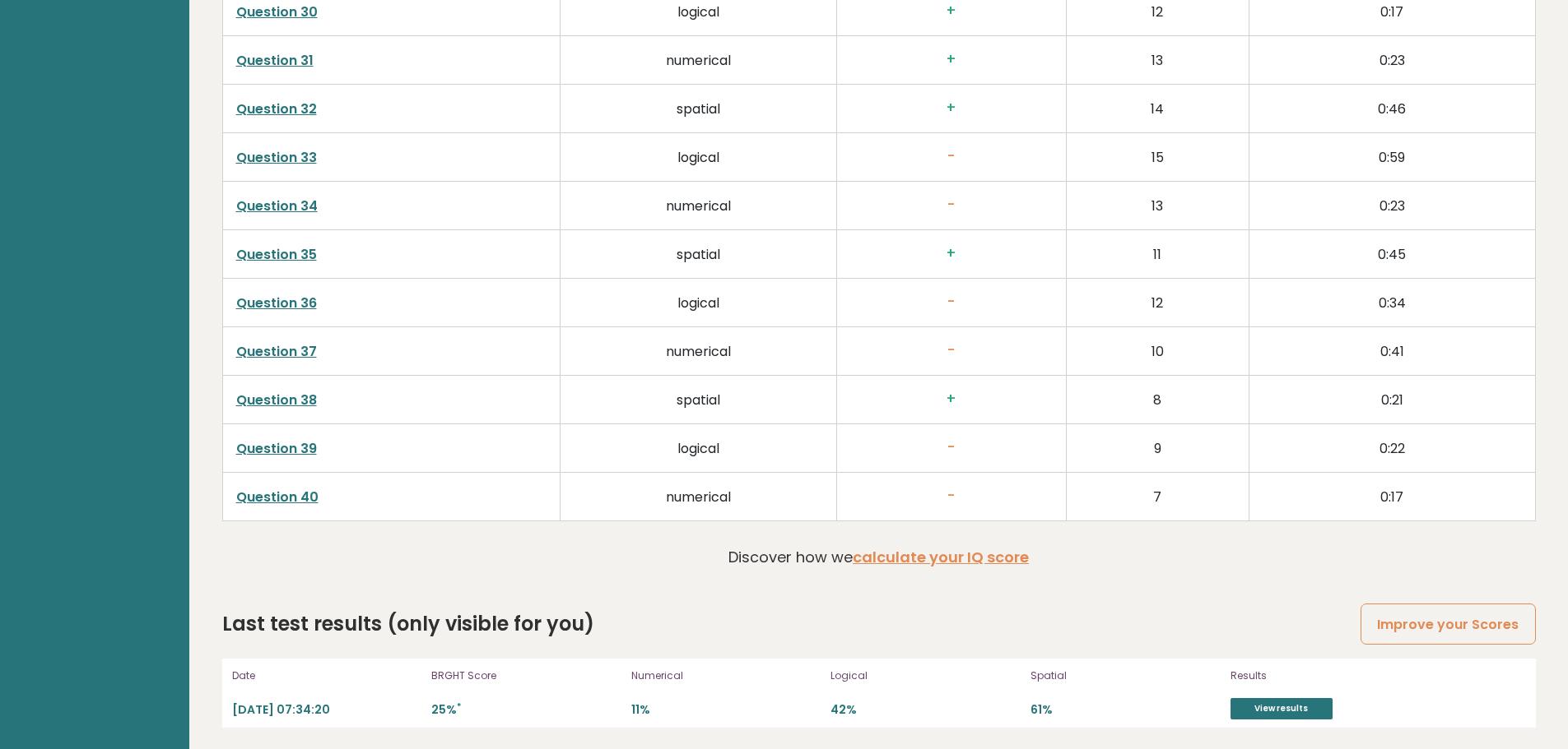
scroll to position [4204, 0]
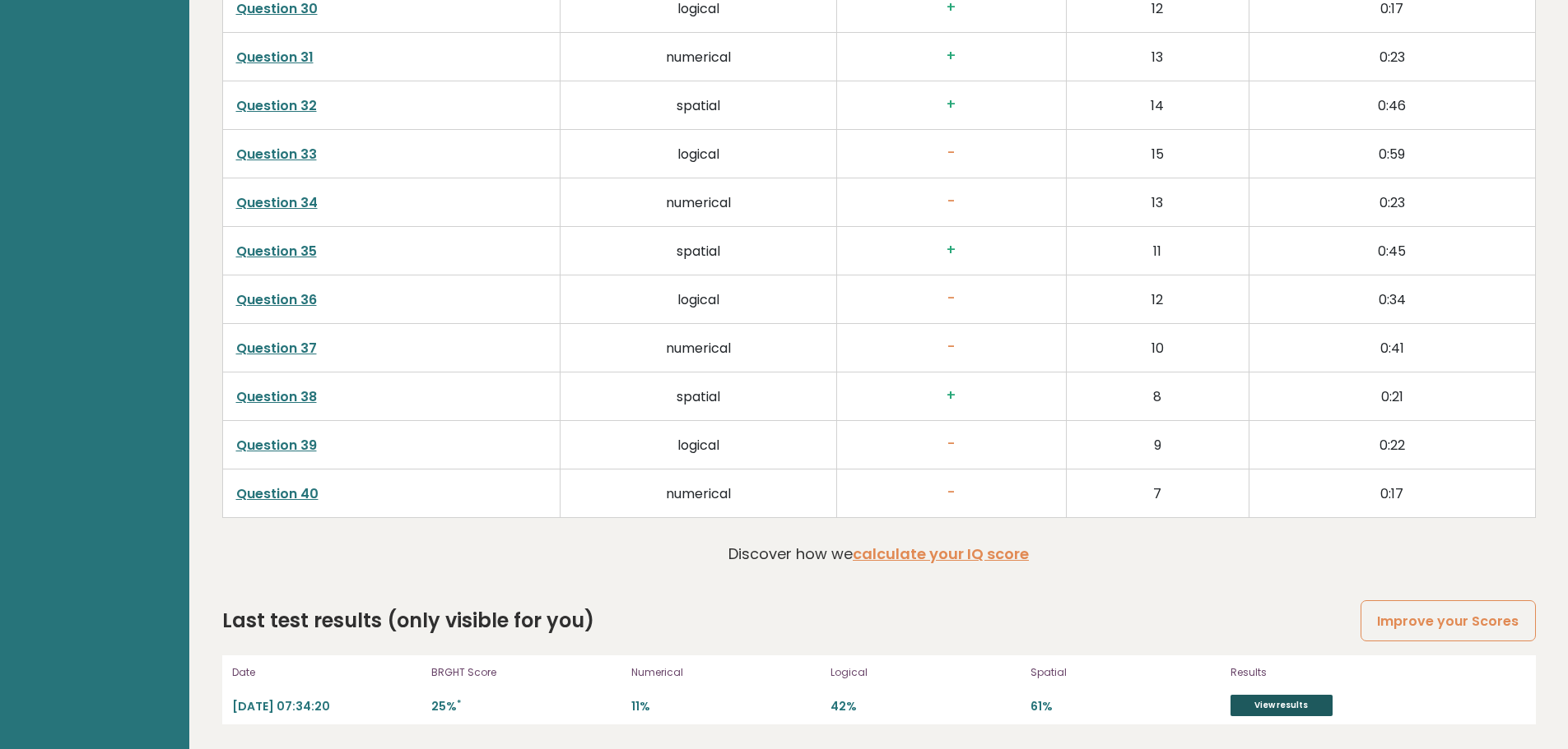
click at [1287, 710] on link "View results" at bounding box center [1281, 706] width 102 height 21
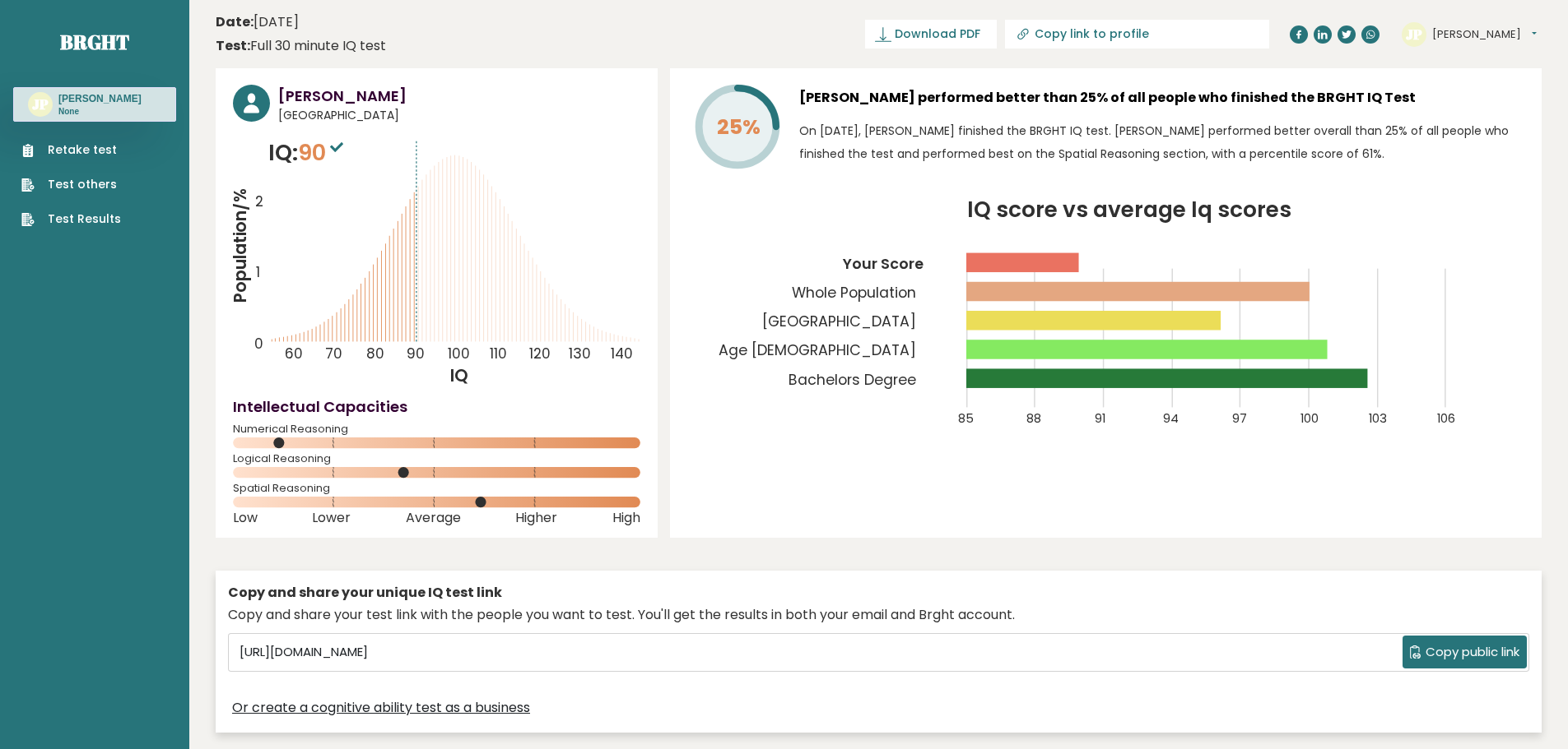
click at [1451, 658] on span "Copy public link" at bounding box center [1471, 653] width 94 height 19
drag, startPoint x: 332, startPoint y: 653, endPoint x: 549, endPoint y: 645, distance: 217.1
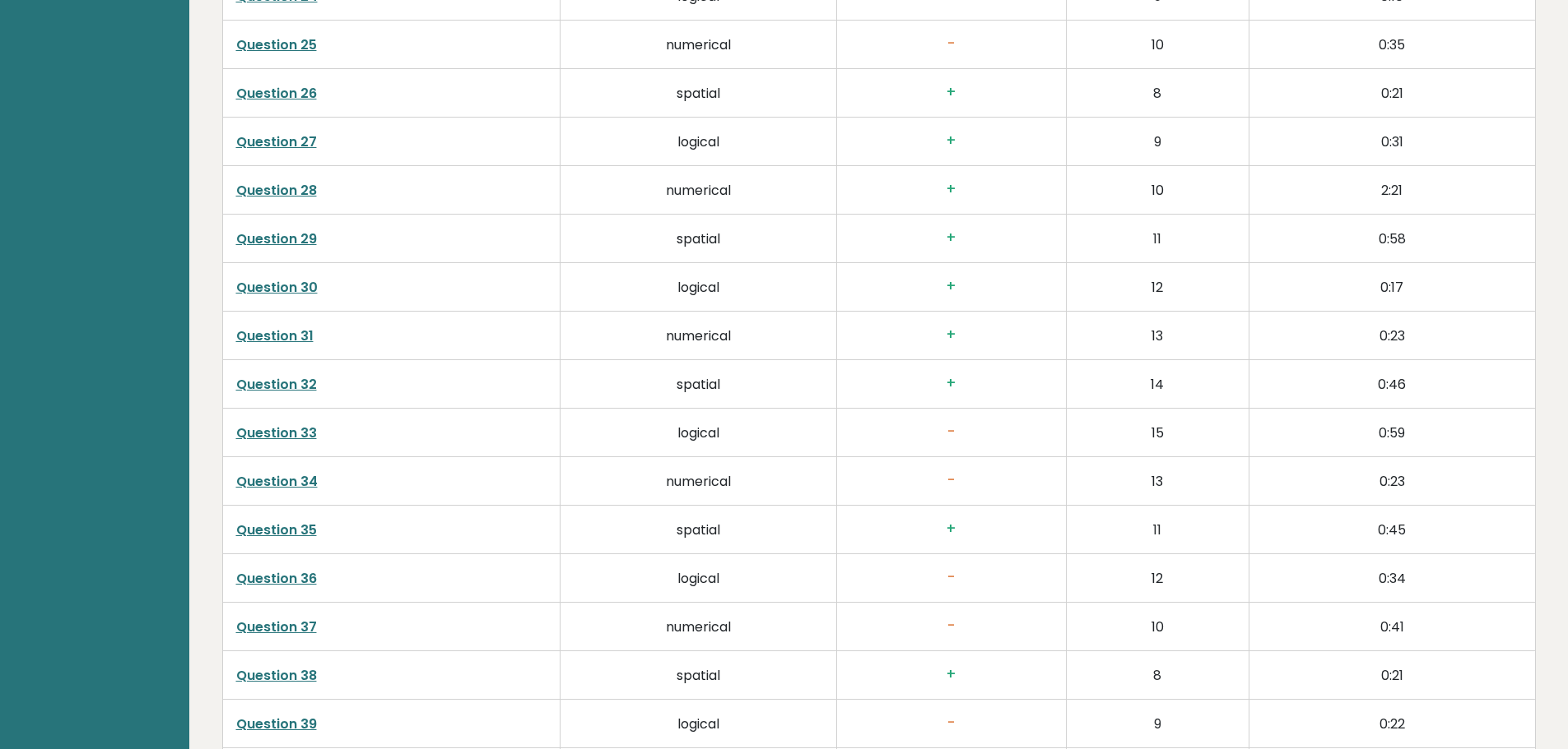
scroll to position [4224, 0]
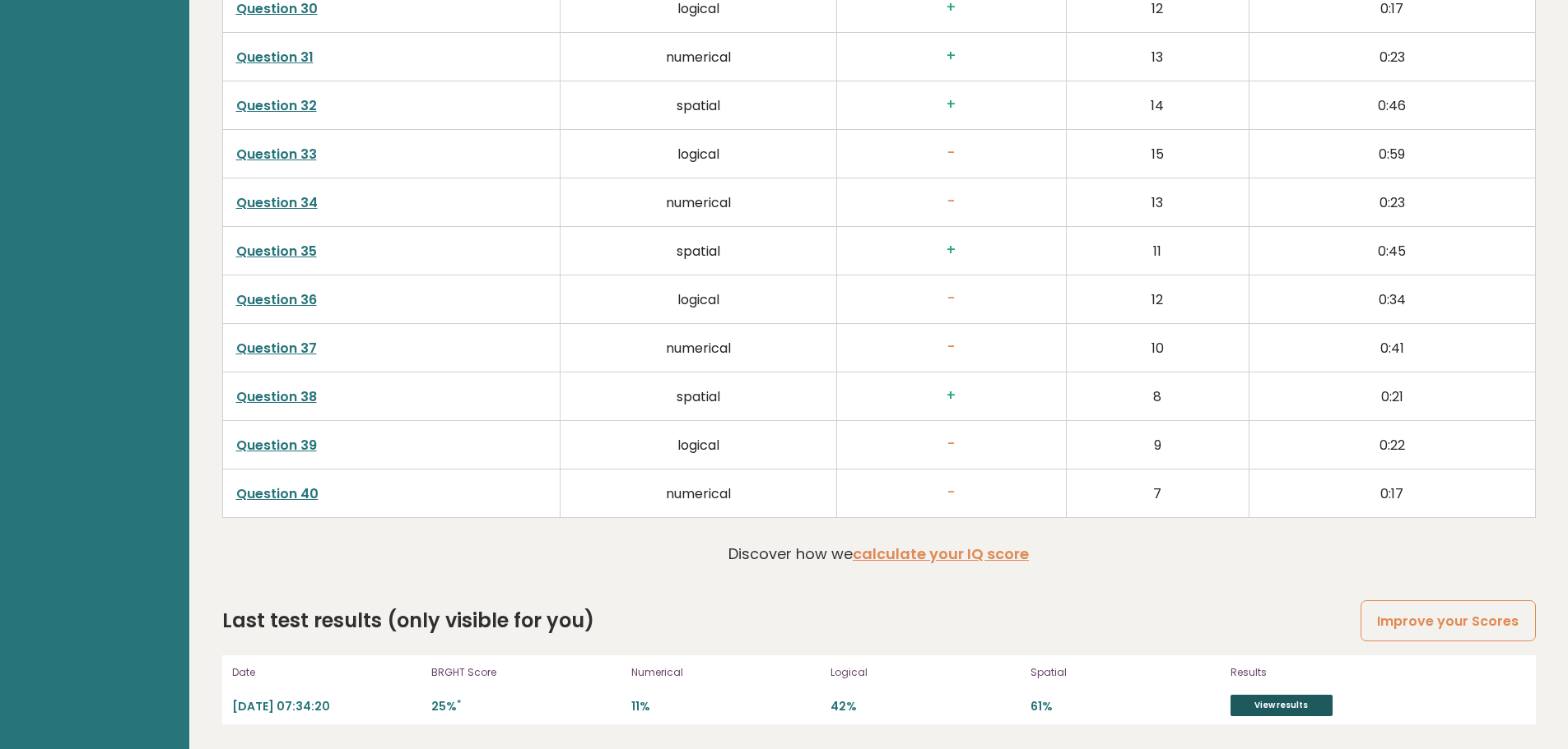
click at [1269, 707] on link "View results" at bounding box center [1281, 706] width 102 height 21
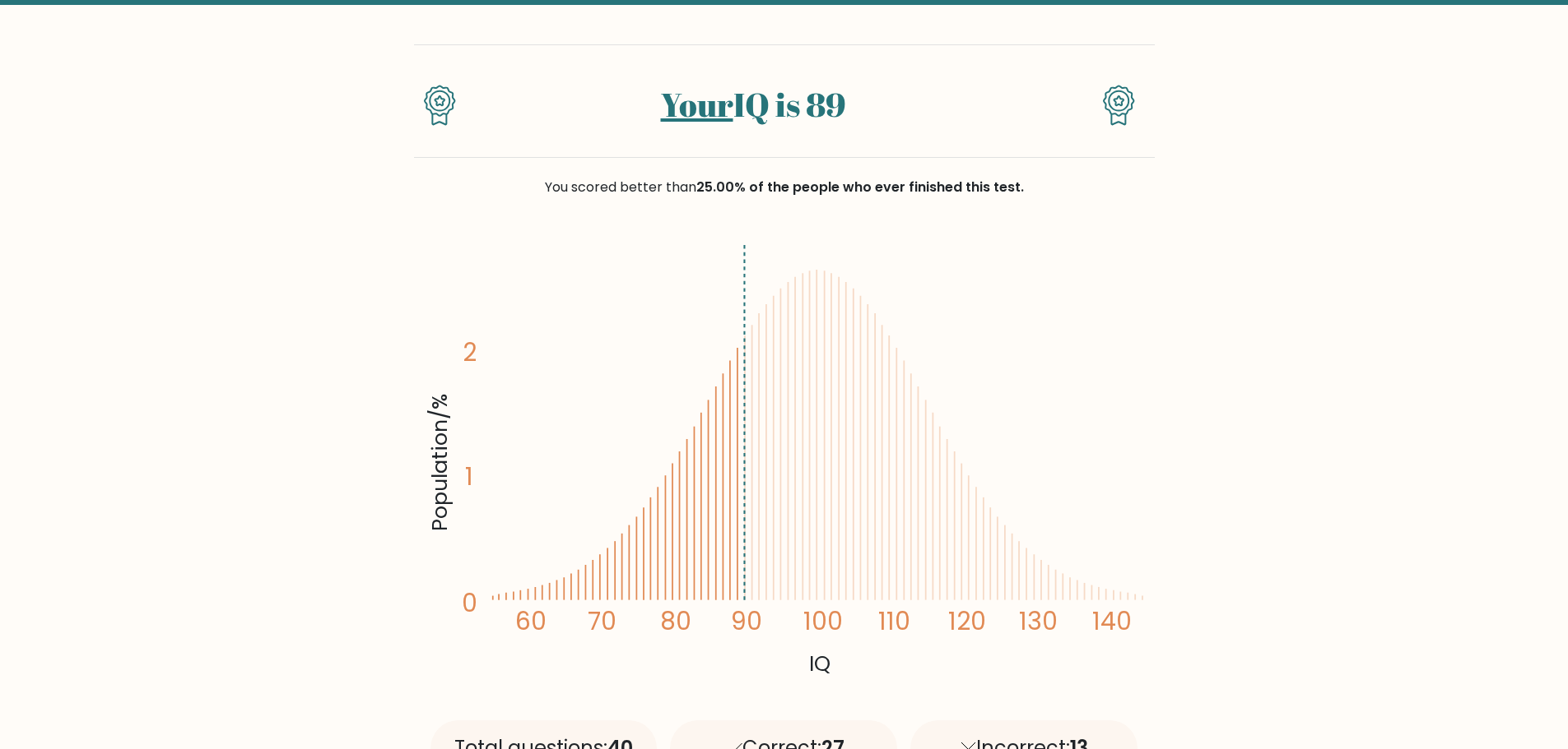
scroll to position [83, 0]
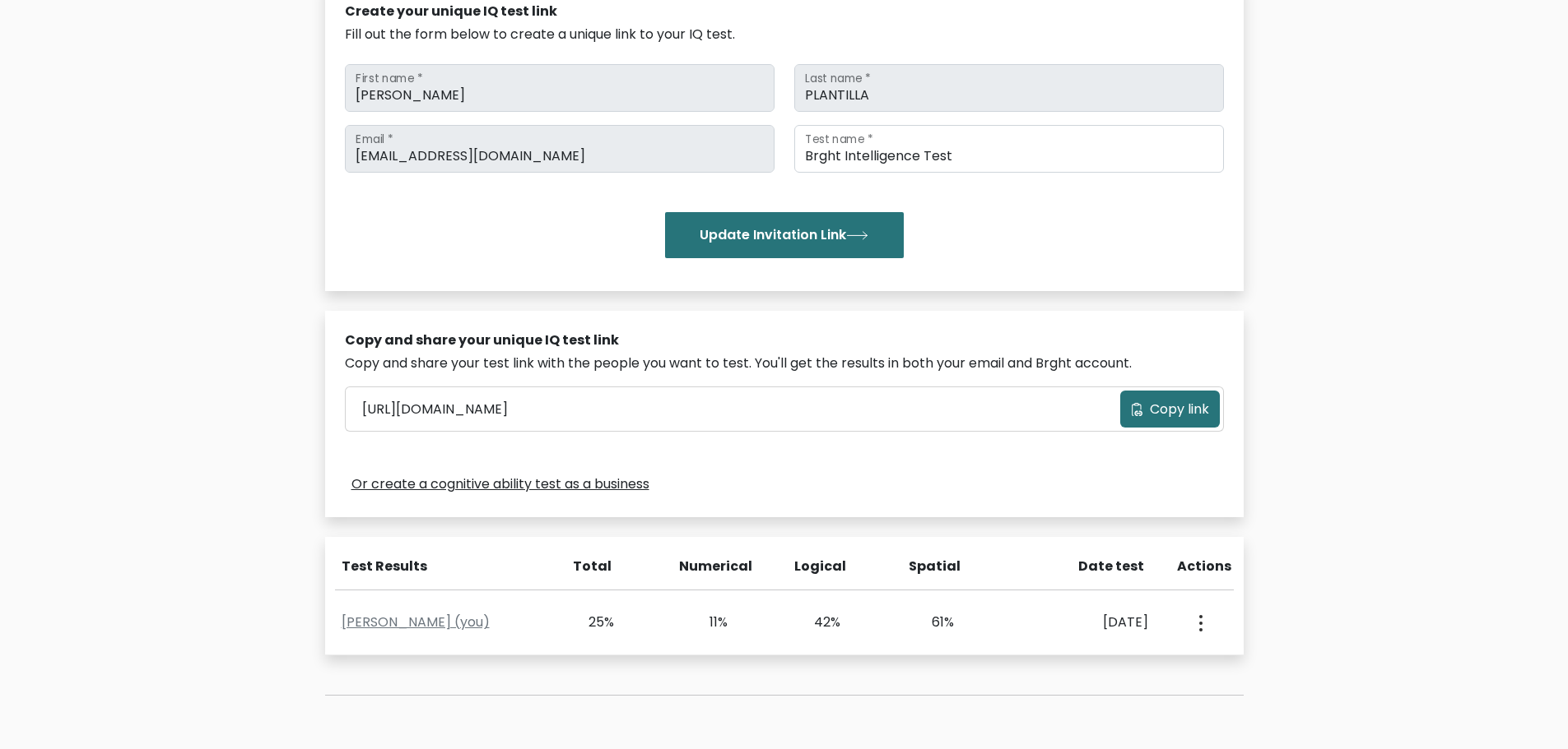
scroll to position [127, 0]
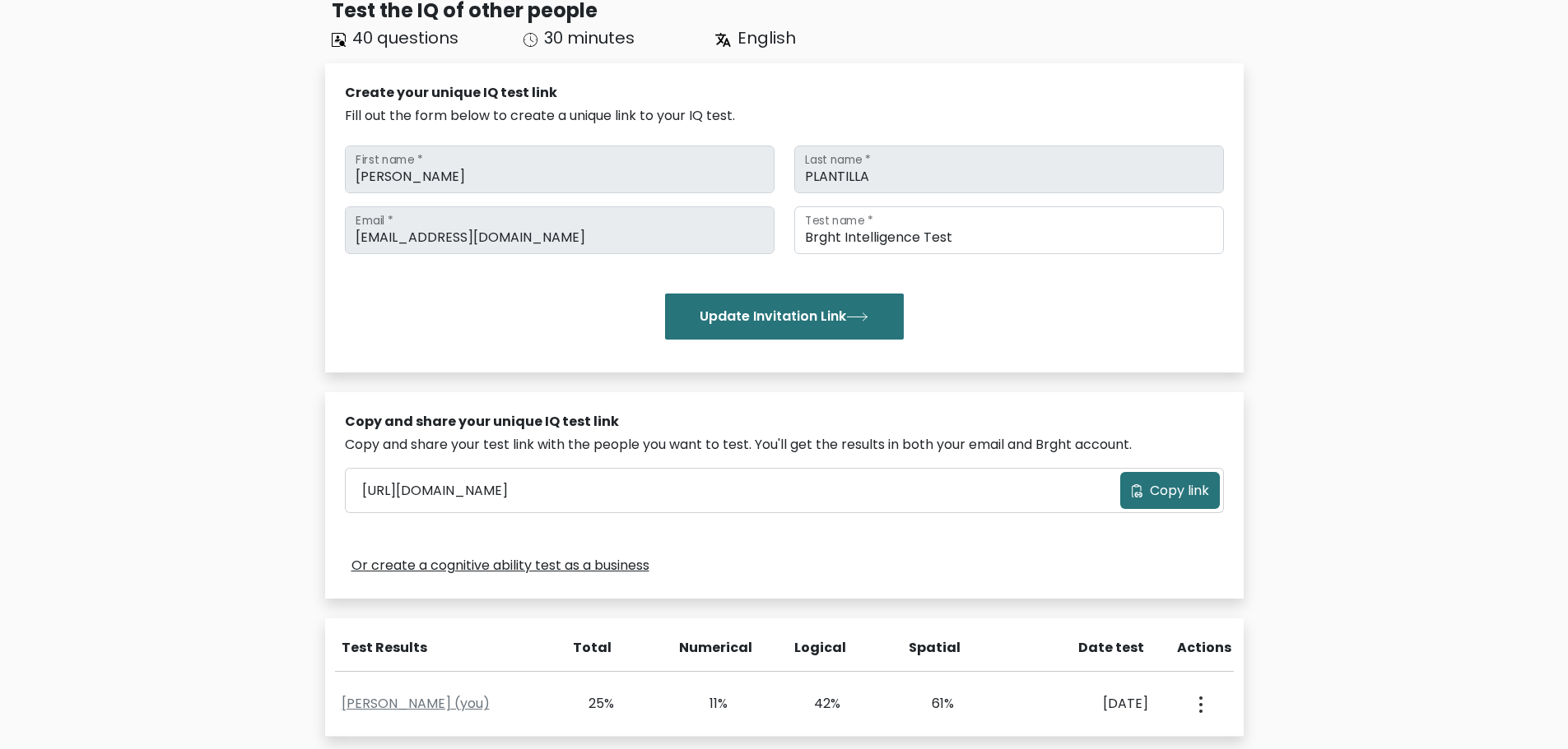
click at [1397, 156] on div "Test the IQ of other people 40 questions 30 minutes English Create your unique …" at bounding box center [784, 429] width 1568 height 933
